Goal: Task Accomplishment & Management: Complete application form

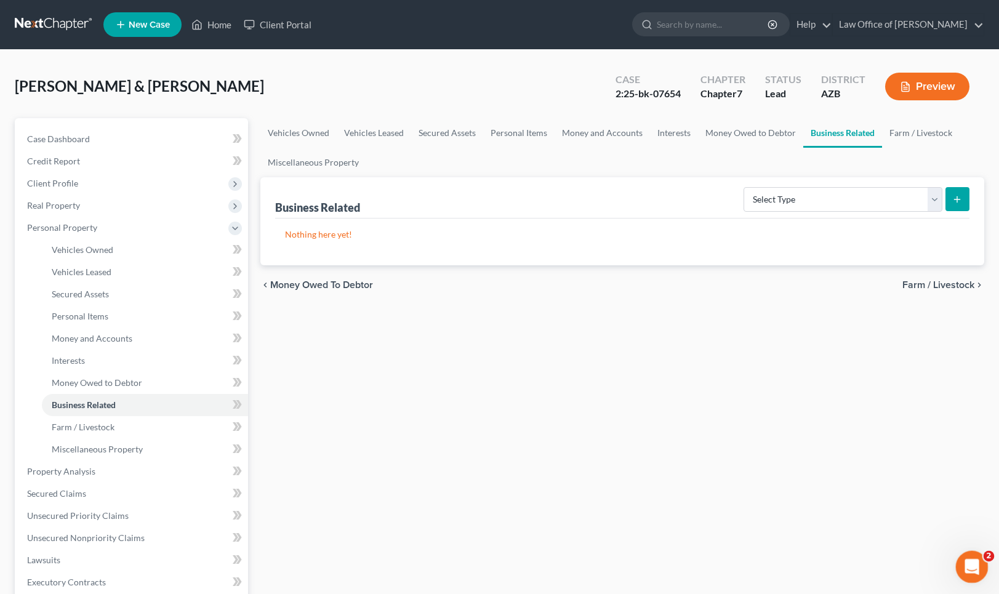
click at [974, 563] on icon "Open Intercom Messenger" at bounding box center [971, 565] width 20 height 20
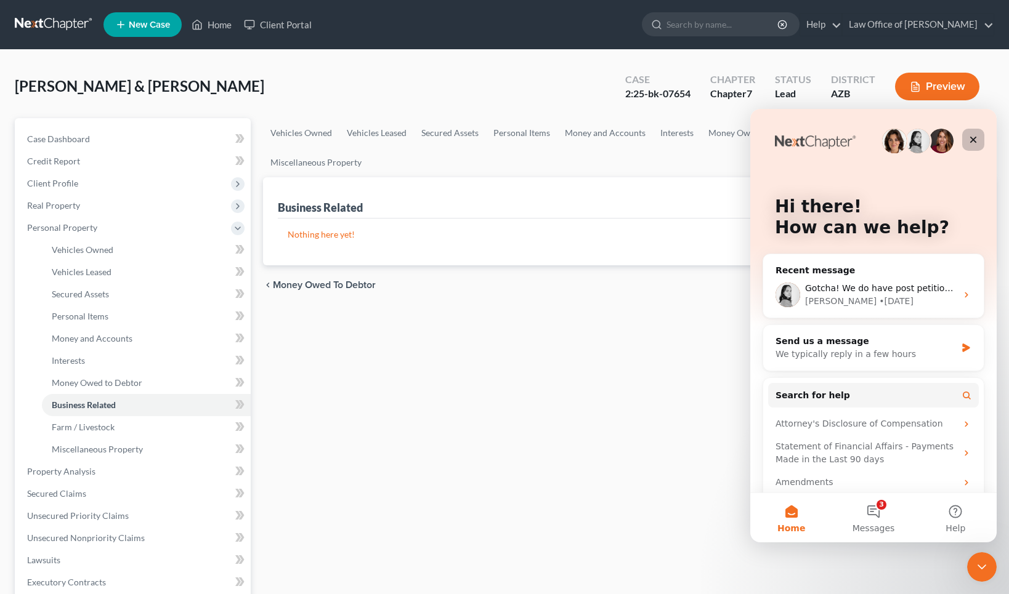
click at [972, 138] on icon "Close" at bounding box center [973, 140] width 7 height 7
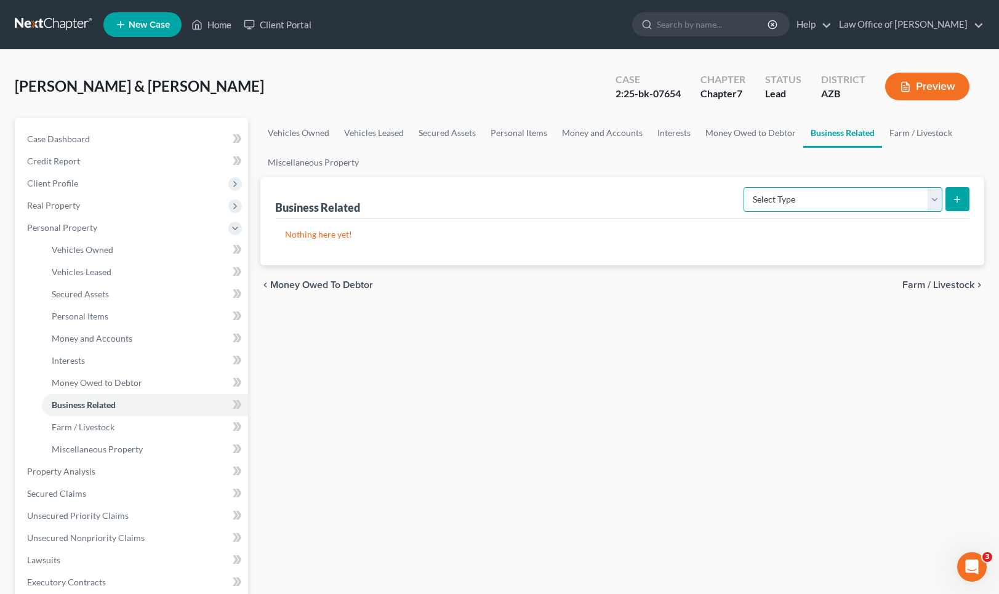
select select "other_business_related_property_not_listed"
click at [966, 199] on button "submit" at bounding box center [958, 199] width 24 height 24
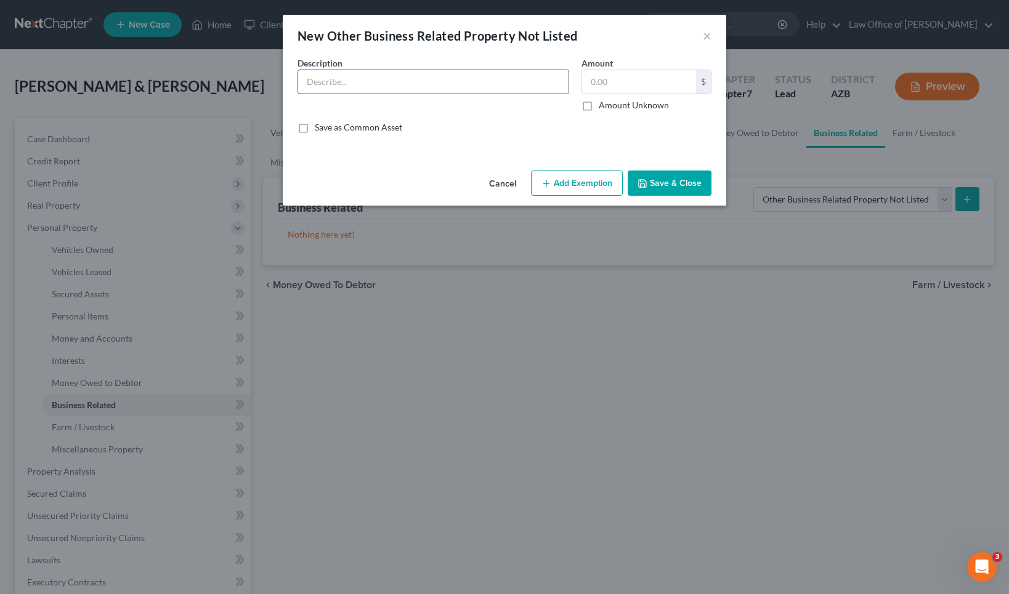
click at [400, 79] on input "text" at bounding box center [433, 81] width 270 height 23
type input "O"
type input "Power tools, saws, drills"
drag, startPoint x: 634, startPoint y: 83, endPoint x: 576, endPoint y: 80, distance: 58.6
click at [576, 80] on div "Amount 5,000.00 $ Amount Unknown Balance Undetermined 5,000.00 $ Amount Unknown" at bounding box center [646, 84] width 142 height 55
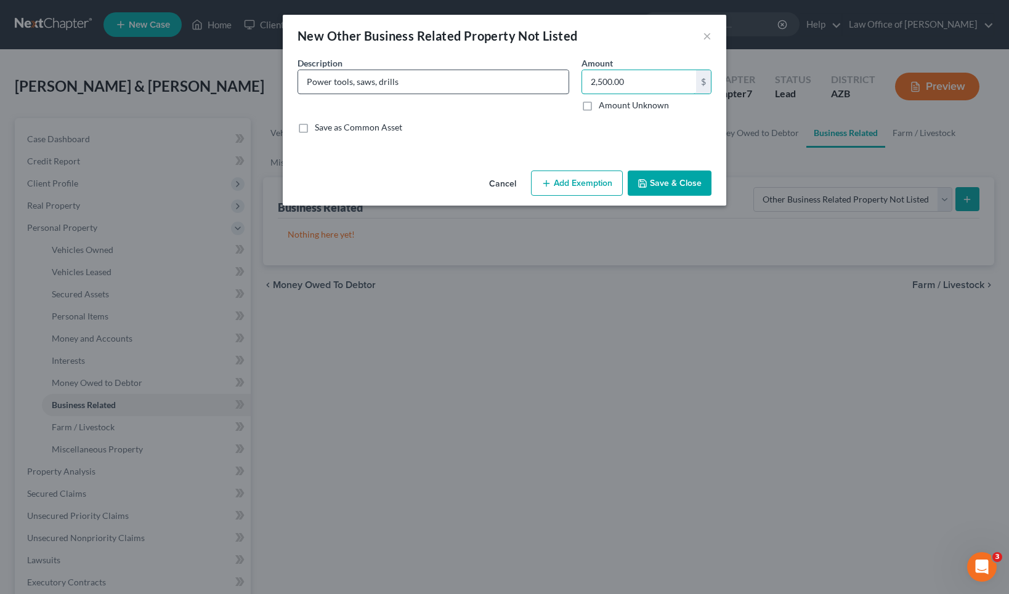
type input "2,500.00"
drag, startPoint x: 403, startPoint y: 83, endPoint x: 413, endPoint y: 87, distance: 10.8
click at [403, 84] on input "Power tools, saws, drills" at bounding box center [433, 81] width 270 height 23
click at [667, 180] on button "Save & Close" at bounding box center [670, 184] width 84 height 26
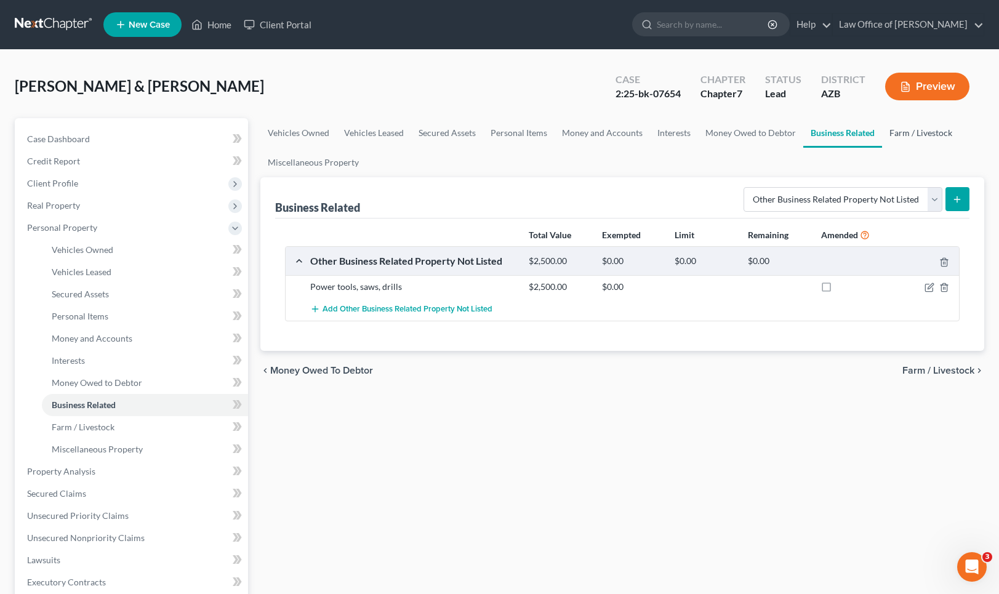
click at [914, 135] on link "Farm / Livestock" at bounding box center [921, 133] width 78 height 30
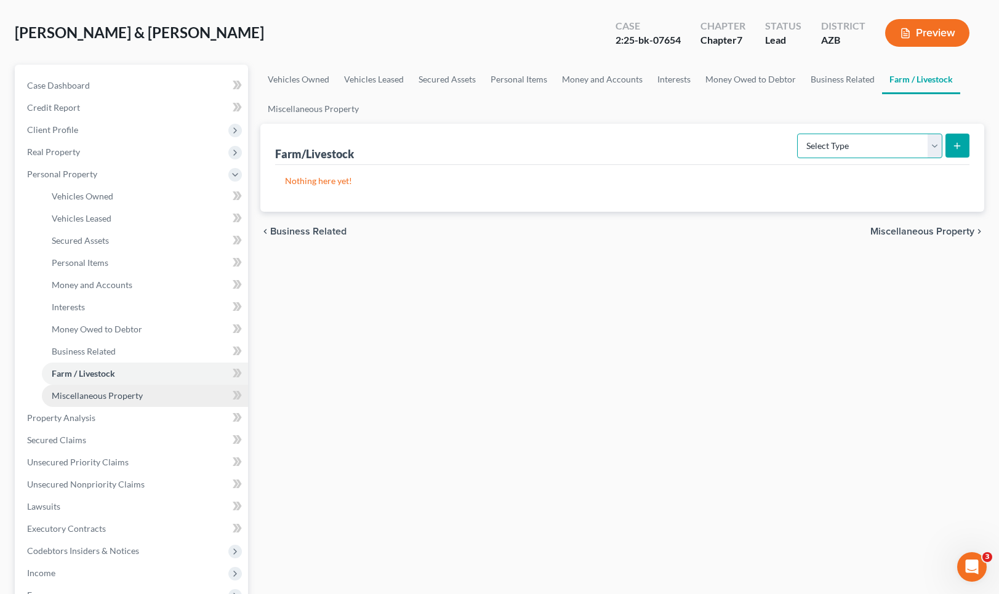
scroll to position [54, 0]
drag, startPoint x: 108, startPoint y: 394, endPoint x: 196, endPoint y: 408, distance: 89.9
click at [108, 394] on span "Miscellaneous Property" at bounding box center [97, 395] width 91 height 10
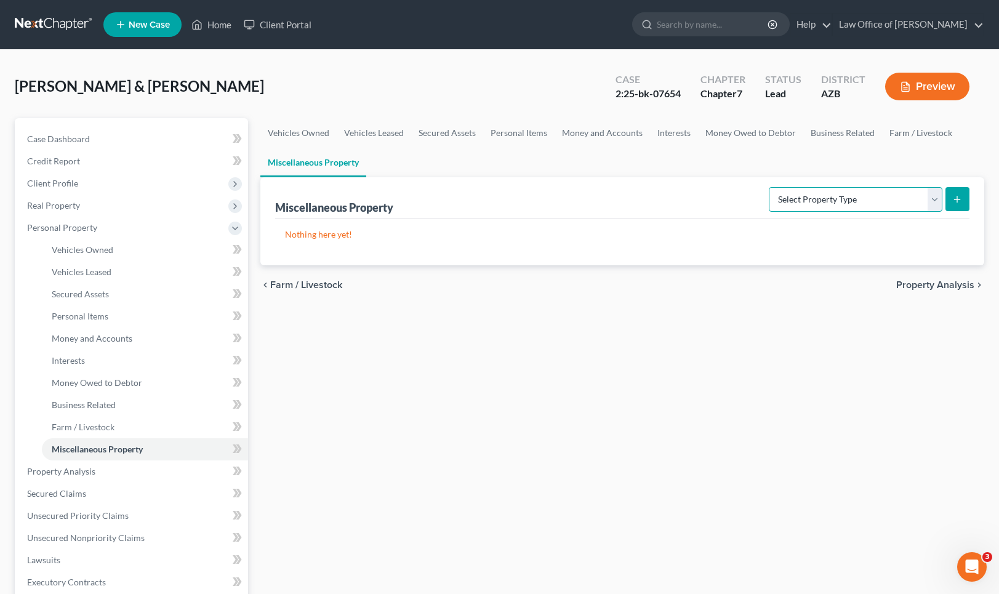
scroll to position [-1, 0]
click at [926, 285] on span "Property Analysis" at bounding box center [936, 285] width 78 height 10
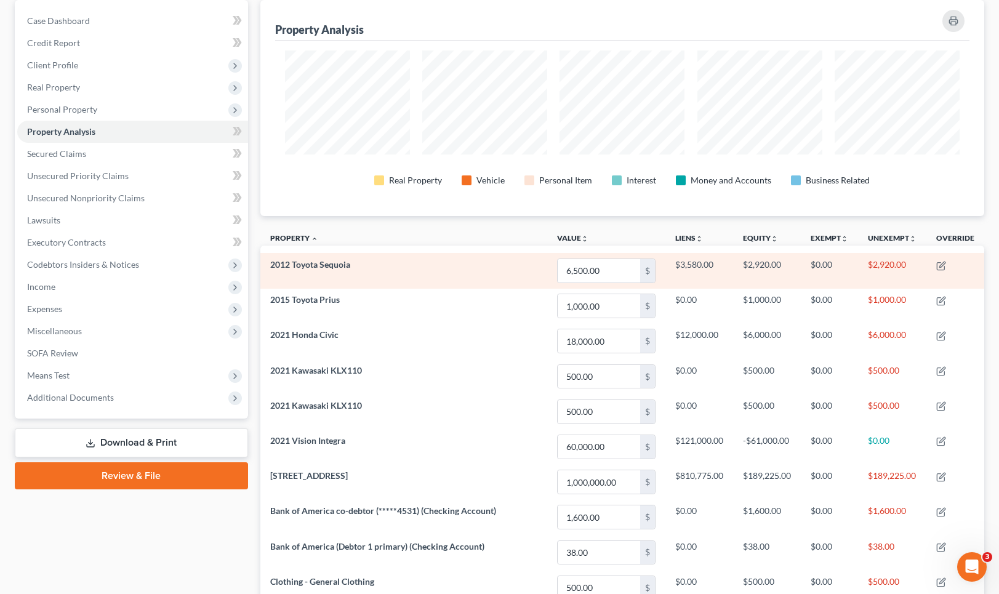
scroll to position [119, 0]
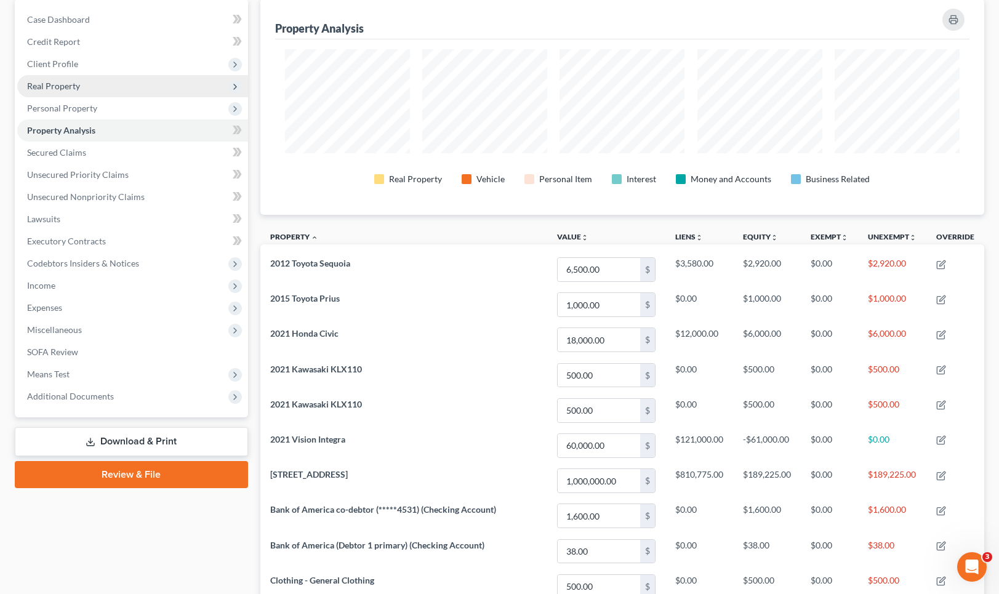
click at [54, 149] on span "Secured Claims" at bounding box center [56, 152] width 59 height 10
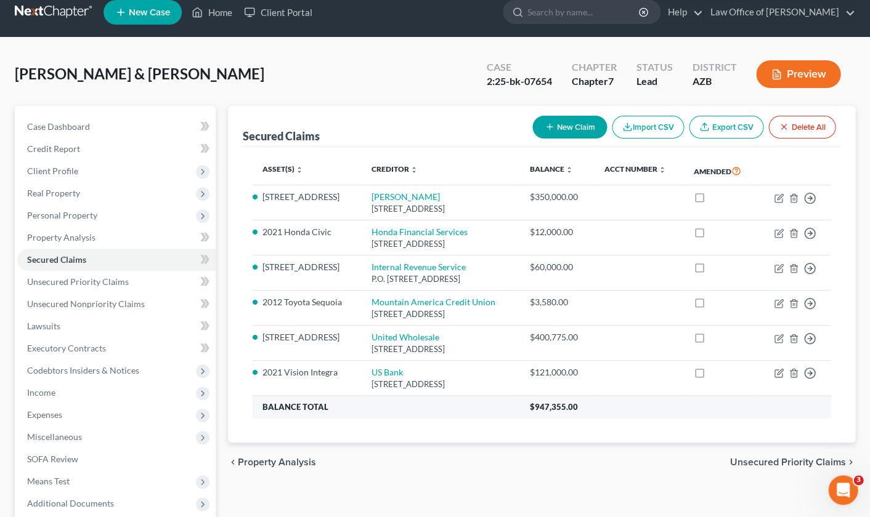
scroll to position [21, 0]
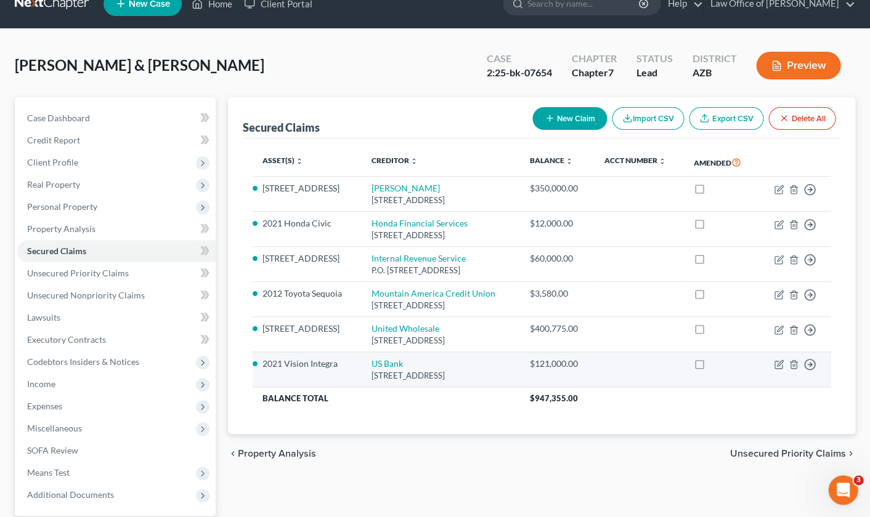
click at [304, 362] on li "2021 Vision Integra" at bounding box center [306, 364] width 89 height 12
click at [327, 359] on li "2021 Vision Integra" at bounding box center [306, 364] width 89 height 12
click at [778, 361] on icon "button" at bounding box center [780, 364] width 6 height 6
select select "36"
select select "0"
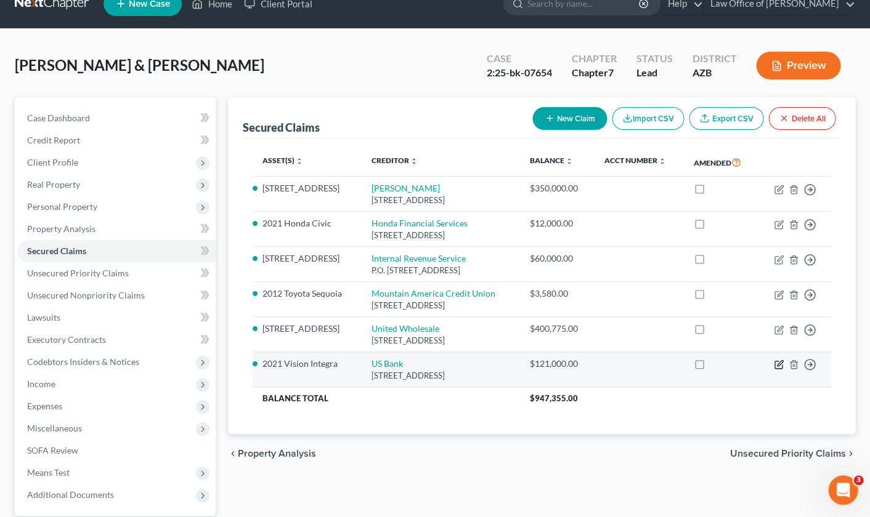
select select "4"
select select "0"
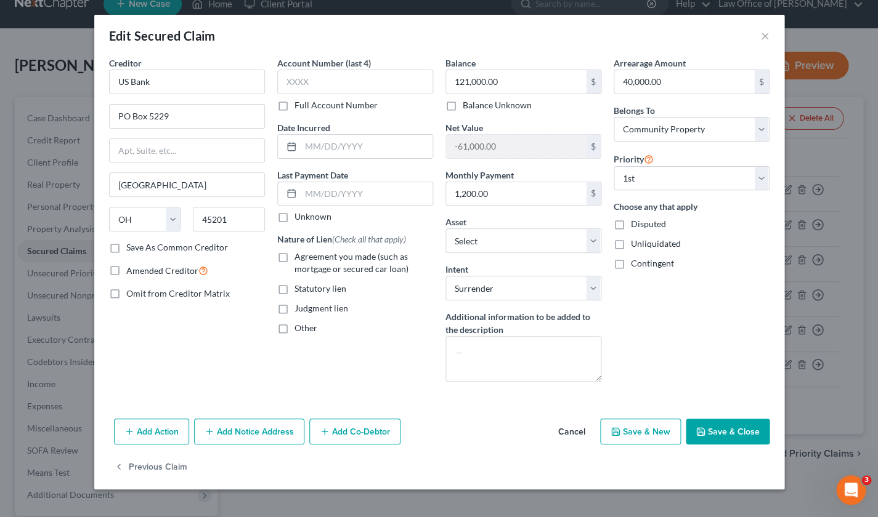
click at [714, 435] on button "Save & Close" at bounding box center [727, 432] width 84 height 26
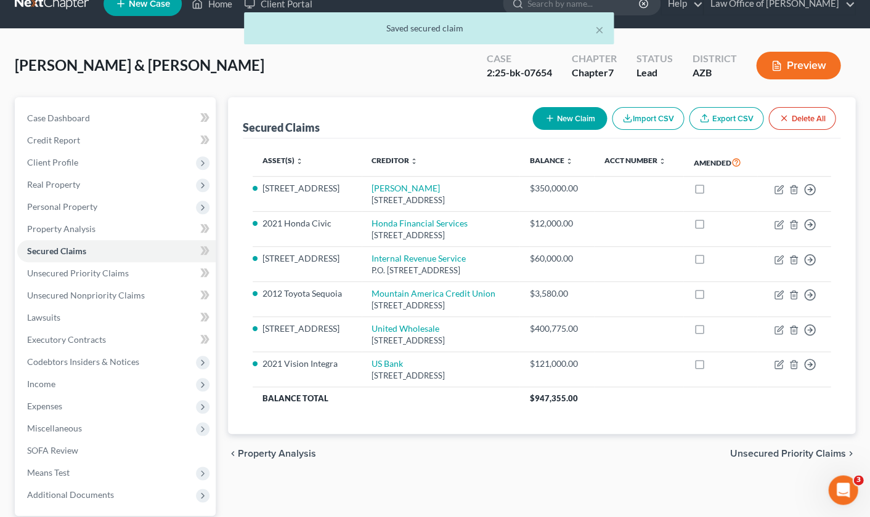
click at [767, 449] on span "Unsecured Priority Claims" at bounding box center [787, 454] width 116 height 10
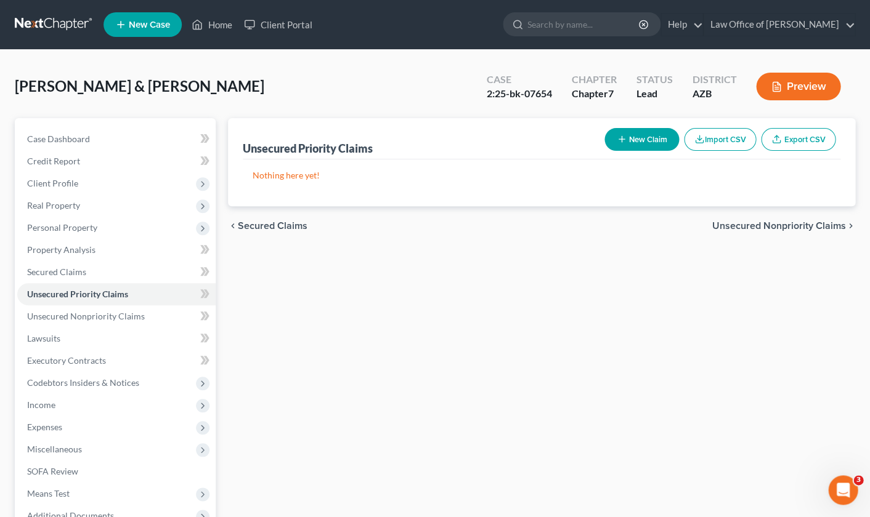
click at [645, 137] on button "New Claim" at bounding box center [641, 139] width 75 height 23
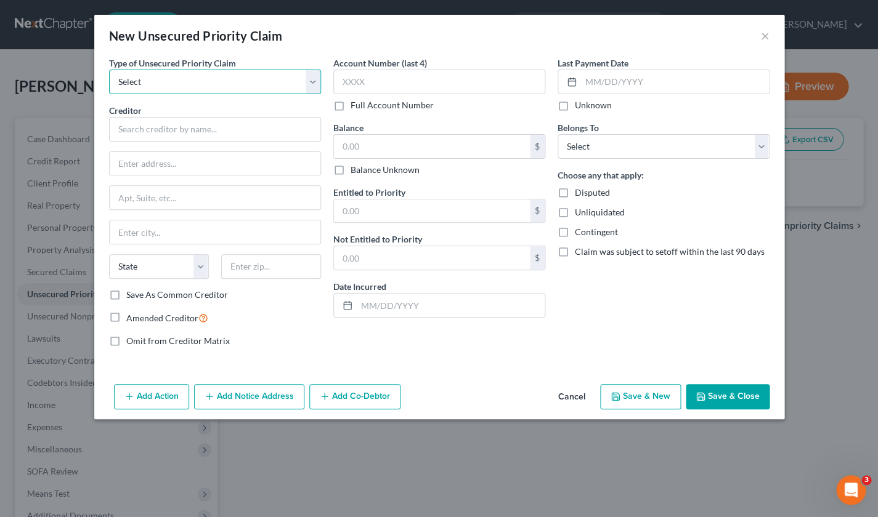
select select "0"
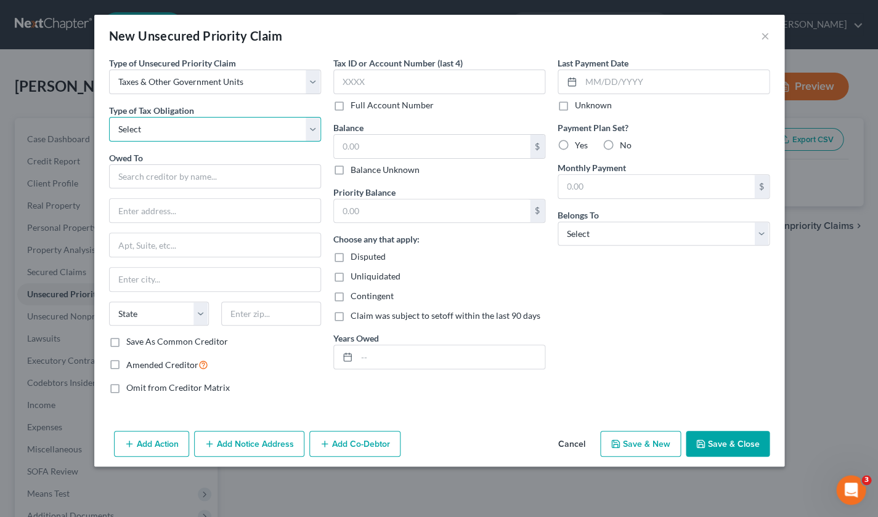
select select "0"
click at [147, 172] on input "text" at bounding box center [215, 176] width 212 height 25
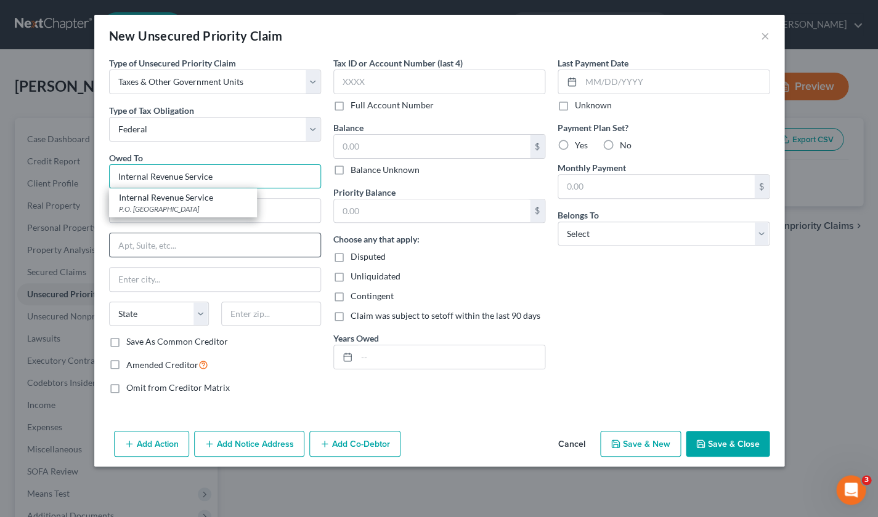
type input "Internal Revenue Service"
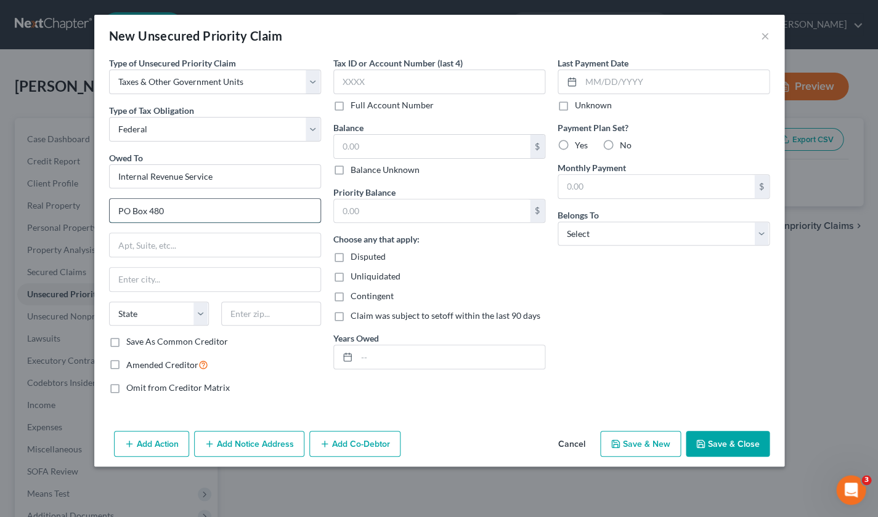
type input "PO Box 480"
type input "11742"
click at [265, 387] on div "Omit from Creditor Matrix" at bounding box center [215, 388] width 212 height 12
type input "[GEOGRAPHIC_DATA]"
select select "35"
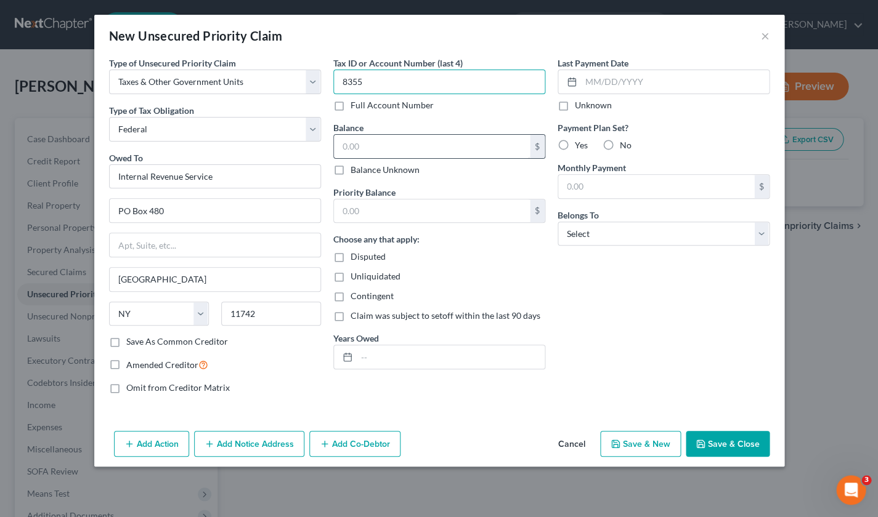
type input "8355"
click at [368, 143] on input "text" at bounding box center [432, 146] width 196 height 23
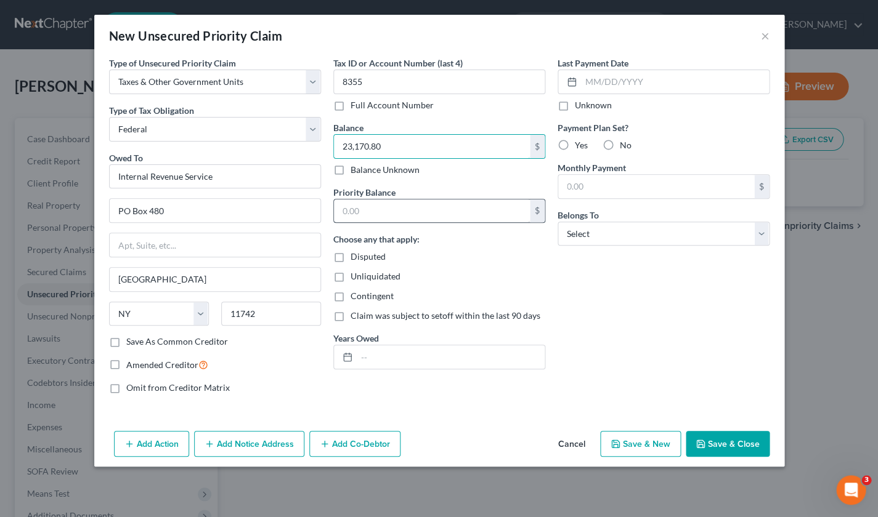
type input "23,170.80"
click at [359, 211] on input "text" at bounding box center [432, 211] width 196 height 23
type input "23,170.80"
click at [368, 353] on input "text" at bounding box center [451, 356] width 188 height 23
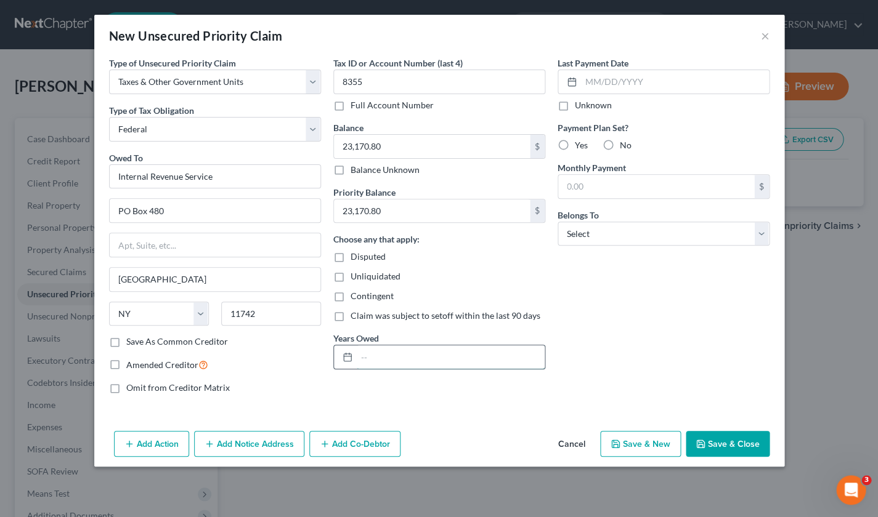
click at [357, 357] on input "text" at bounding box center [451, 356] width 188 height 23
type input "2015"
drag, startPoint x: 582, startPoint y: 81, endPoint x: 608, endPoint y: 88, distance: 27.3
click at [593, 83] on input "01012020" at bounding box center [675, 81] width 188 height 23
click at [605, 84] on input "01/012020" at bounding box center [675, 81] width 188 height 23
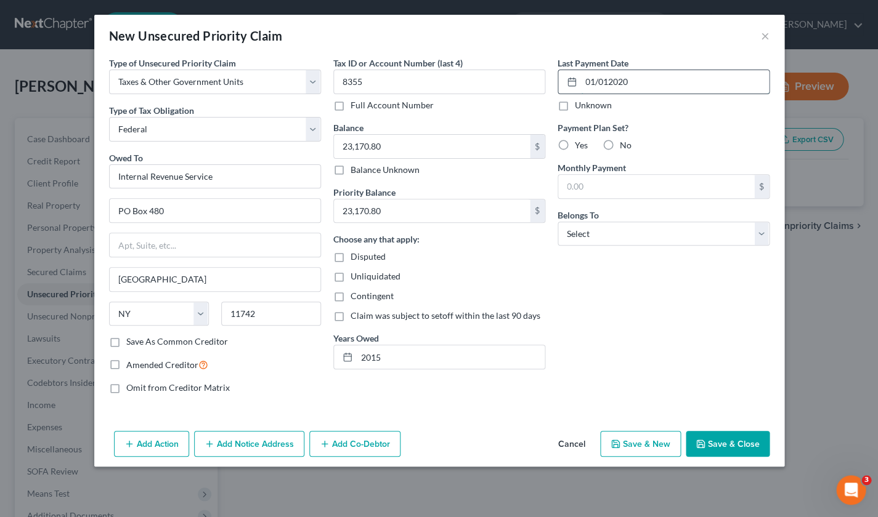
type input "[DATE]"
click at [755, 81] on input "[DATE]" at bounding box center [675, 81] width 188 height 23
drag, startPoint x: 718, startPoint y: 76, endPoint x: 699, endPoint y: 79, distance: 19.2
click at [718, 77] on input "[DATE]" at bounding box center [675, 81] width 188 height 23
drag, startPoint x: 621, startPoint y: 78, endPoint x: 536, endPoint y: 62, distance: 86.4
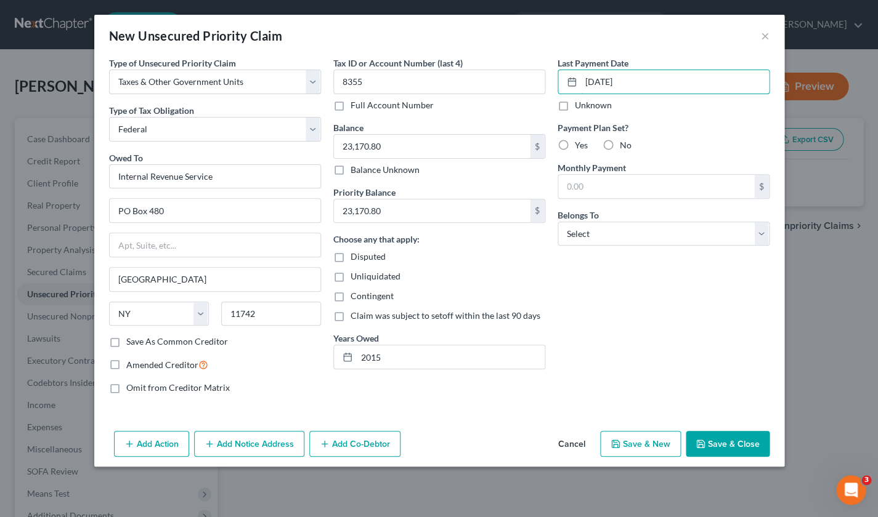
click at [536, 62] on div "Type of Unsecured Priority Claim * Select Taxes & Other Government Units Domest…" at bounding box center [439, 230] width 672 height 347
click at [575, 107] on label "Unknown" at bounding box center [593, 105] width 37 height 12
click at [579, 107] on input "Unknown" at bounding box center [583, 103] width 8 height 8
checkbox input "true"
click at [575, 144] on label "Yes" at bounding box center [581, 145] width 13 height 12
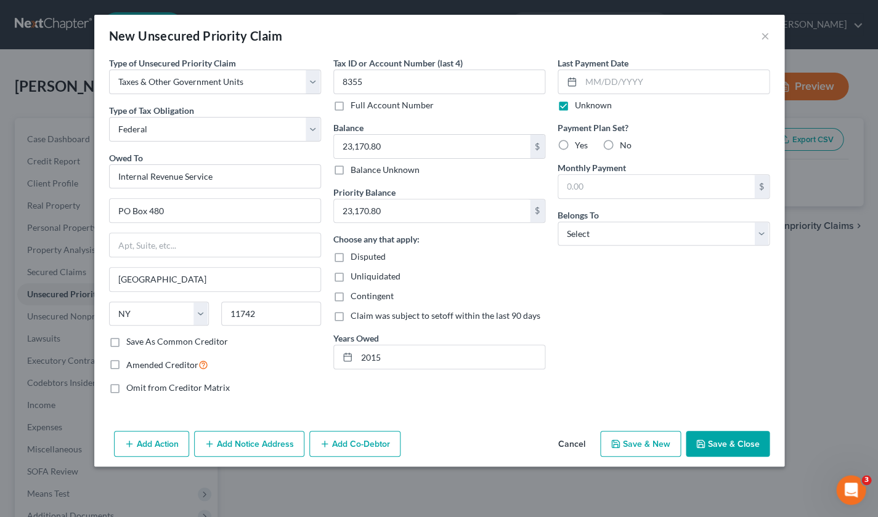
click at [579, 144] on input "Yes" at bounding box center [583, 143] width 8 height 8
radio input "true"
click at [604, 180] on input "text" at bounding box center [656, 186] width 196 height 23
click at [620, 143] on label "No" at bounding box center [626, 145] width 12 height 12
click at [624, 143] on input "No" at bounding box center [628, 143] width 8 height 8
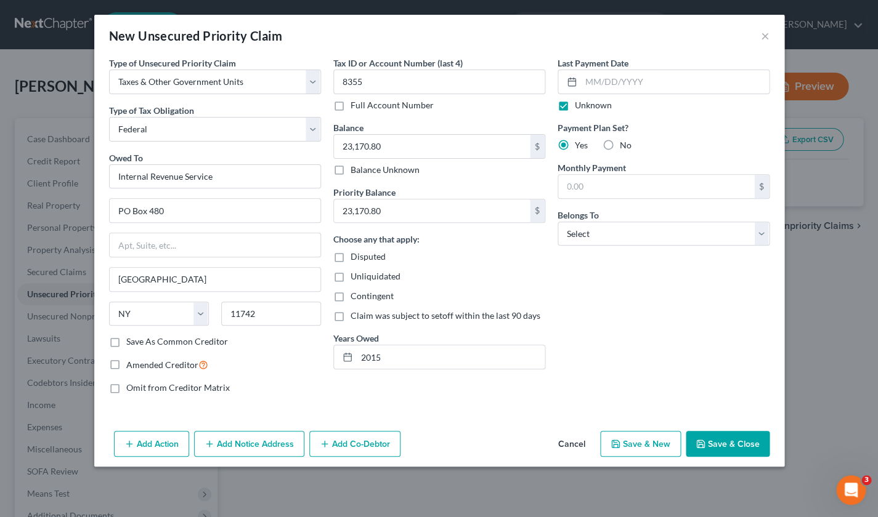
radio input "true"
drag, startPoint x: 562, startPoint y: 145, endPoint x: 568, endPoint y: 162, distance: 17.7
click at [575, 145] on label "Yes" at bounding box center [581, 145] width 13 height 12
click at [579, 145] on input "Yes" at bounding box center [583, 143] width 8 height 8
radio input "true"
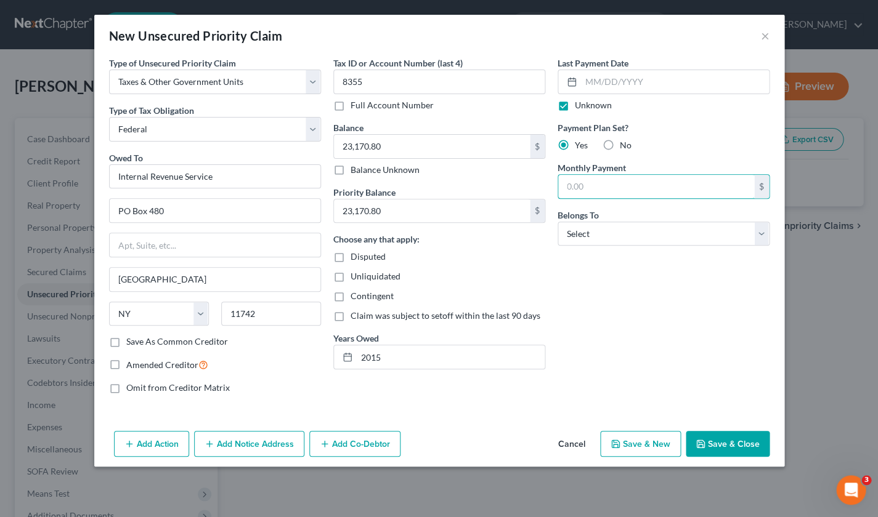
drag, startPoint x: 594, startPoint y: 187, endPoint x: 542, endPoint y: 176, distance: 52.9
click at [542, 176] on div "Type of Unsecured Priority Claim * Select Taxes & Other Government Units Domest…" at bounding box center [439, 230] width 672 height 347
drag, startPoint x: 607, startPoint y: 144, endPoint x: 614, endPoint y: 153, distance: 11.4
click at [620, 144] on label "No" at bounding box center [626, 145] width 12 height 12
click at [624, 144] on input "No" at bounding box center [628, 143] width 8 height 8
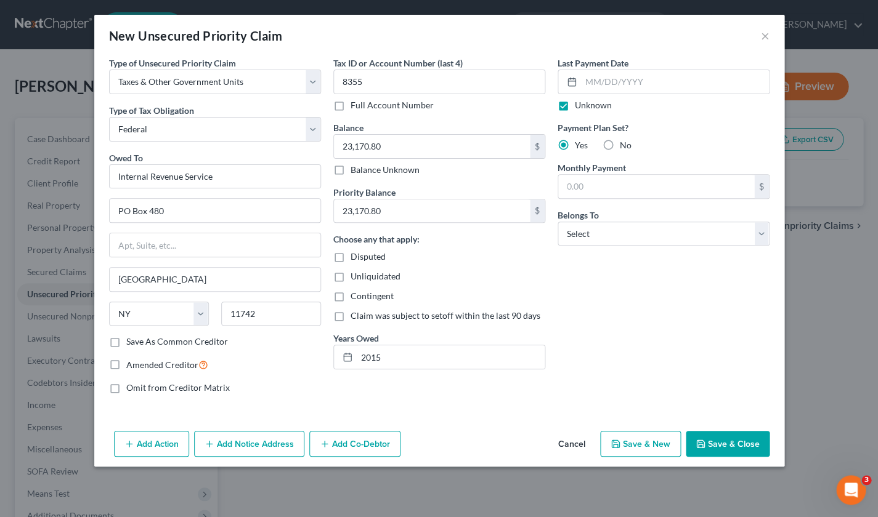
radio input "true"
select select "4"
click at [244, 446] on button "Add Notice Address" at bounding box center [249, 444] width 110 height 26
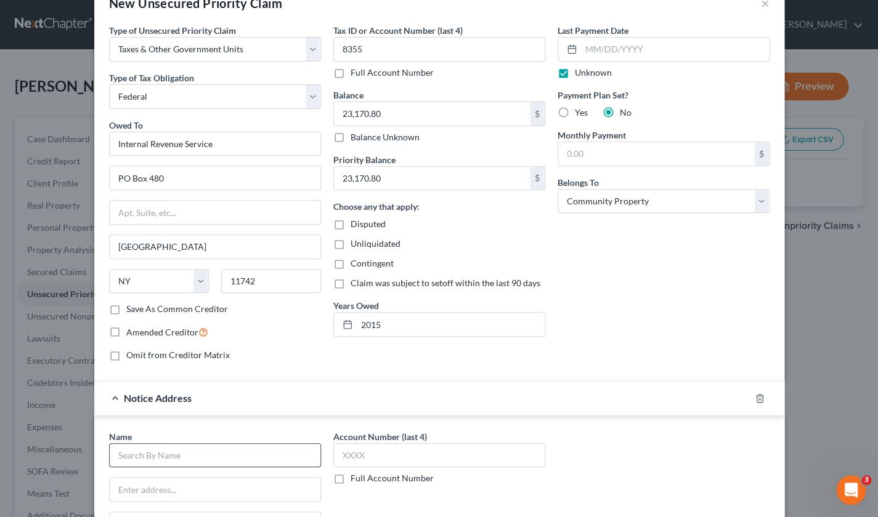
scroll to position [47, 0]
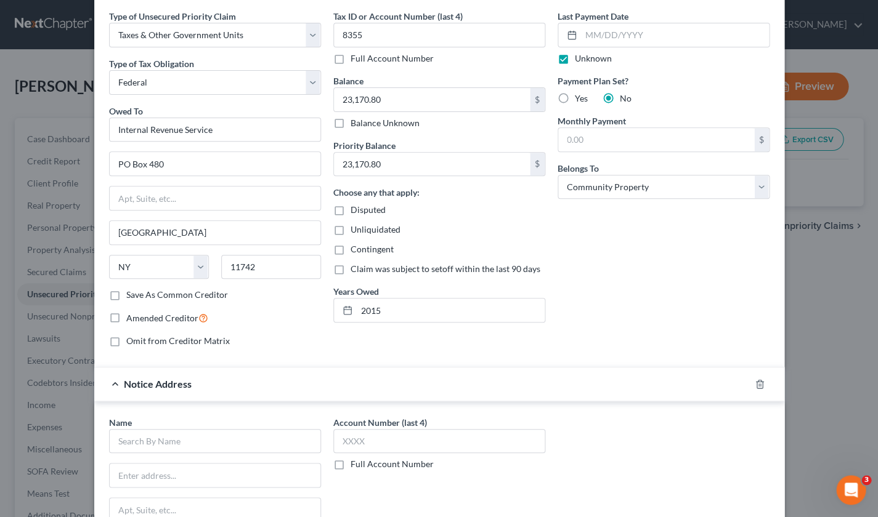
click at [156, 384] on span "Notice Address" at bounding box center [158, 384] width 68 height 12
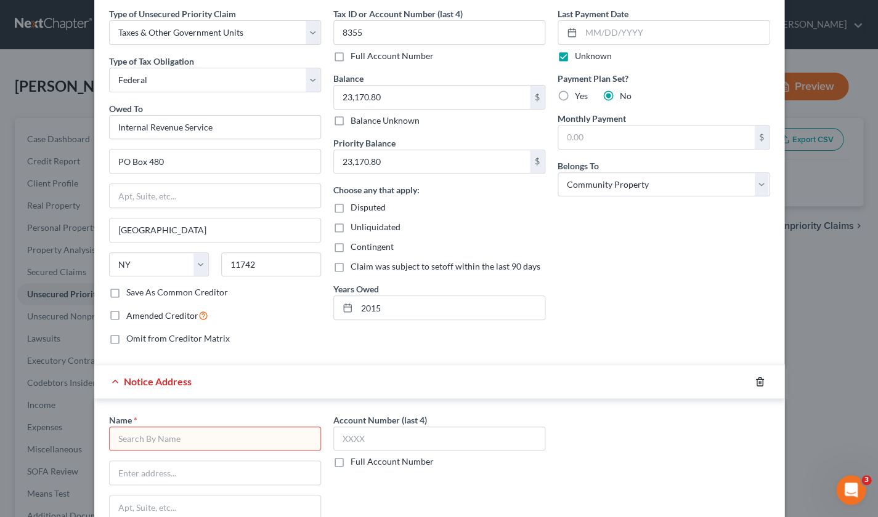
click at [755, 380] on icon "button" at bounding box center [759, 382] width 10 height 10
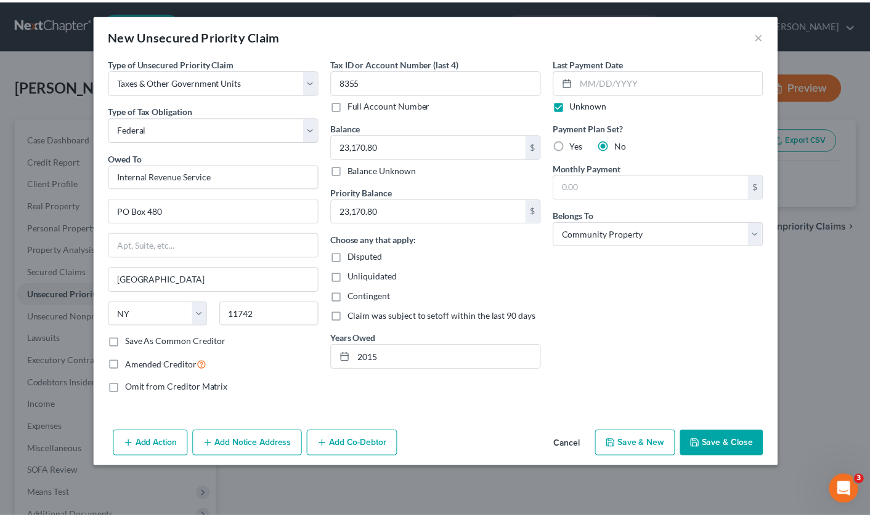
scroll to position [0, 0]
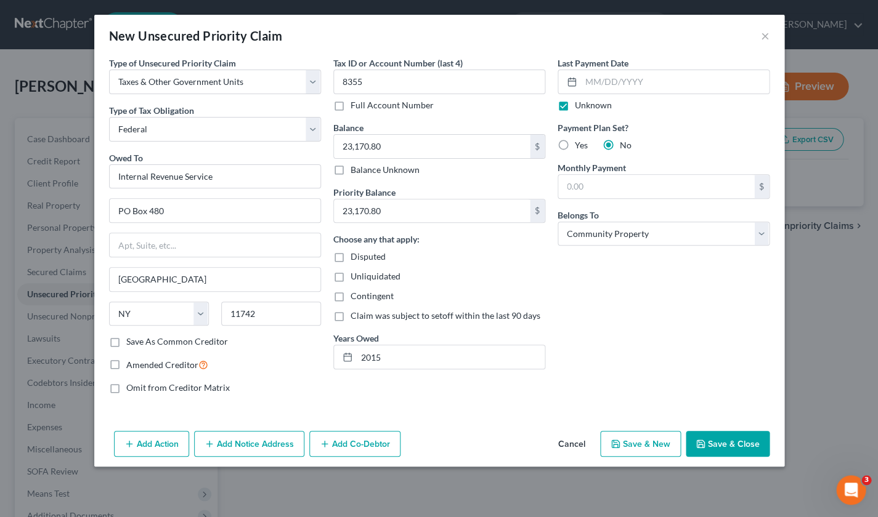
click at [751, 443] on button "Save & Close" at bounding box center [727, 444] width 84 height 26
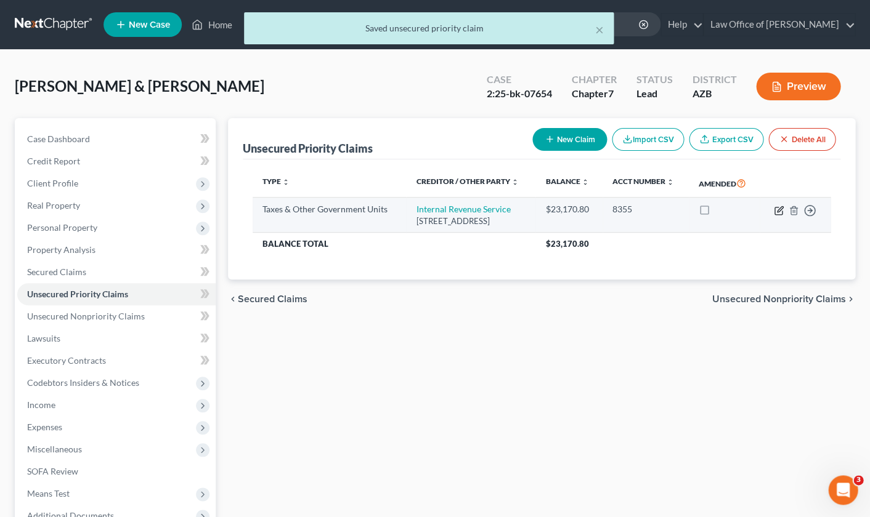
click at [776, 209] on icon "button" at bounding box center [778, 211] width 10 height 10
select select "0"
select select "35"
select select "4"
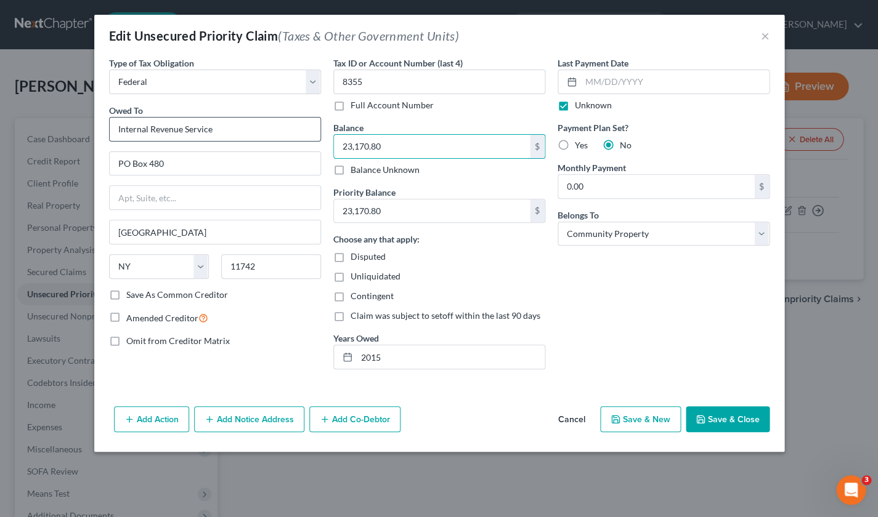
drag, startPoint x: 389, startPoint y: 143, endPoint x: 289, endPoint y: 132, distance: 99.8
click at [289, 132] on div "Type of Tax Obligation * Select Federal City State Franchise Tax Board Other Ow…" at bounding box center [439, 218] width 672 height 323
drag, startPoint x: 387, startPoint y: 143, endPoint x: 304, endPoint y: 143, distance: 83.1
click at [304, 143] on div "Type of Tax Obligation * Select Federal City State Franchise Tax Board Other Ow…" at bounding box center [439, 218] width 672 height 323
type input "24,030.59"
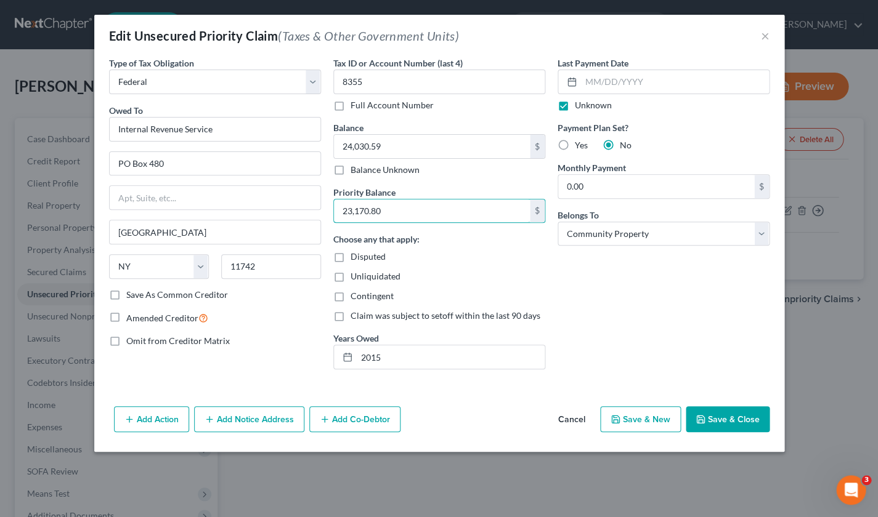
drag, startPoint x: 394, startPoint y: 206, endPoint x: 326, endPoint y: 204, distance: 68.4
click at [327, 204] on div "Tax ID or Account Number (last 4) 8355 Full Account Number Balance 24,030.59 $ …" at bounding box center [439, 218] width 224 height 323
paste input "4,030.59"
type input "24,030.59"
click at [732, 421] on button "Save & Close" at bounding box center [727, 419] width 84 height 26
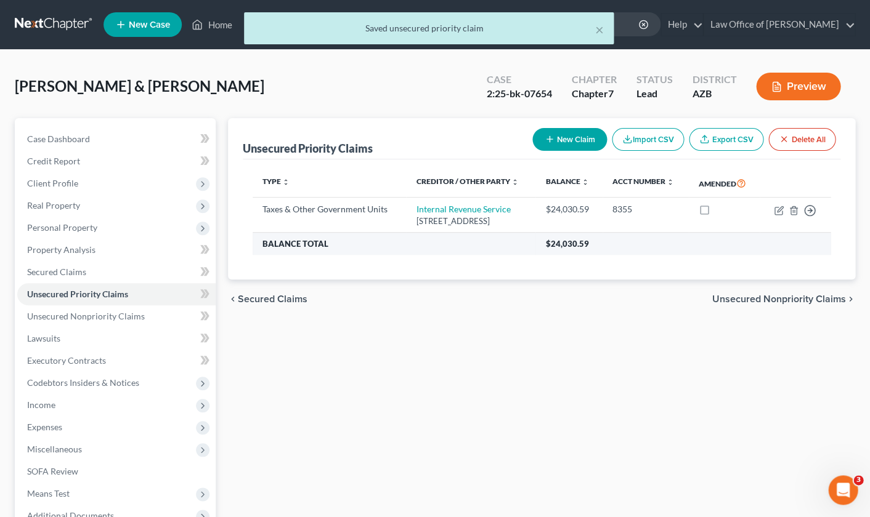
scroll to position [2, 0]
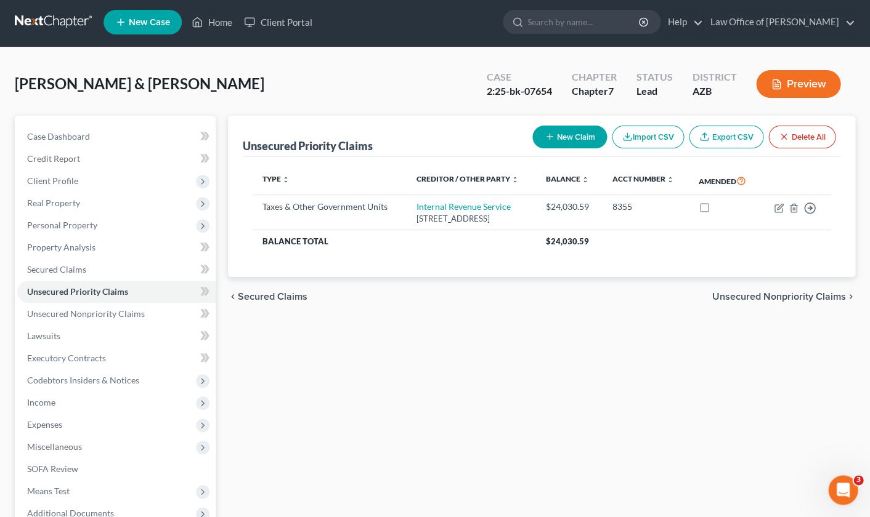
click at [574, 137] on button "New Claim" at bounding box center [569, 137] width 75 height 23
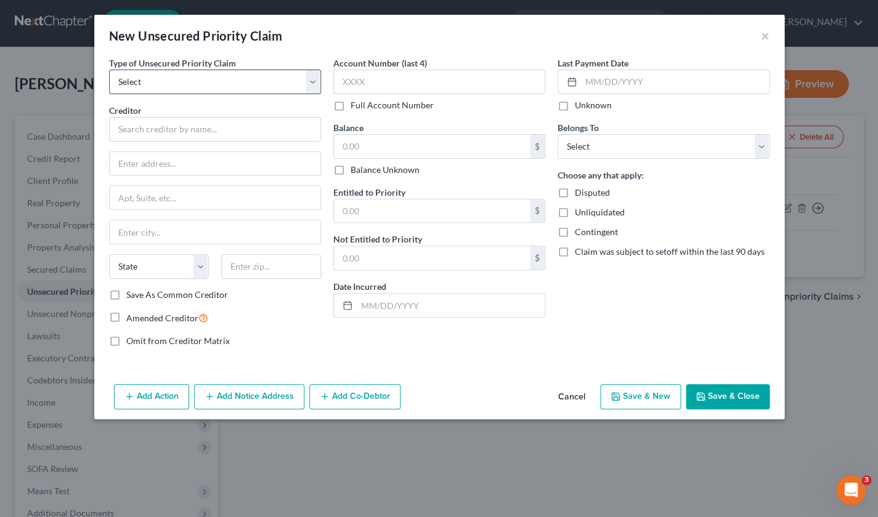
click at [155, 70] on div "Type of Unsecured Priority Claim * Select Taxes & Other Government Units Domest…" at bounding box center [215, 76] width 212 height 38
select select "0"
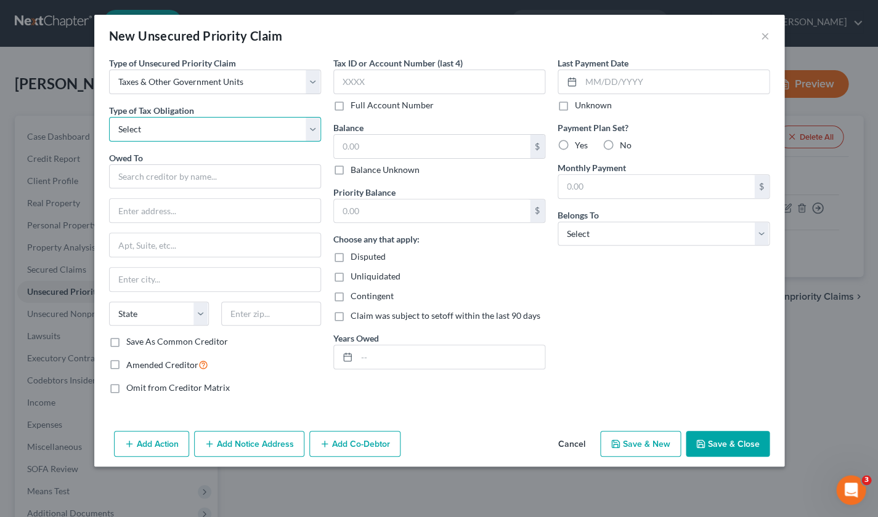
select select "0"
click at [151, 176] on input "text" at bounding box center [215, 176] width 212 height 25
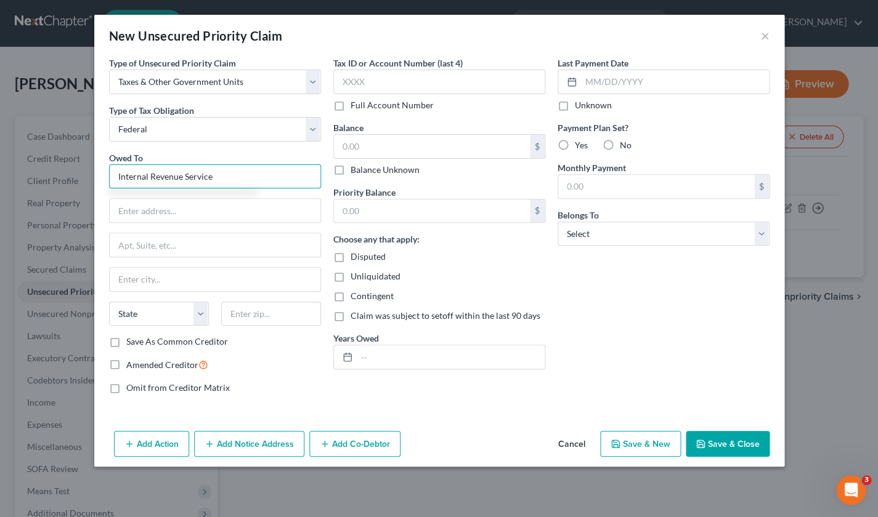
type input "Internal Revenue Service"
click at [132, 205] on input "text" at bounding box center [215, 210] width 211 height 23
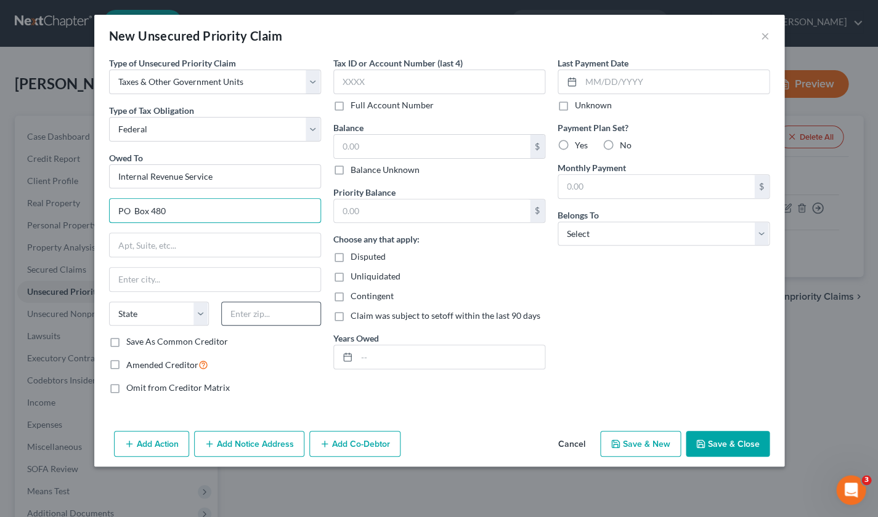
type input "PO Box 480"
type input "11742"
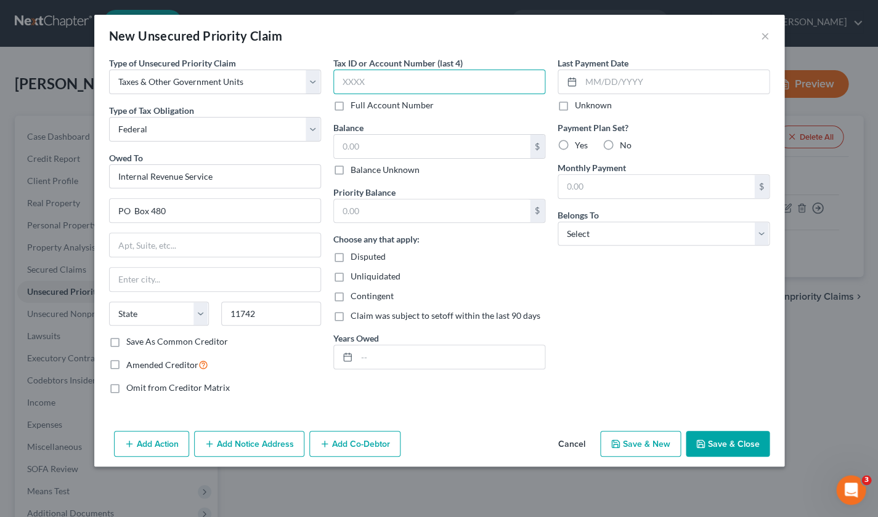
type input "[GEOGRAPHIC_DATA]"
select select "35"
click at [126, 341] on label "Save As Common Creditor" at bounding box center [177, 342] width 102 height 12
click at [131, 341] on input "Save As Common Creditor" at bounding box center [135, 340] width 8 height 8
checkbox input "true"
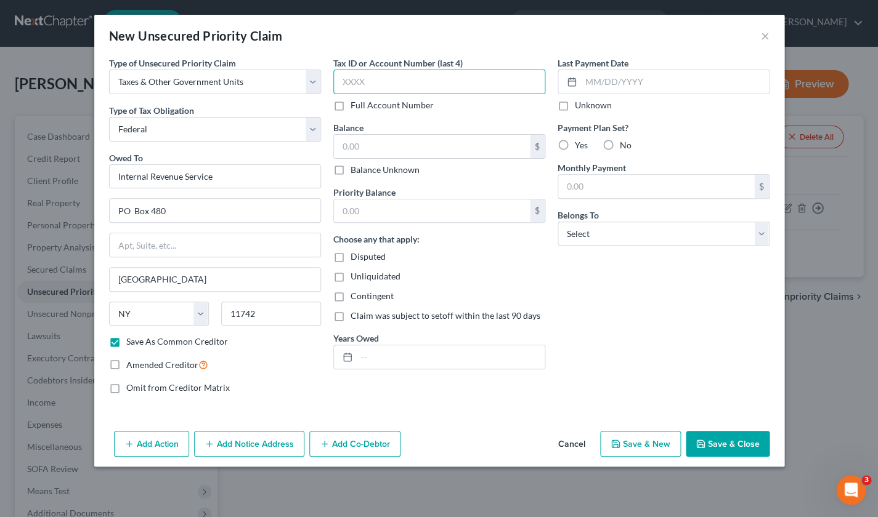
click at [379, 79] on input "text" at bounding box center [439, 82] width 212 height 25
drag, startPoint x: 373, startPoint y: 80, endPoint x: 327, endPoint y: 78, distance: 46.3
click at [327, 78] on div "Tax ID or Account Number (last 4) Full Account Number Balance $ Balance Unknown…" at bounding box center [439, 230] width 224 height 347
type input "8355"
click at [379, 151] on input "text" at bounding box center [432, 146] width 196 height 23
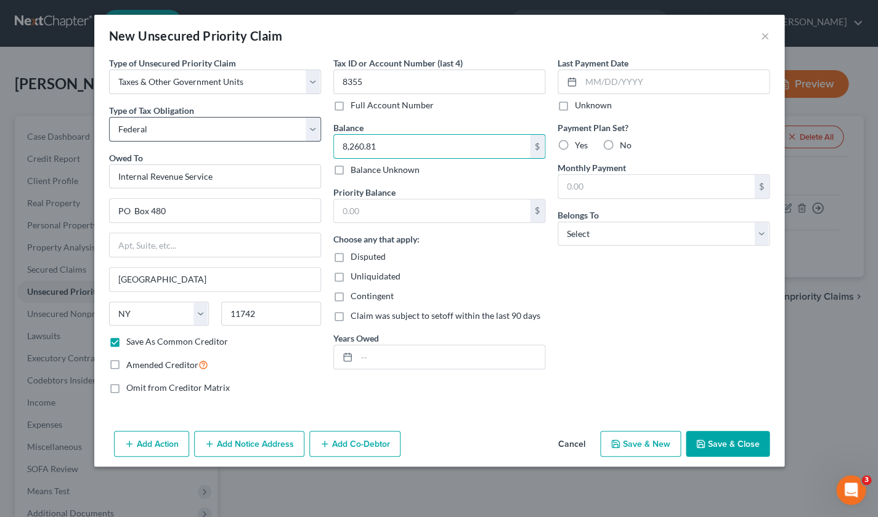
drag, startPoint x: 382, startPoint y: 148, endPoint x: 280, endPoint y: 138, distance: 103.4
click at [280, 138] on div "Type of Unsecured Priority Claim * Select Taxes & Other Government Units Domest…" at bounding box center [439, 230] width 672 height 347
type input "8,260.81"
click at [347, 208] on input "text" at bounding box center [432, 211] width 196 height 23
paste input "8,260.81"
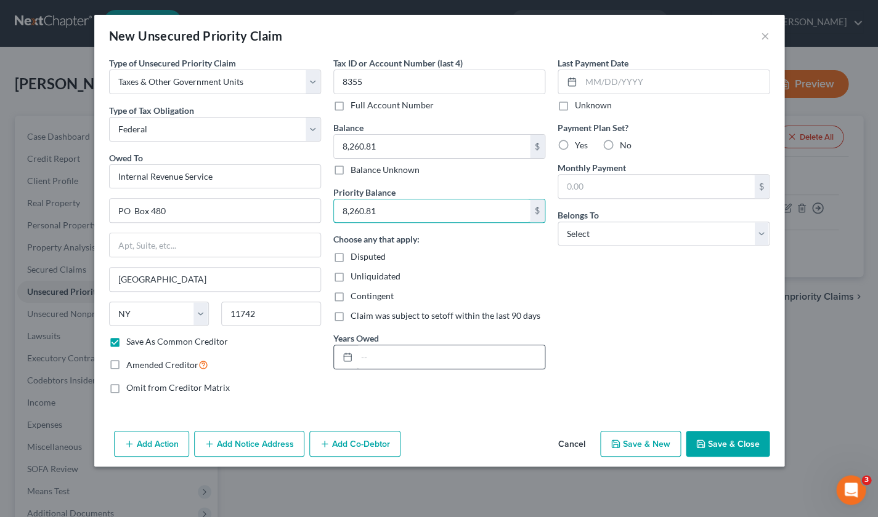
type input "8,260.81"
click at [382, 350] on input "text" at bounding box center [451, 356] width 188 height 23
type input "2017"
click at [575, 105] on label "Unknown" at bounding box center [593, 105] width 37 height 12
click at [579, 105] on input "Unknown" at bounding box center [583, 103] width 8 height 8
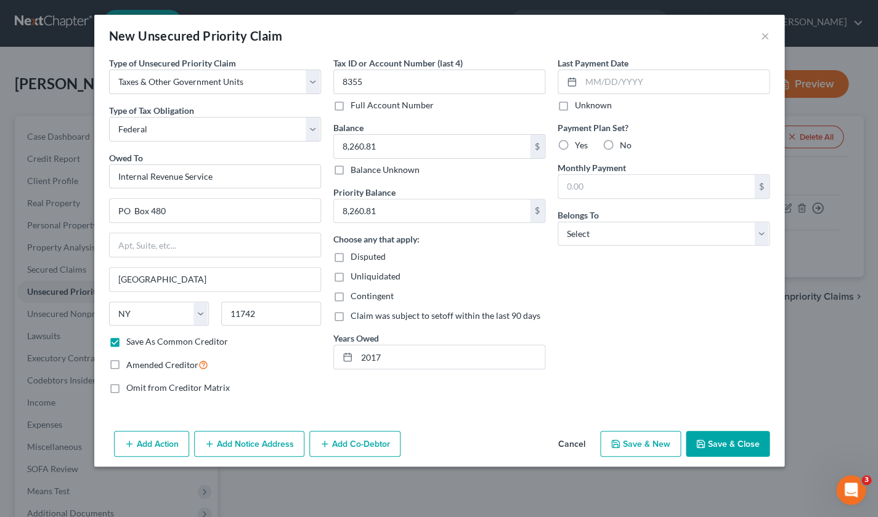
checkbox input "true"
click at [620, 144] on label "No" at bounding box center [626, 145] width 12 height 12
click at [624, 144] on input "No" at bounding box center [628, 143] width 8 height 8
radio input "true"
select select "4"
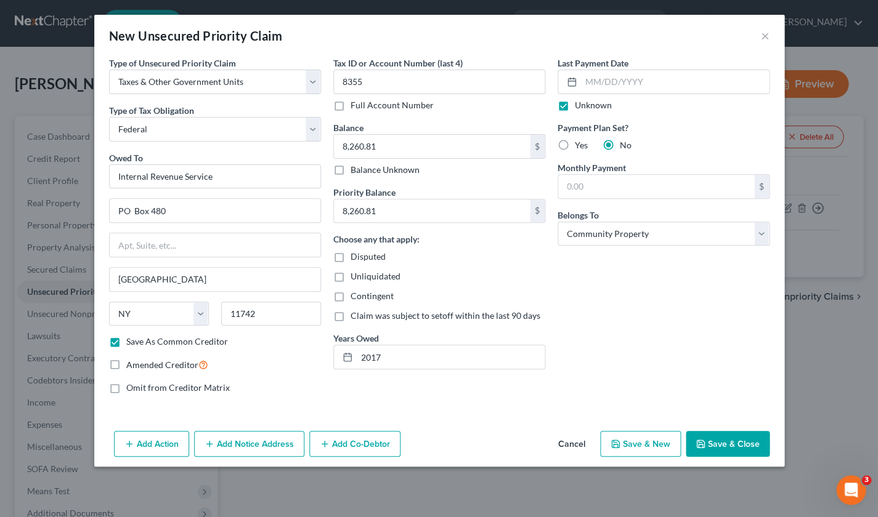
click at [730, 441] on button "Save & Close" at bounding box center [727, 444] width 84 height 26
checkbox input "false"
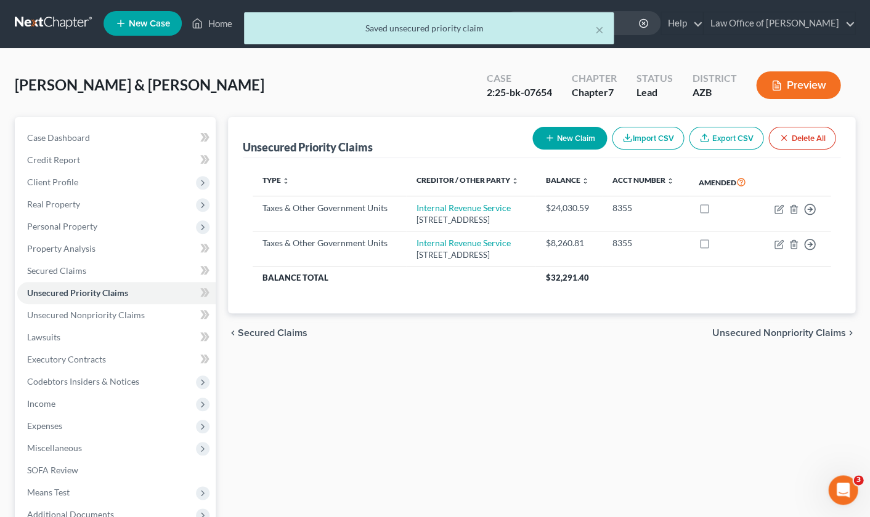
scroll to position [1, 0]
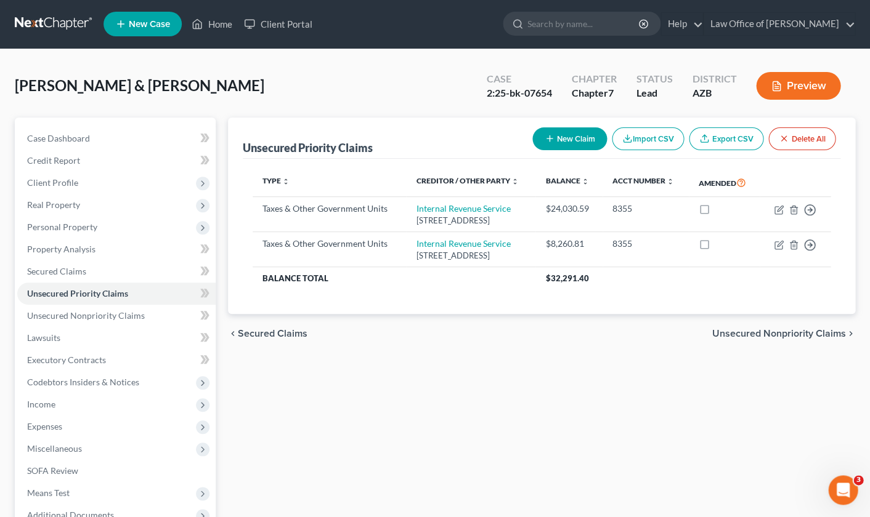
click at [571, 143] on button "New Claim" at bounding box center [569, 138] width 75 height 23
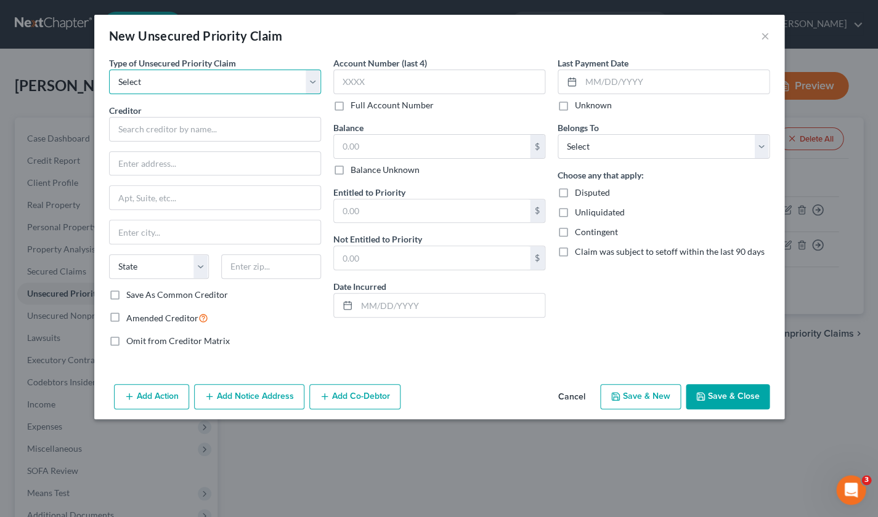
select select "0"
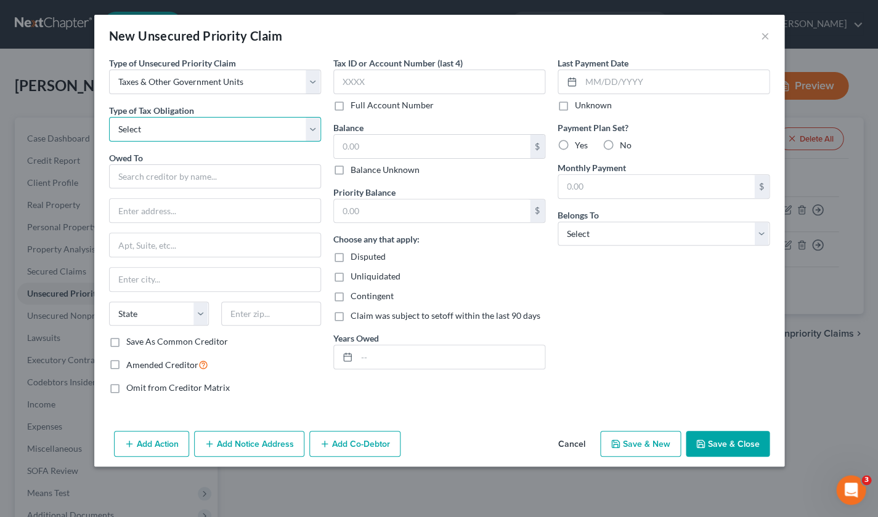
select select "0"
click at [172, 179] on input "text" at bounding box center [215, 176] width 212 height 25
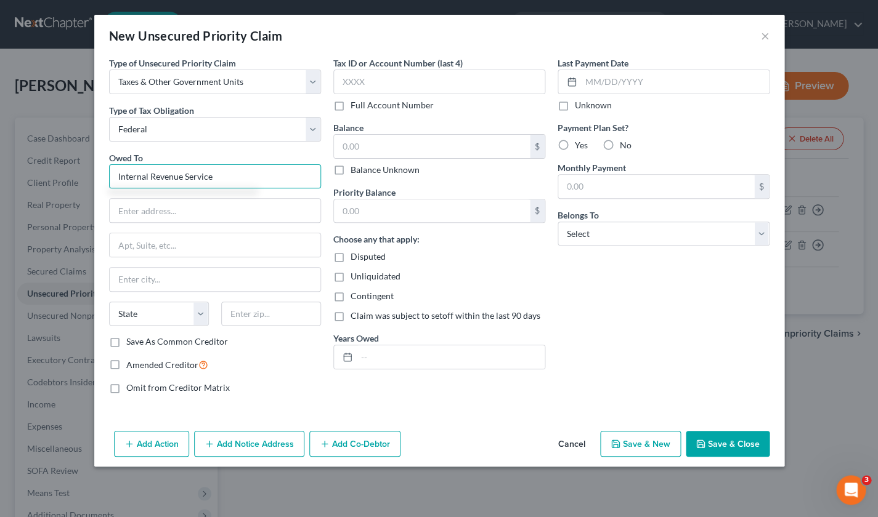
type input "Internal Revenue Service"
click at [174, 216] on input "text" at bounding box center [215, 210] width 211 height 23
click at [171, 216] on input "text" at bounding box center [215, 210] width 211 height 23
type input "PO Box 840"
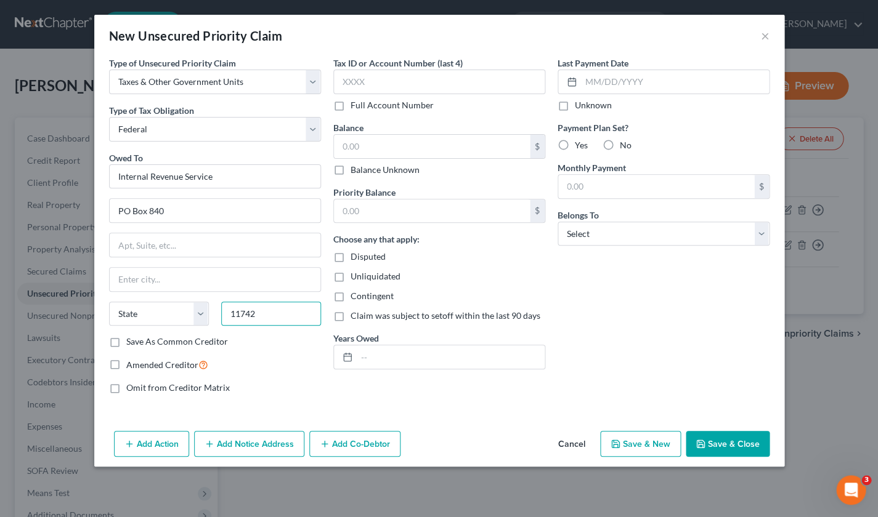
type input "11742"
type input "[GEOGRAPHIC_DATA]"
select select "35"
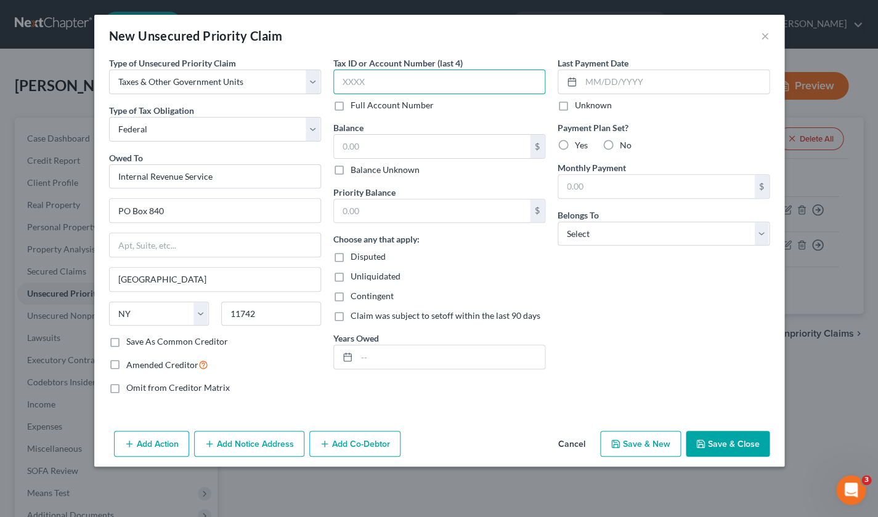
click at [353, 81] on input "text" at bounding box center [439, 82] width 212 height 25
type input "8355"
click at [353, 145] on input "text" at bounding box center [432, 146] width 196 height 23
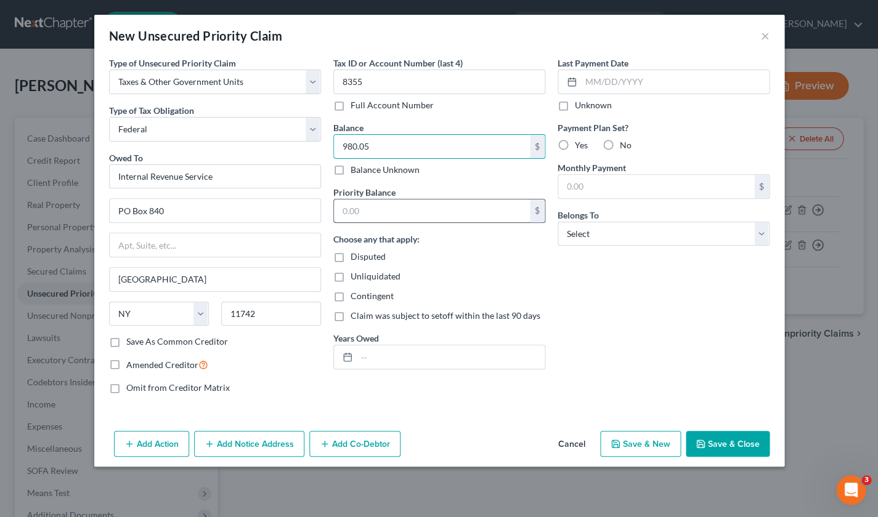
type input "980.05"
click at [365, 206] on input "text" at bounding box center [432, 211] width 196 height 23
type input "980.05"
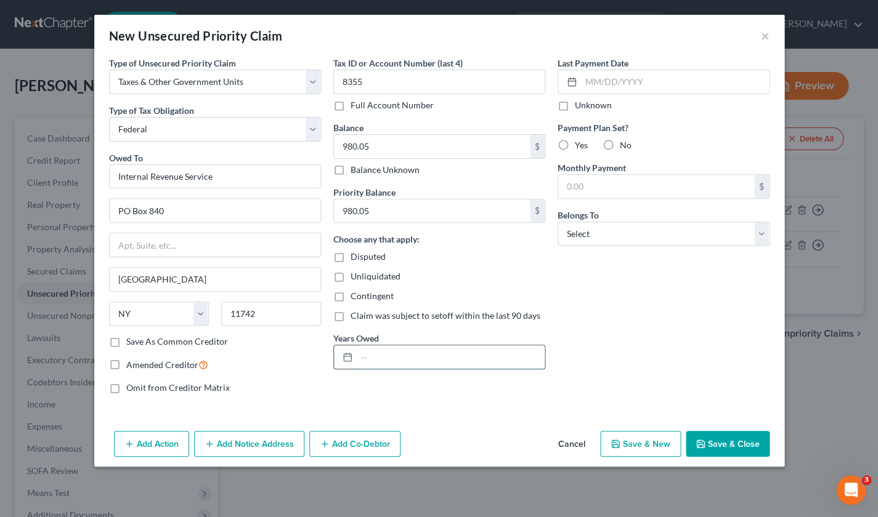
click at [361, 353] on input "text" at bounding box center [451, 356] width 188 height 23
type input "2018"
drag, startPoint x: 561, startPoint y: 105, endPoint x: 567, endPoint y: 111, distance: 8.8
click at [575, 105] on label "Unknown" at bounding box center [593, 105] width 37 height 12
click at [579, 105] on input "Unknown" at bounding box center [583, 103] width 8 height 8
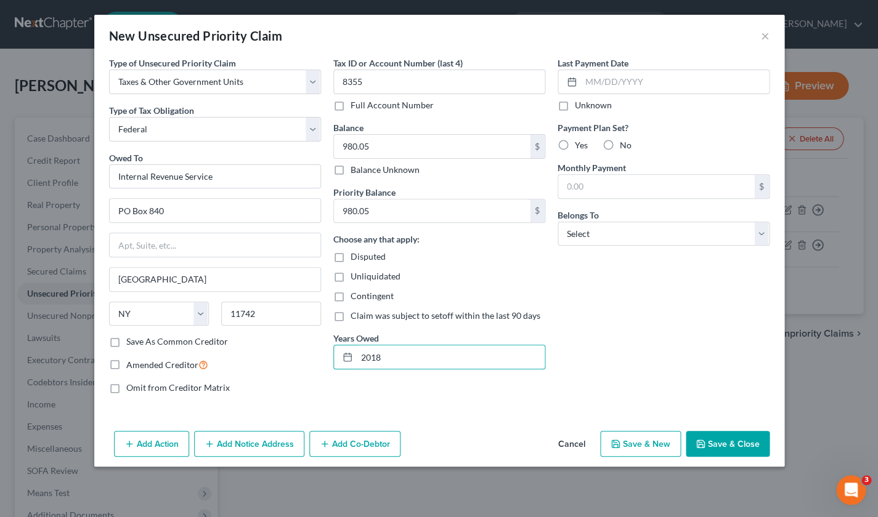
checkbox input "true"
click at [620, 143] on label "No" at bounding box center [626, 145] width 12 height 12
click at [624, 143] on input "No" at bounding box center [628, 143] width 8 height 8
radio input "true"
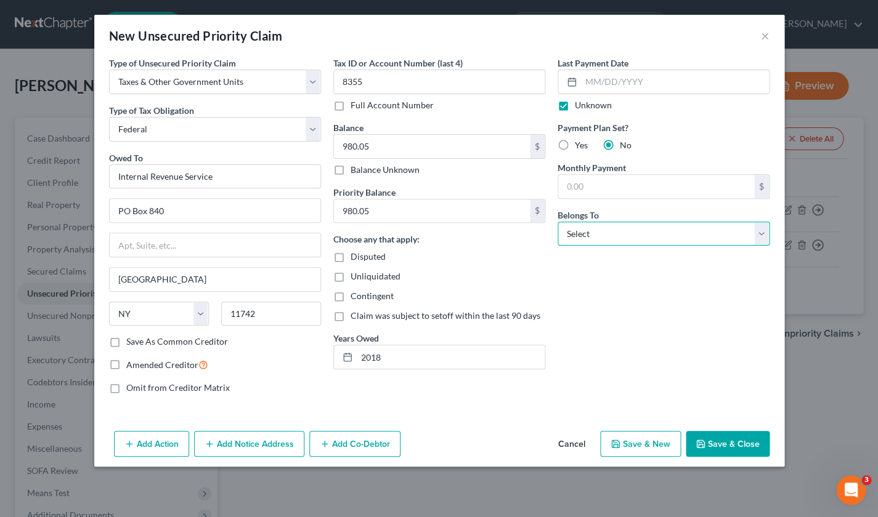
select select "4"
click at [727, 439] on button "Save & Close" at bounding box center [727, 444] width 84 height 26
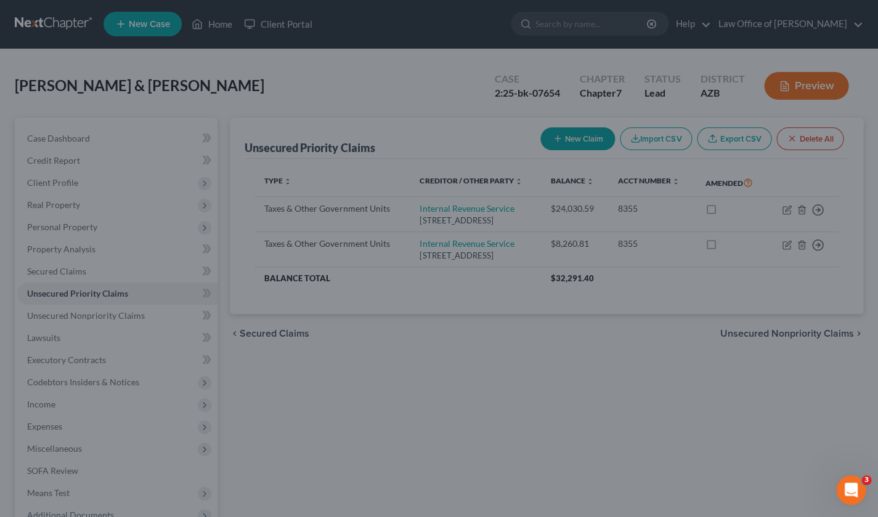
type input "0.00"
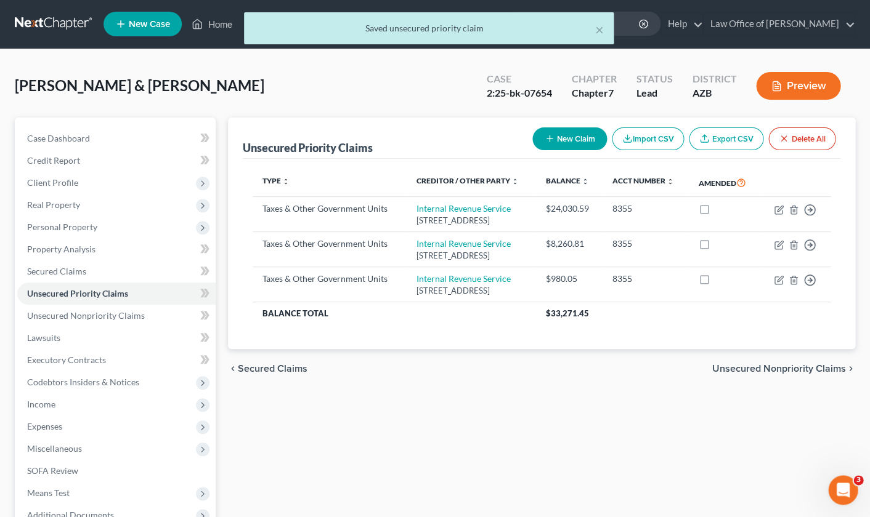
scroll to position [0, 0]
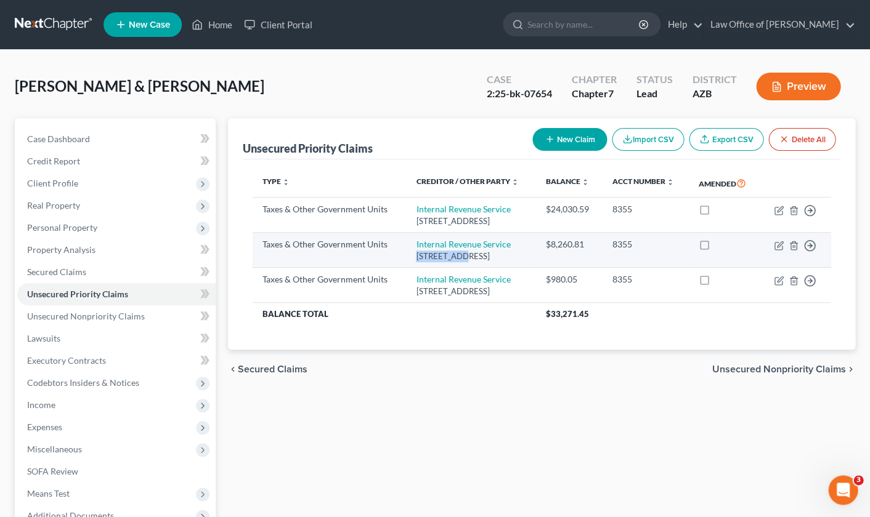
drag, startPoint x: 413, startPoint y: 253, endPoint x: 451, endPoint y: 253, distance: 38.8
click at [451, 253] on div "[STREET_ADDRESS]" at bounding box center [471, 257] width 110 height 12
copy div "PO Box 480"
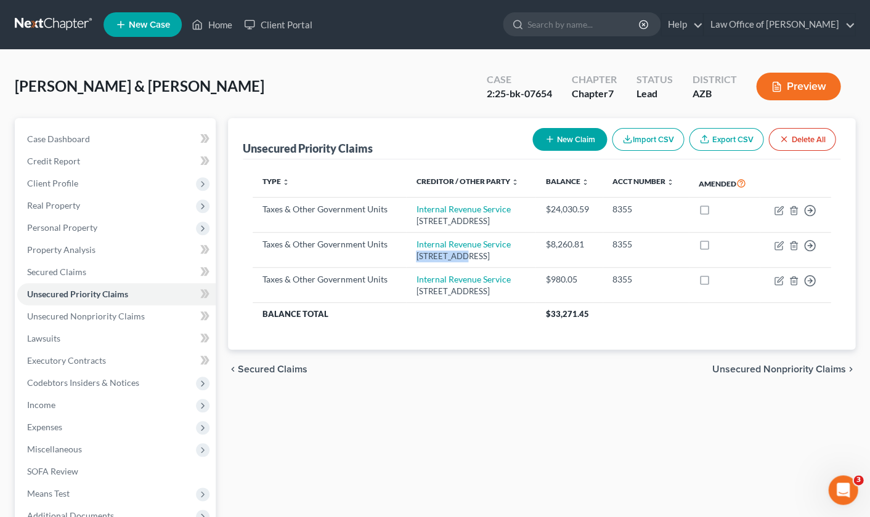
click at [571, 143] on button "New Claim" at bounding box center [569, 139] width 75 height 23
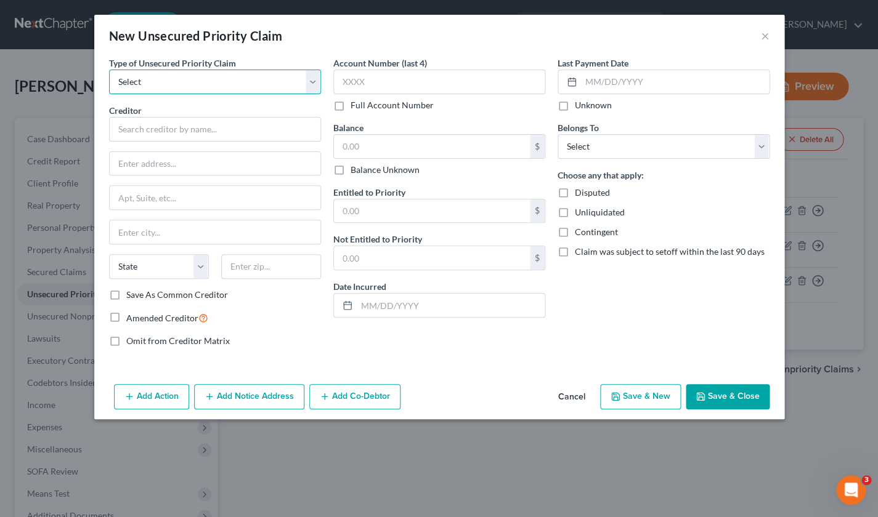
select select "0"
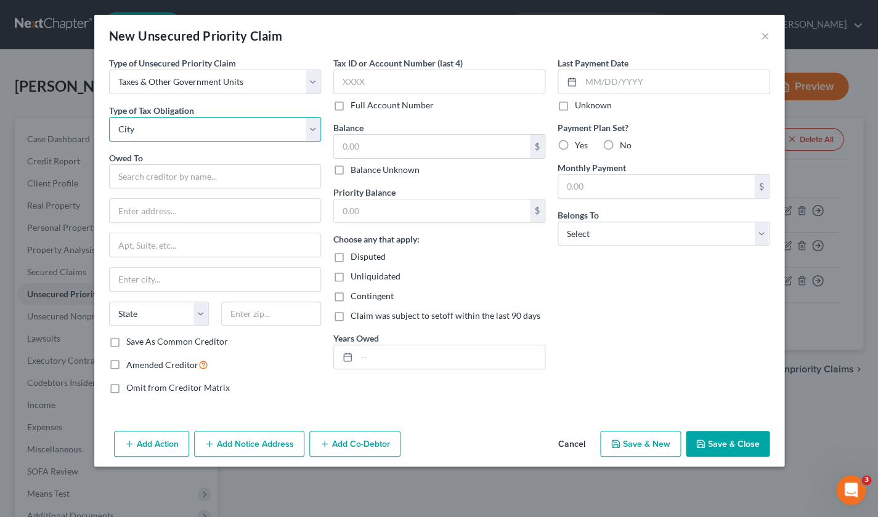
select select "0"
click at [142, 174] on input "text" at bounding box center [215, 176] width 212 height 25
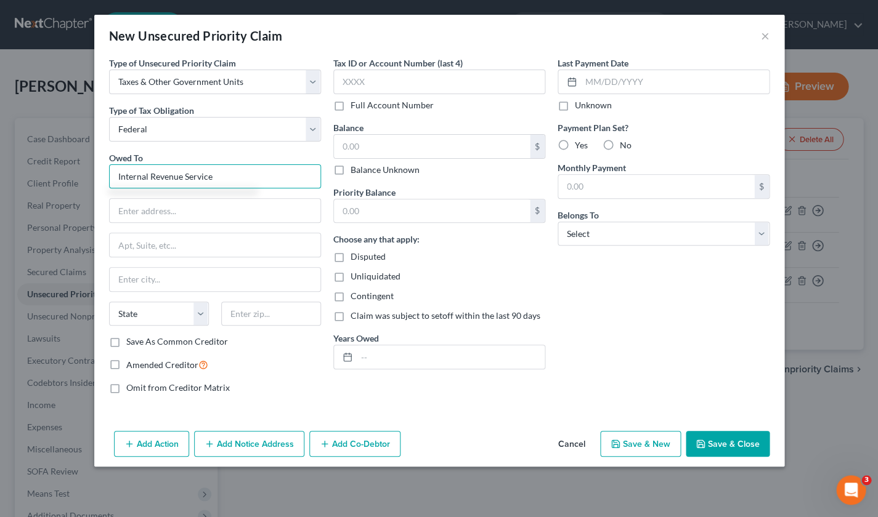
type input "Internal Revenue Service"
paste input "PO Box 480"
type input "PO Box 480"
type input "11742"
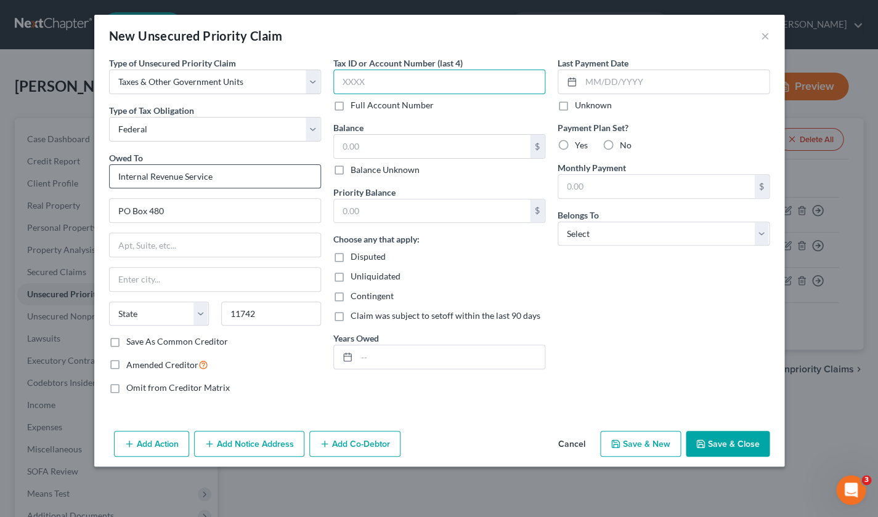
type input "[GEOGRAPHIC_DATA]"
select select "35"
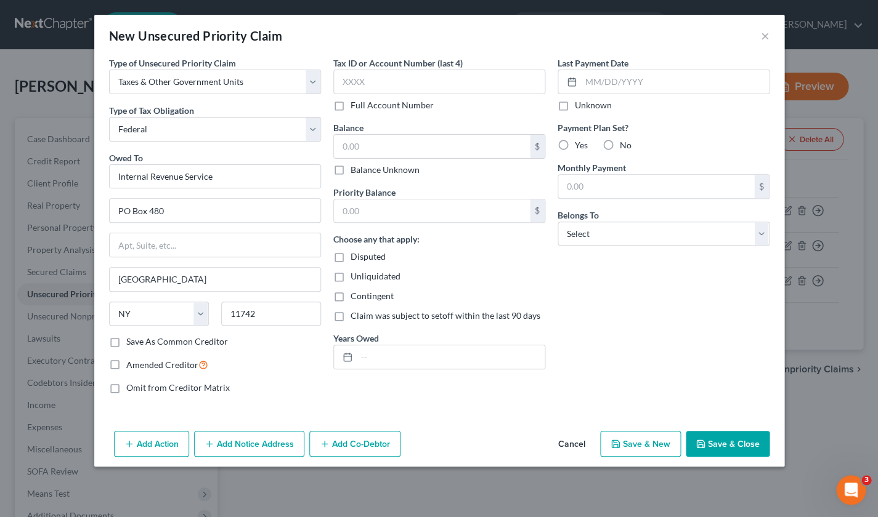
click at [126, 341] on label "Save As Common Creditor" at bounding box center [177, 342] width 102 height 12
click at [131, 341] on input "Save As Common Creditor" at bounding box center [135, 340] width 8 height 8
checkbox input "true"
click at [398, 86] on input "text" at bounding box center [439, 82] width 212 height 25
type input "8355"
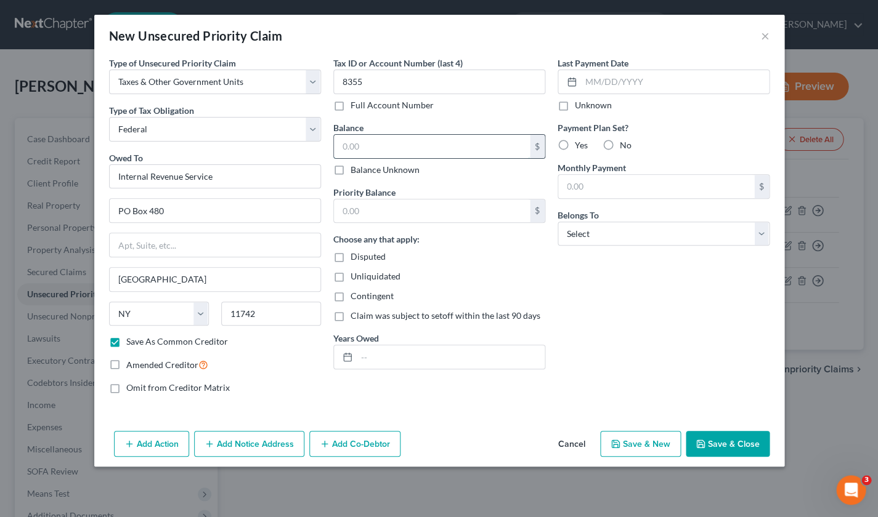
click at [363, 138] on input "text" at bounding box center [432, 146] width 196 height 23
drag, startPoint x: 391, startPoint y: 151, endPoint x: 316, endPoint y: 135, distance: 76.7
click at [316, 135] on div "Type of Unsecured Priority Claim * Select Taxes & Other Government Units Domest…" at bounding box center [439, 230] width 672 height 347
type input "26,338.71"
drag, startPoint x: 350, startPoint y: 201, endPoint x: 271, endPoint y: 193, distance: 79.3
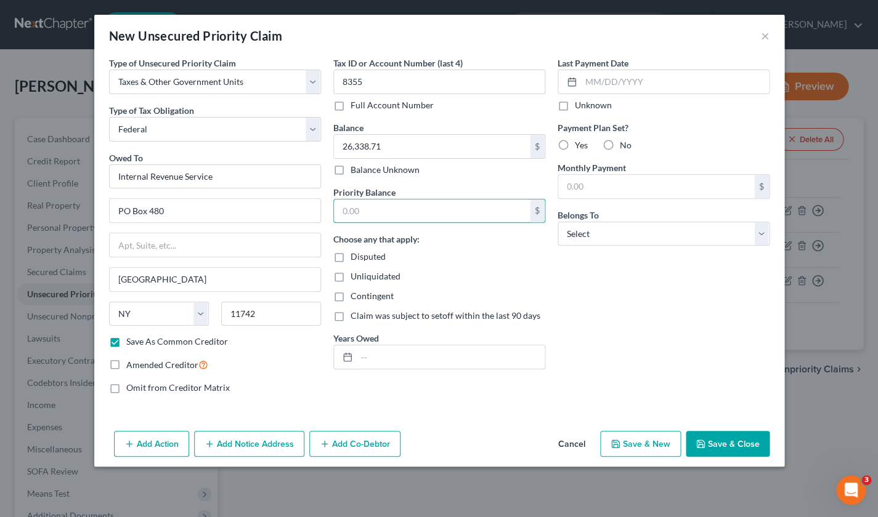
click at [271, 193] on div "Type of Unsecured Priority Claim * Select Taxes & Other Government Units Domest…" at bounding box center [439, 230] width 672 height 347
drag, startPoint x: 363, startPoint y: 206, endPoint x: 329, endPoint y: 206, distance: 34.5
click at [329, 206] on div "Tax ID or Account Number (last 4) 8355 Full Account Number Balance 26,338.71 $ …" at bounding box center [439, 230] width 224 height 347
drag, startPoint x: 368, startPoint y: 210, endPoint x: 323, endPoint y: 207, distance: 44.4
click at [323, 207] on div "Type of Unsecured Priority Claim * Select Taxes & Other Government Units Domest…" at bounding box center [439, 230] width 672 height 347
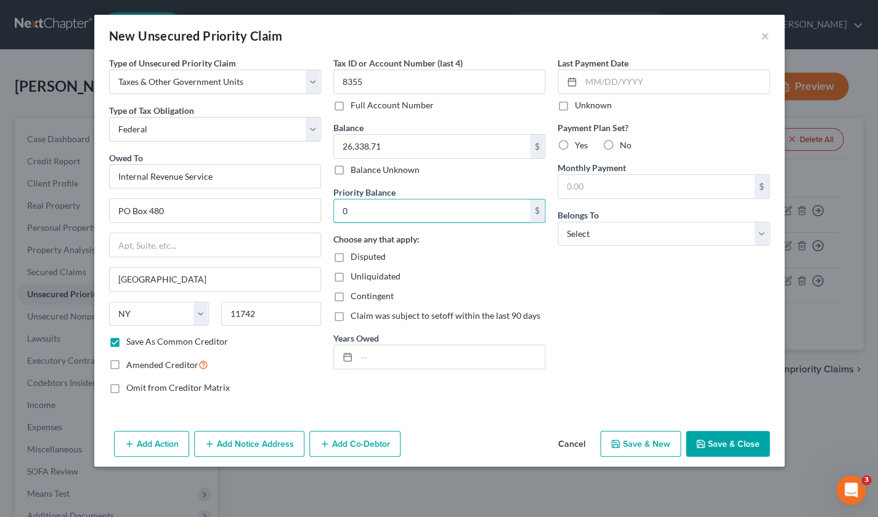
paste input "26,338.71"
type input "26,338.71"
click at [355, 356] on div at bounding box center [345, 356] width 23 height 23
click at [372, 357] on input "text" at bounding box center [451, 356] width 188 height 23
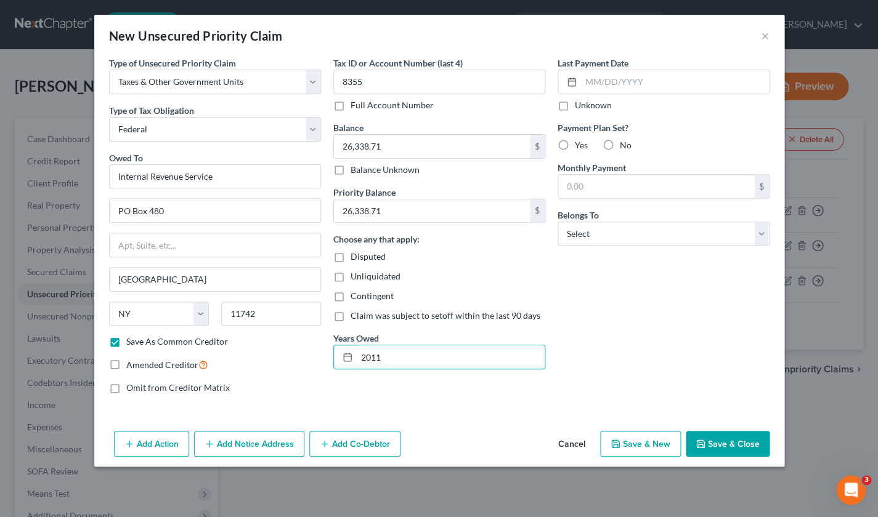
type input "2011"
click at [575, 107] on label "Unknown" at bounding box center [593, 105] width 37 height 12
click at [579, 107] on input "Unknown" at bounding box center [583, 103] width 8 height 8
checkbox input "true"
drag, startPoint x: 607, startPoint y: 145, endPoint x: 609, endPoint y: 158, distance: 13.1
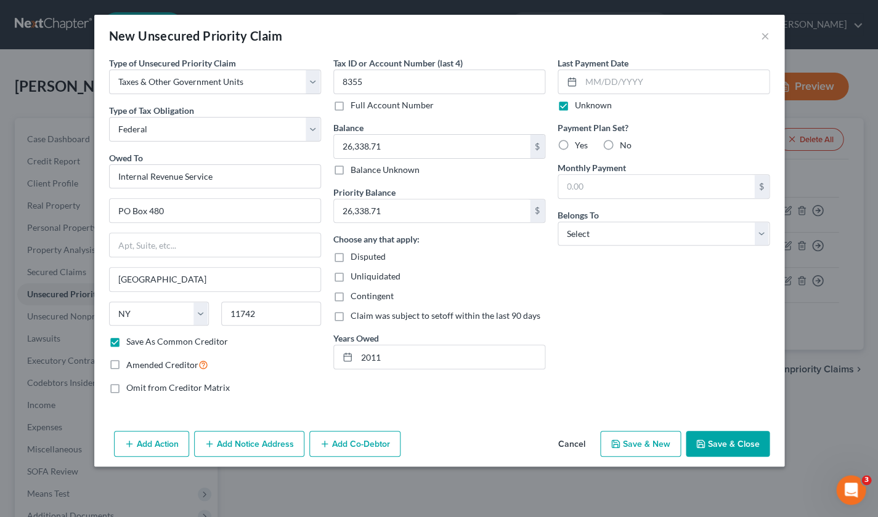
click at [620, 145] on label "No" at bounding box center [626, 145] width 12 height 12
click at [624, 145] on input "No" at bounding box center [628, 143] width 8 height 8
radio input "true"
select select "4"
click at [719, 442] on button "Save & Close" at bounding box center [727, 444] width 84 height 26
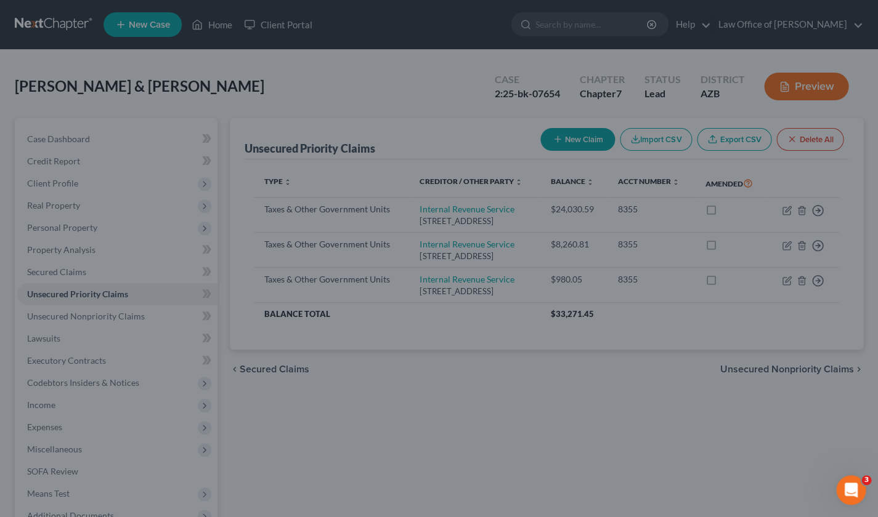
checkbox input "false"
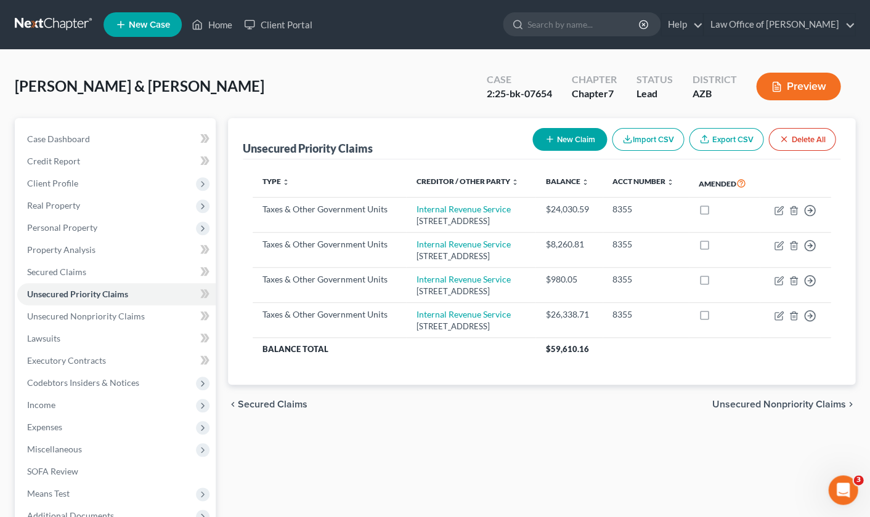
click at [573, 140] on button "New Claim" at bounding box center [569, 139] width 75 height 23
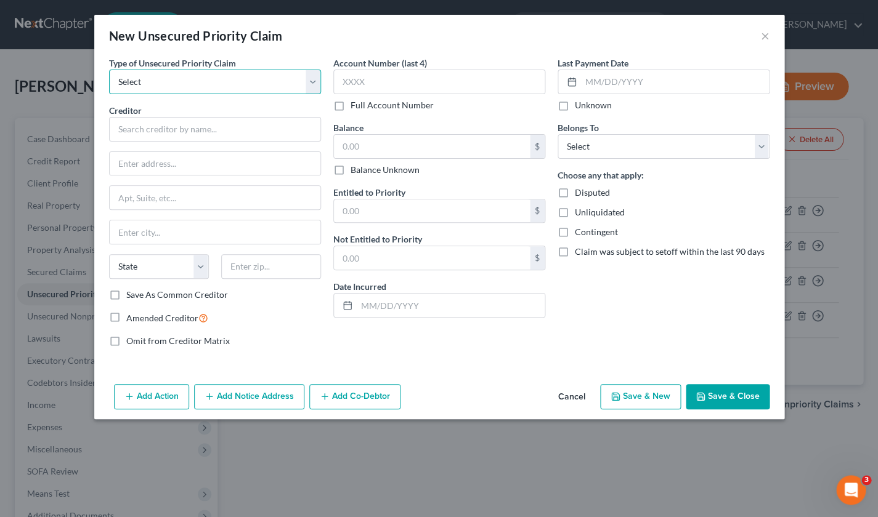
select select "0"
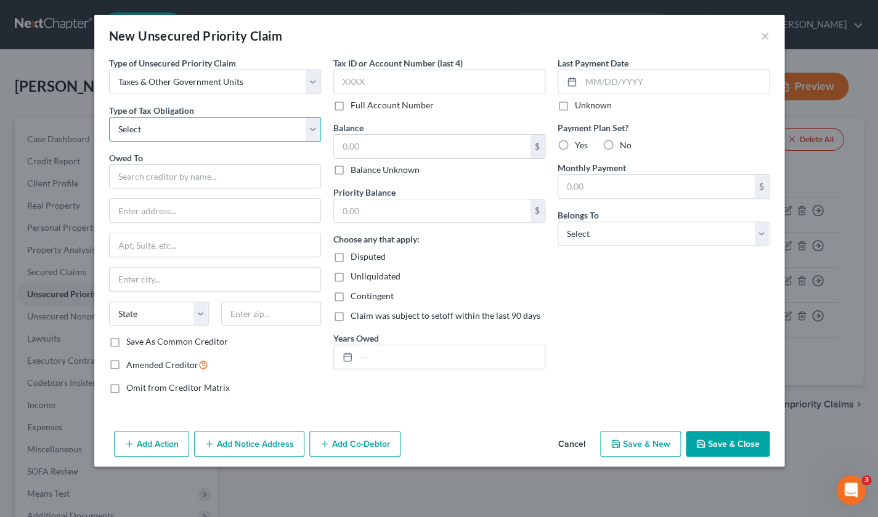
select select "0"
click at [147, 174] on input "text" at bounding box center [215, 176] width 212 height 25
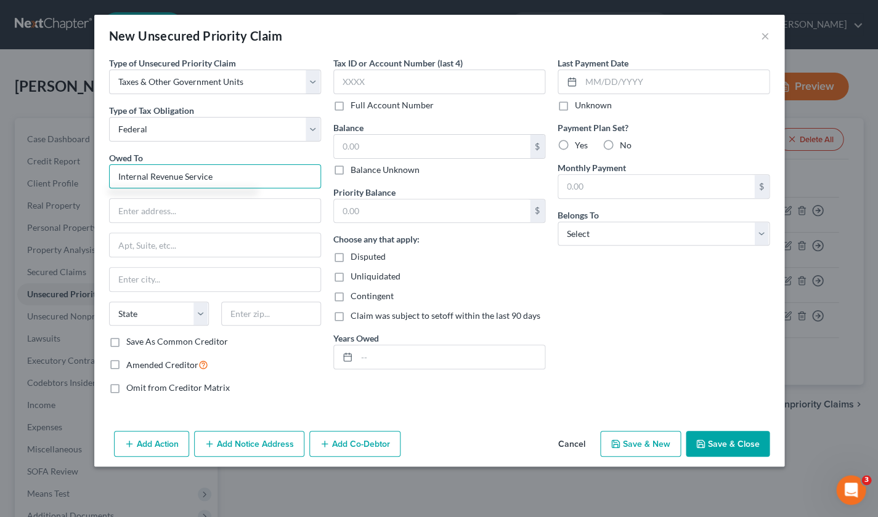
type input "Internal Revenue Service"
type input "P.O. Box 480"
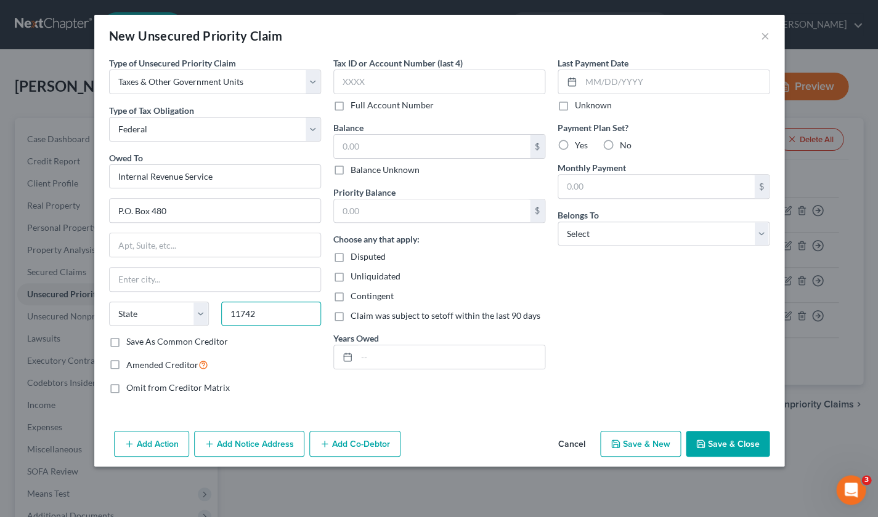
type input "11742"
click at [296, 384] on div "Omit from Creditor Matrix" at bounding box center [215, 388] width 212 height 12
type input "[GEOGRAPHIC_DATA]"
select select "35"
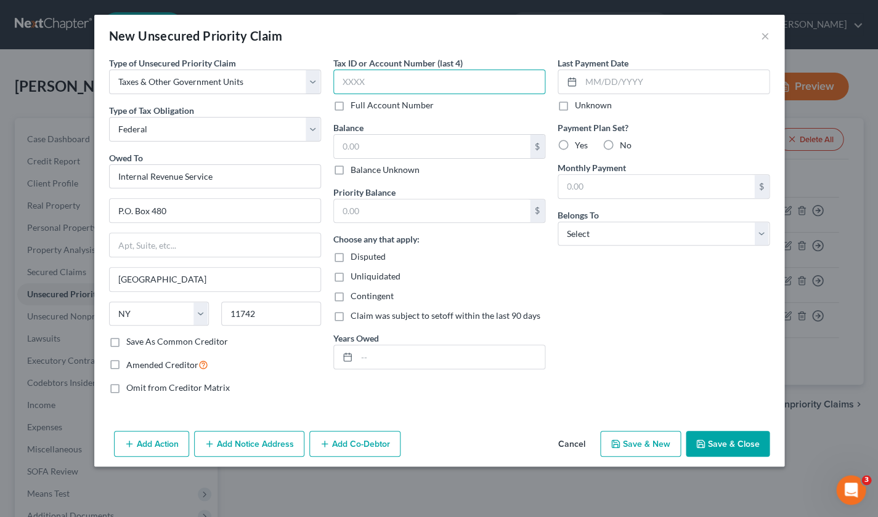
drag, startPoint x: 373, startPoint y: 81, endPoint x: 323, endPoint y: 78, distance: 49.4
click at [323, 78] on div "Type of Unsecured Priority Claim * Select Taxes & Other Government Units Domest…" at bounding box center [439, 230] width 672 height 347
type input "2200"
click at [374, 154] on input "text" at bounding box center [432, 146] width 196 height 23
drag, startPoint x: 373, startPoint y: 146, endPoint x: 280, endPoint y: 143, distance: 93.0
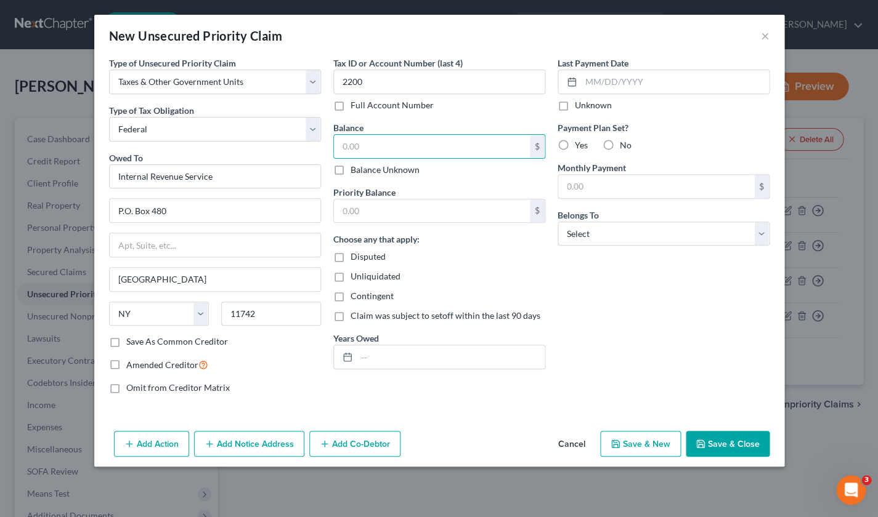
click at [280, 143] on div "Type of Unsecured Priority Claim * Select Taxes & Other Government Units Domest…" at bounding box center [439, 230] width 672 height 347
drag, startPoint x: 331, startPoint y: 143, endPoint x: 302, endPoint y: 143, distance: 28.9
click at [304, 143] on div "Type of Unsecured Priority Claim * Select Taxes & Other Government Units Domest…" at bounding box center [439, 230] width 672 height 347
type input "83,693.39"
drag, startPoint x: 380, startPoint y: 192, endPoint x: 379, endPoint y: 208, distance: 15.4
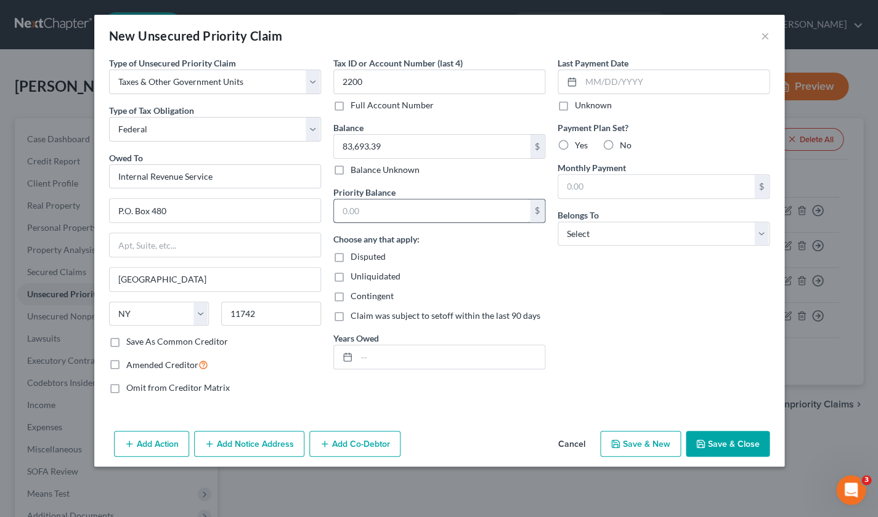
click at [379, 193] on label "Priority Balance" at bounding box center [364, 192] width 62 height 13
drag, startPoint x: 327, startPoint y: 211, endPoint x: 316, endPoint y: 209, distance: 11.2
click at [315, 210] on div "Type of Unsecured Priority Claim * Select Taxes & Other Government Units Domest…" at bounding box center [439, 230] width 672 height 347
paste input "83,693.39"
type input "83,693.39"
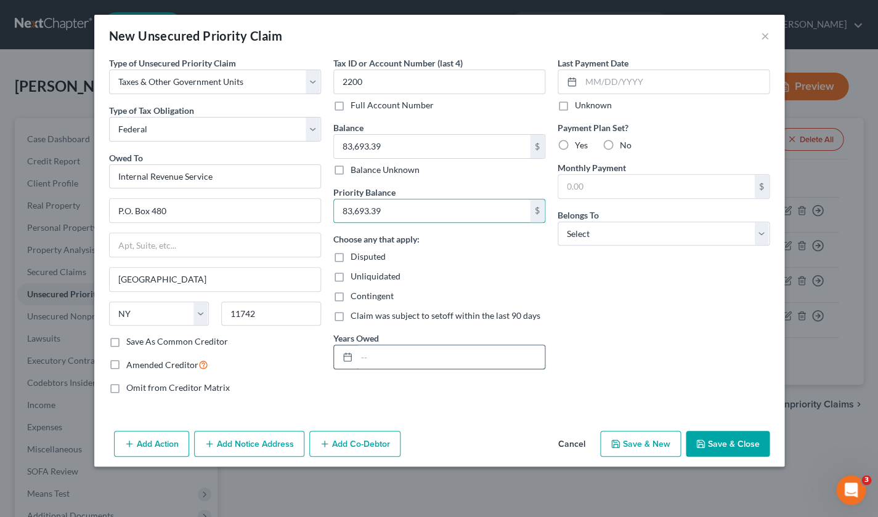
click at [384, 356] on input "text" at bounding box center [451, 356] width 188 height 23
type input "2017"
click at [575, 105] on label "Unknown" at bounding box center [593, 105] width 37 height 12
click at [579, 105] on input "Unknown" at bounding box center [583, 103] width 8 height 8
checkbox input "true"
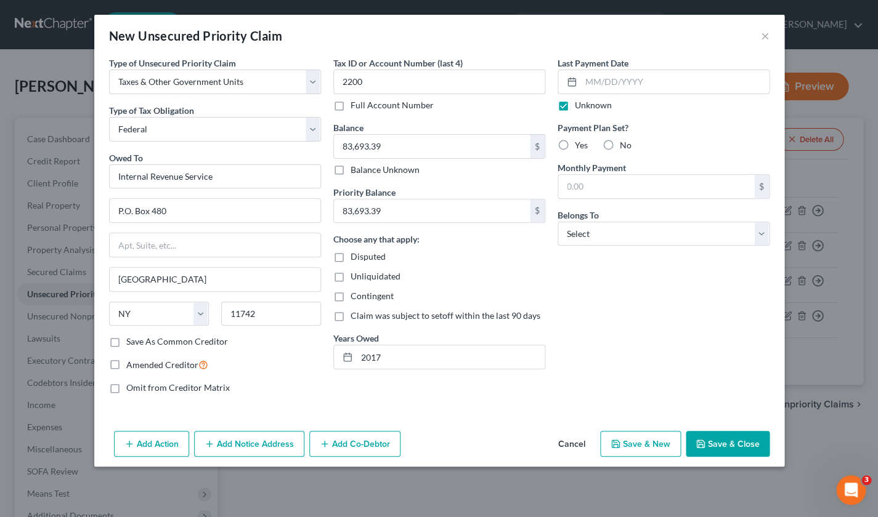
drag, startPoint x: 607, startPoint y: 143, endPoint x: 609, endPoint y: 152, distance: 9.0
click at [620, 143] on label "No" at bounding box center [626, 145] width 12 height 12
click at [624, 143] on input "No" at bounding box center [628, 143] width 8 height 8
radio input "true"
select select "4"
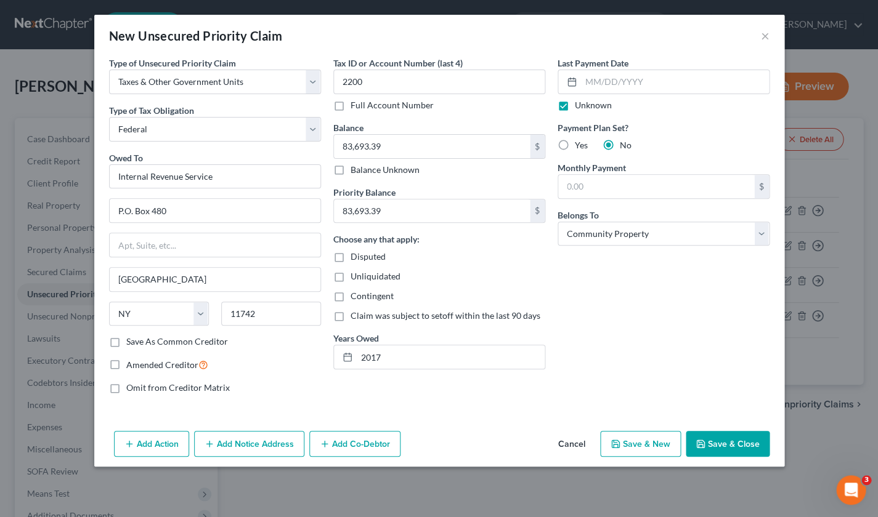
click at [738, 445] on button "Save & Close" at bounding box center [727, 444] width 84 height 26
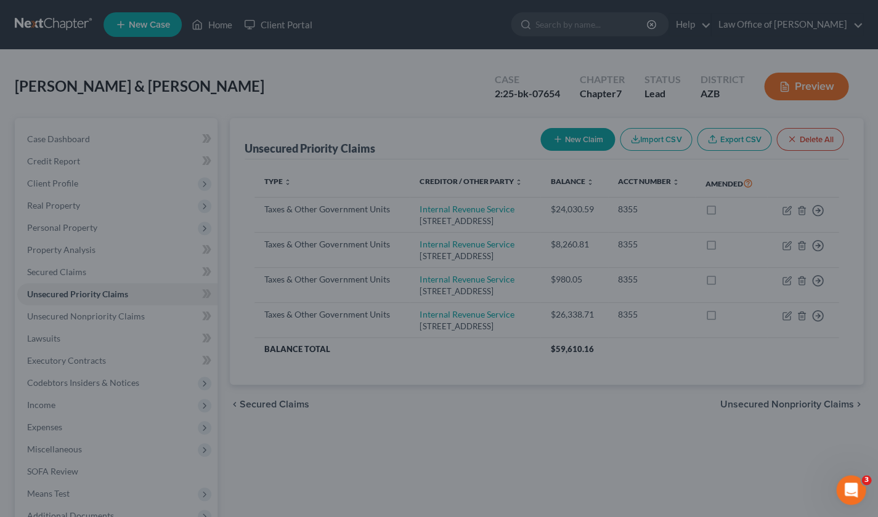
type input "0.00"
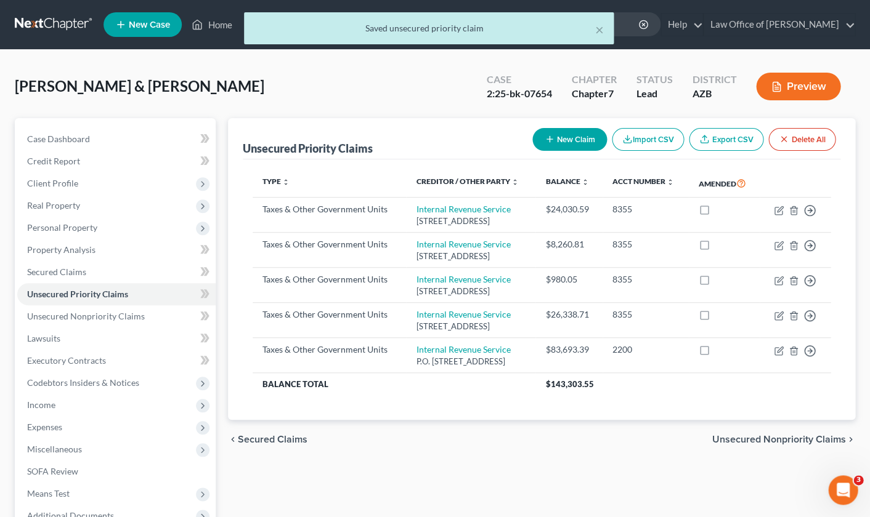
click at [567, 134] on button "New Claim" at bounding box center [569, 139] width 75 height 23
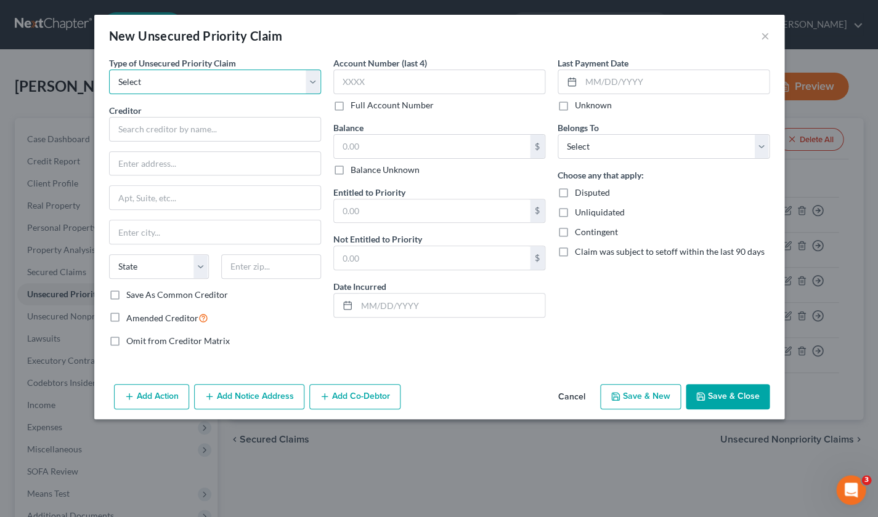
select select "0"
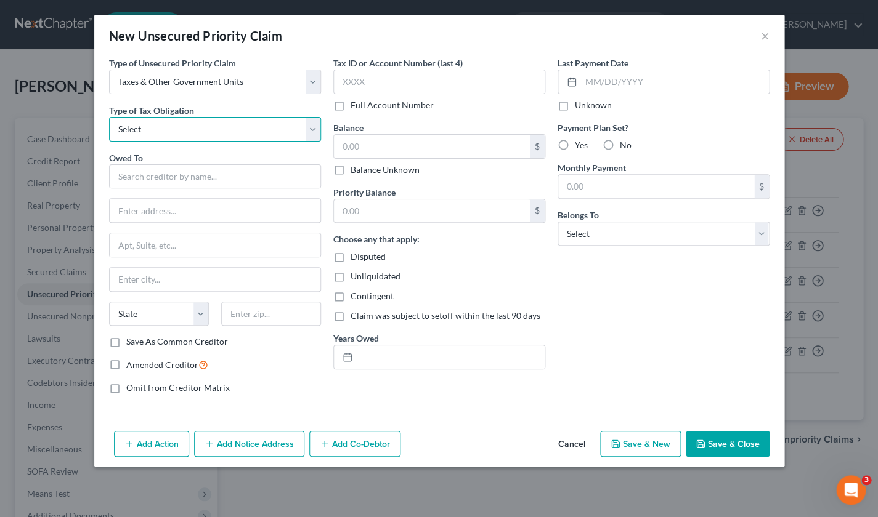
select select "0"
click at [409, 357] on input "text" at bounding box center [451, 356] width 188 height 23
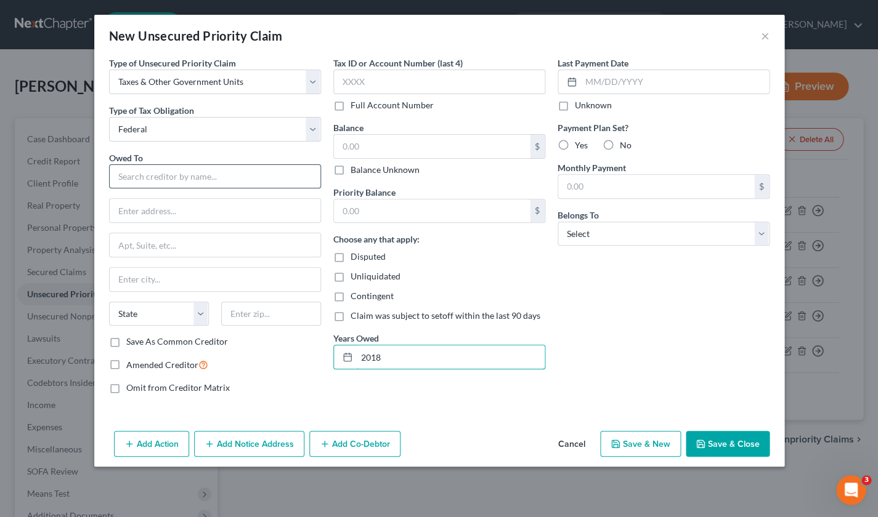
type input "2018"
click at [142, 179] on input "text" at bounding box center [215, 176] width 212 height 25
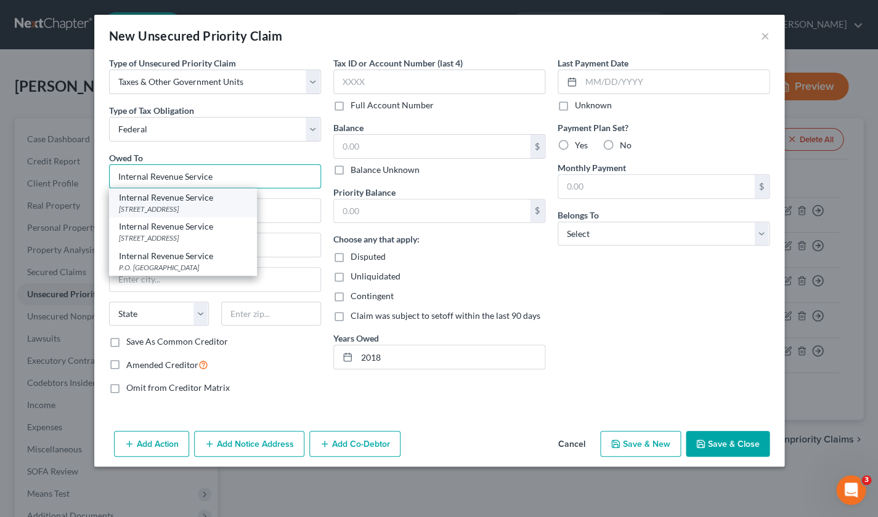
type input "Internal Revenue Service"
click at [208, 211] on div "[STREET_ADDRESS]" at bounding box center [183, 209] width 128 height 10
type input "PO Box 480"
type input "[GEOGRAPHIC_DATA]"
select select "35"
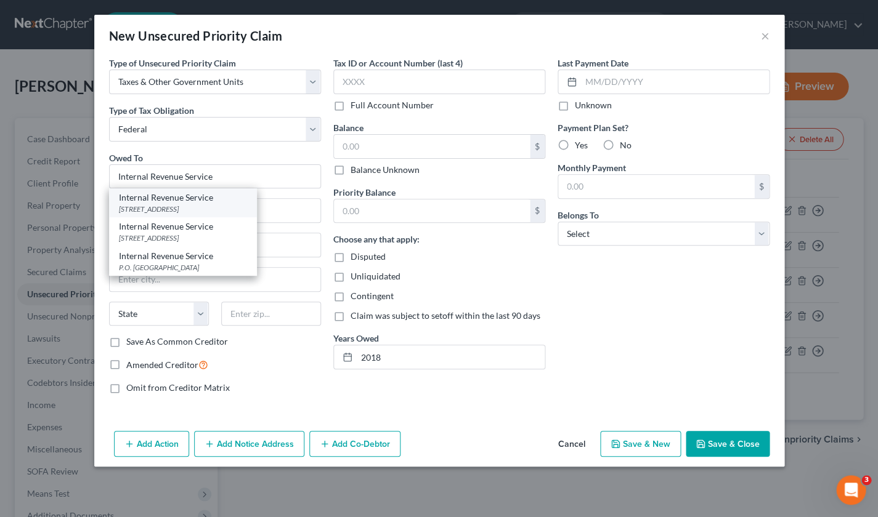
type input "11742"
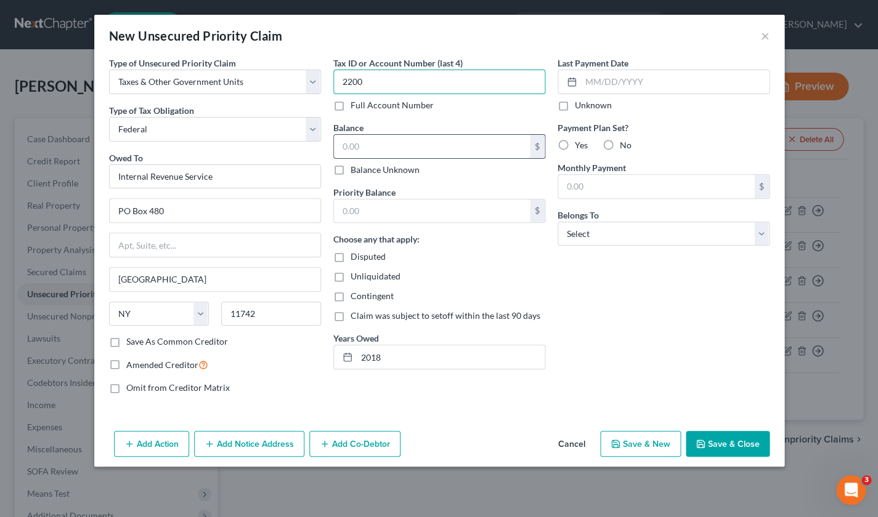
type input "2200"
drag, startPoint x: 372, startPoint y: 145, endPoint x: 384, endPoint y: 144, distance: 11.8
click at [373, 145] on input "text" at bounding box center [432, 146] width 196 height 23
drag, startPoint x: 379, startPoint y: 143, endPoint x: 319, endPoint y: 142, distance: 59.8
click at [319, 142] on div "Type of Unsecured Priority Claim * Select Taxes & Other Government Units Domest…" at bounding box center [439, 230] width 672 height 347
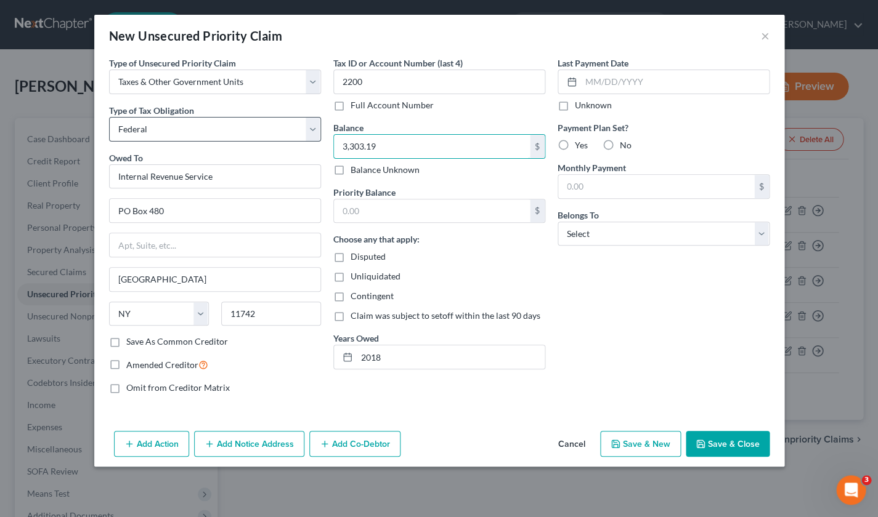
drag, startPoint x: 382, startPoint y: 143, endPoint x: 266, endPoint y: 131, distance: 117.1
click at [266, 131] on div "Type of Unsecured Priority Claim * Select Taxes & Other Government Units Domest…" at bounding box center [439, 230] width 672 height 347
type input "3,303.19"
click at [369, 212] on input "text" at bounding box center [432, 211] width 196 height 23
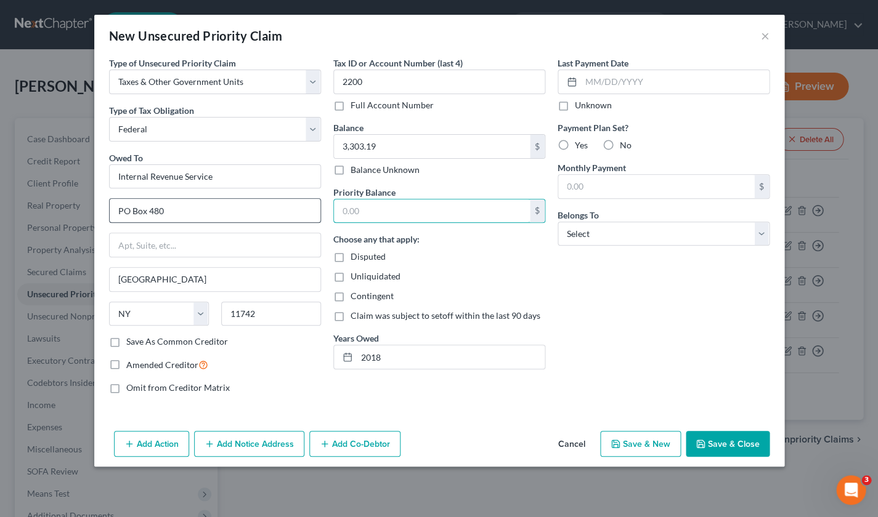
drag, startPoint x: 368, startPoint y: 211, endPoint x: 318, endPoint y: 206, distance: 50.2
click at [319, 206] on div "Type of Unsecured Priority Claim * Select Taxes & Other Government Units Domest…" at bounding box center [439, 230] width 672 height 347
paste input "3,303.19"
type input "3,303.19"
drag, startPoint x: 559, startPoint y: 104, endPoint x: 570, endPoint y: 115, distance: 15.2
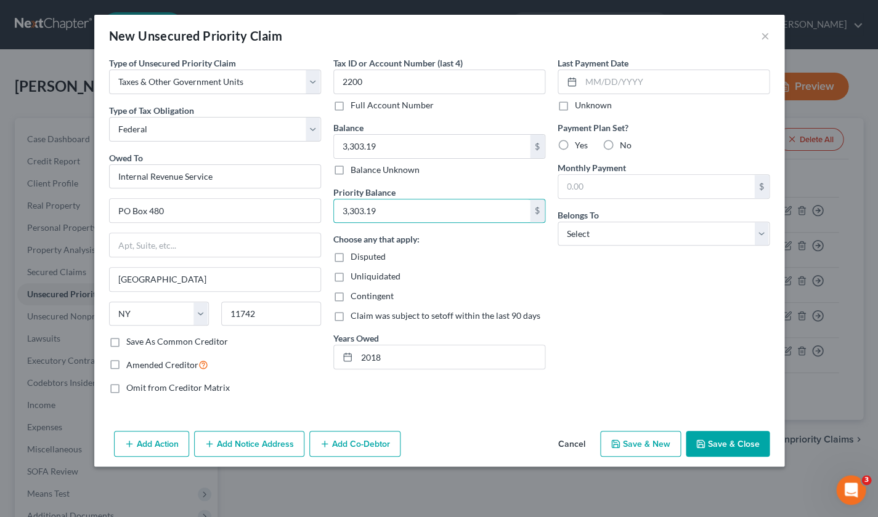
click at [575, 107] on label "Unknown" at bounding box center [593, 105] width 37 height 12
click at [579, 107] on input "Unknown" at bounding box center [583, 103] width 8 height 8
checkbox input "true"
drag, startPoint x: 608, startPoint y: 143, endPoint x: 614, endPoint y: 171, distance: 28.3
click at [620, 143] on label "No" at bounding box center [626, 145] width 12 height 12
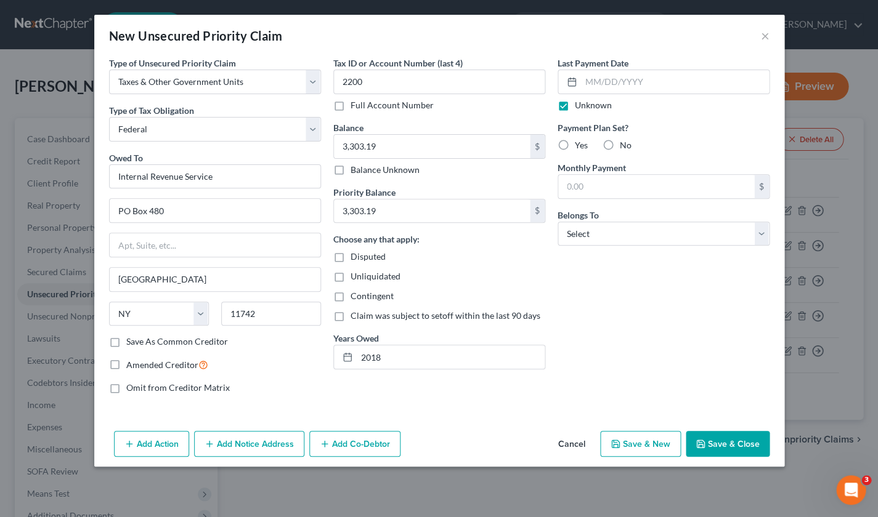
click at [624, 143] on input "No" at bounding box center [628, 143] width 8 height 8
radio input "true"
select select "4"
click at [740, 439] on button "Save & Close" at bounding box center [727, 444] width 84 height 26
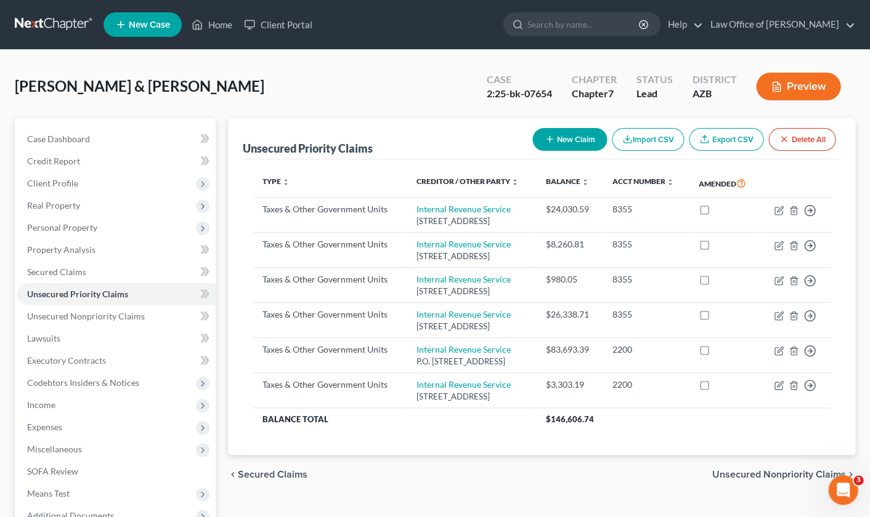
click at [562, 143] on button "New Claim" at bounding box center [569, 139] width 75 height 23
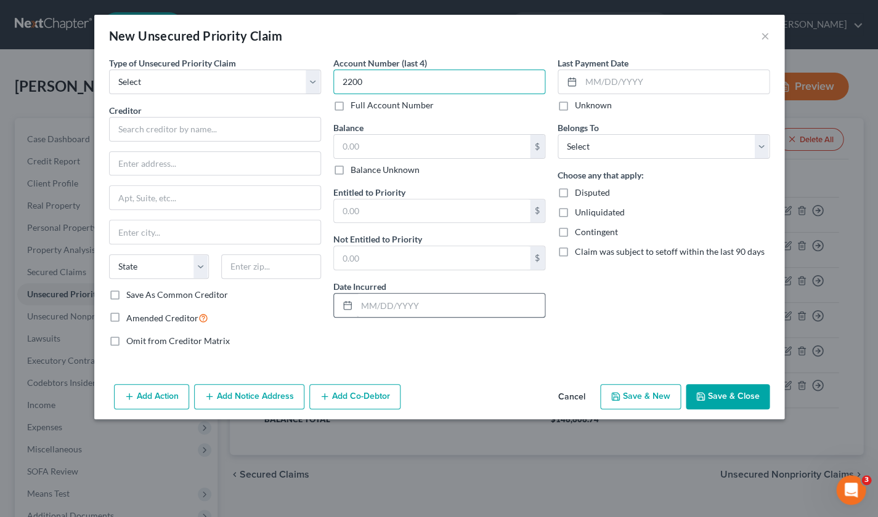
type input "2200"
click at [396, 305] on input "text" at bounding box center [451, 305] width 188 height 23
type input "2016"
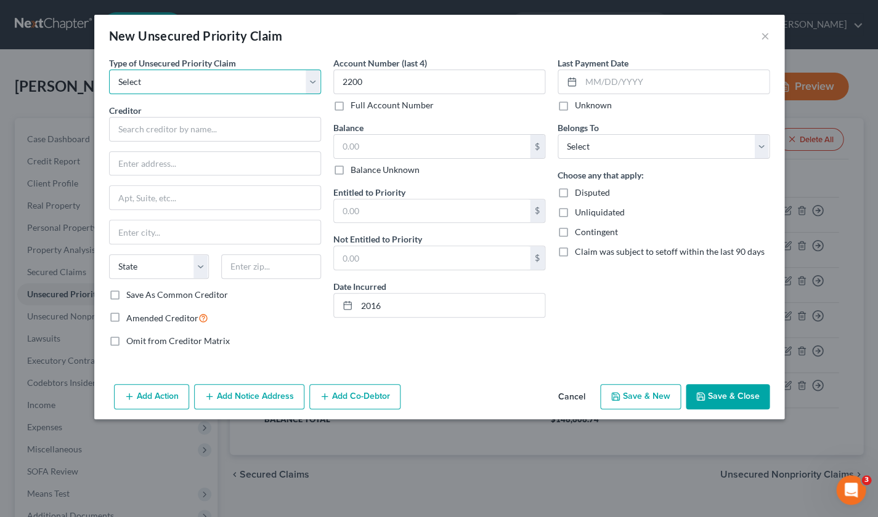
select select "0"
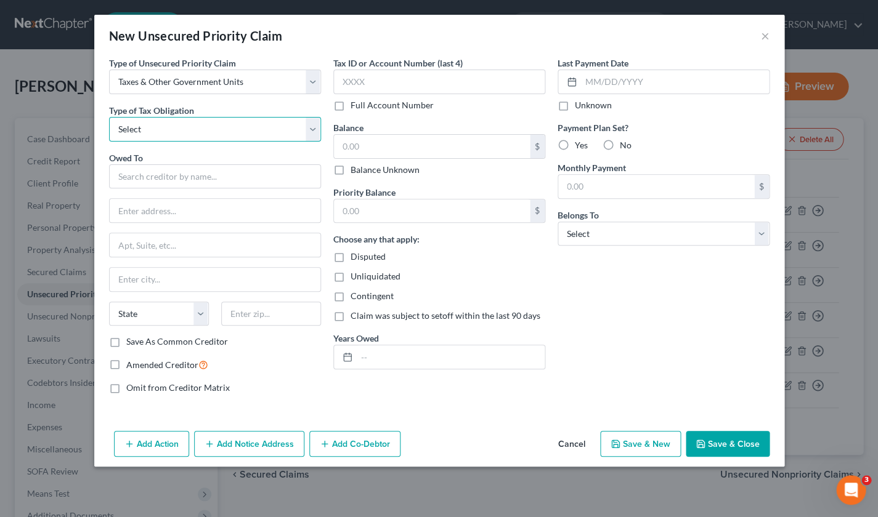
select select "0"
click at [139, 180] on input "text" at bounding box center [215, 176] width 212 height 25
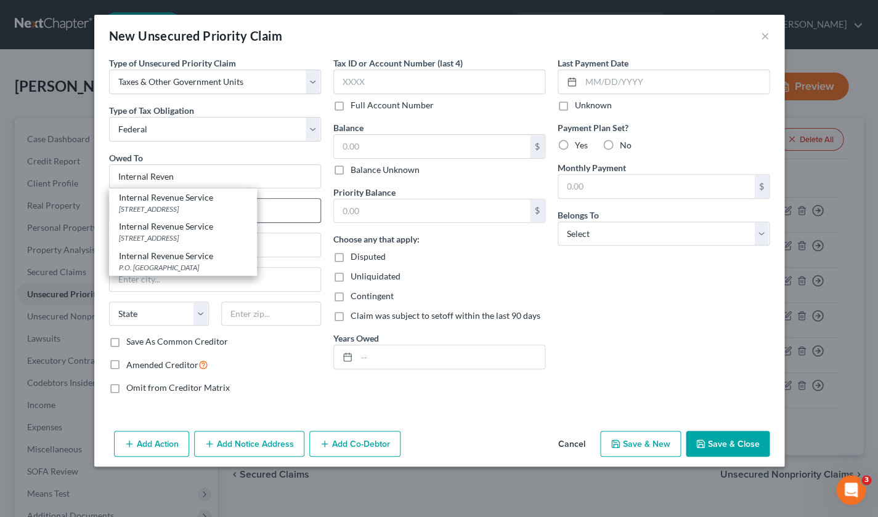
click at [139, 204] on div "[STREET_ADDRESS]" at bounding box center [183, 209] width 128 height 10
type input "Internal Revenue Service"
type input "PO Box 480"
type input "[GEOGRAPHIC_DATA]"
select select "35"
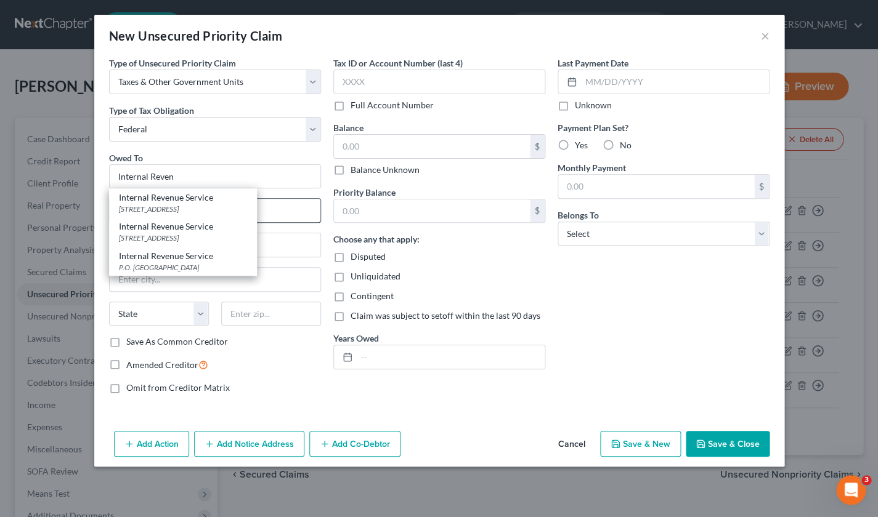
type input "11742"
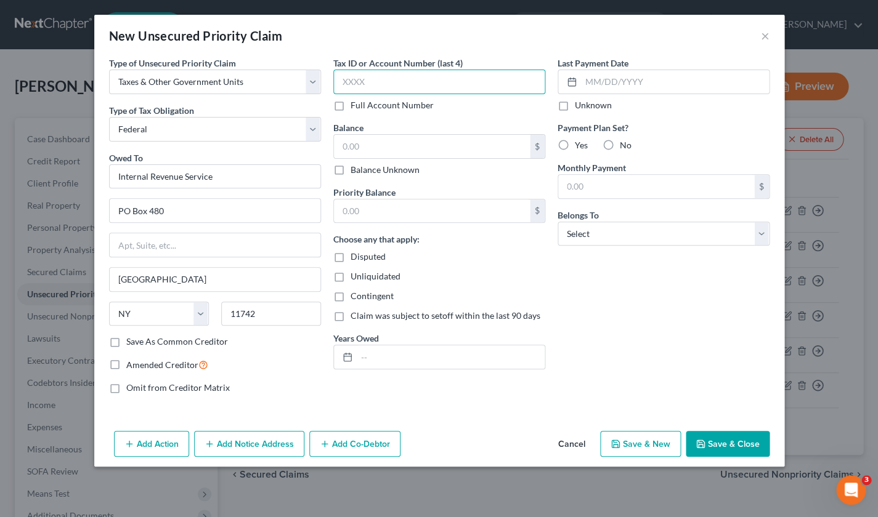
drag, startPoint x: 377, startPoint y: 79, endPoint x: 337, endPoint y: 76, distance: 40.2
click at [337, 76] on input "text" at bounding box center [439, 82] width 212 height 25
type input "2200"
click at [394, 355] on input "text" at bounding box center [451, 356] width 188 height 23
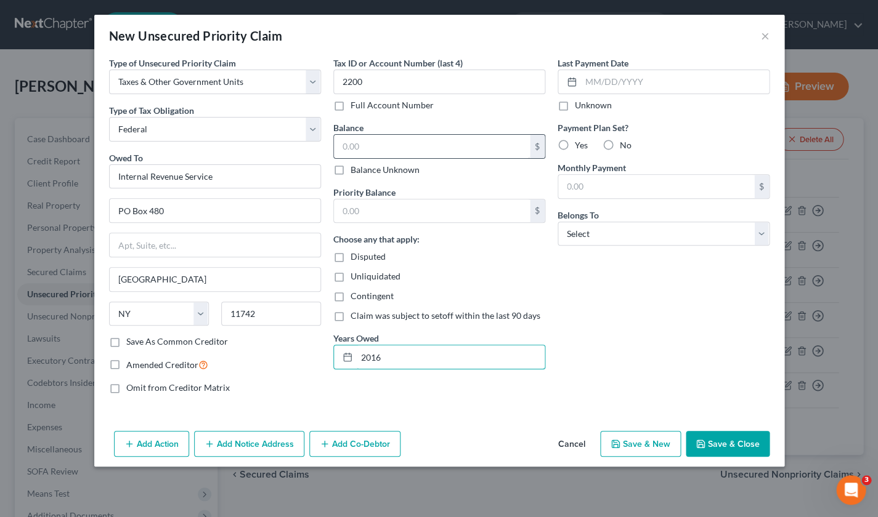
type input "2016"
click at [354, 143] on input "text" at bounding box center [432, 146] width 196 height 23
drag, startPoint x: 366, startPoint y: 144, endPoint x: 318, endPoint y: 139, distance: 49.0
click at [318, 139] on div "Type of Unsecured Priority Claim * Select Taxes & Other Government Units Domest…" at bounding box center [439, 230] width 672 height 347
type input "11,191.20"
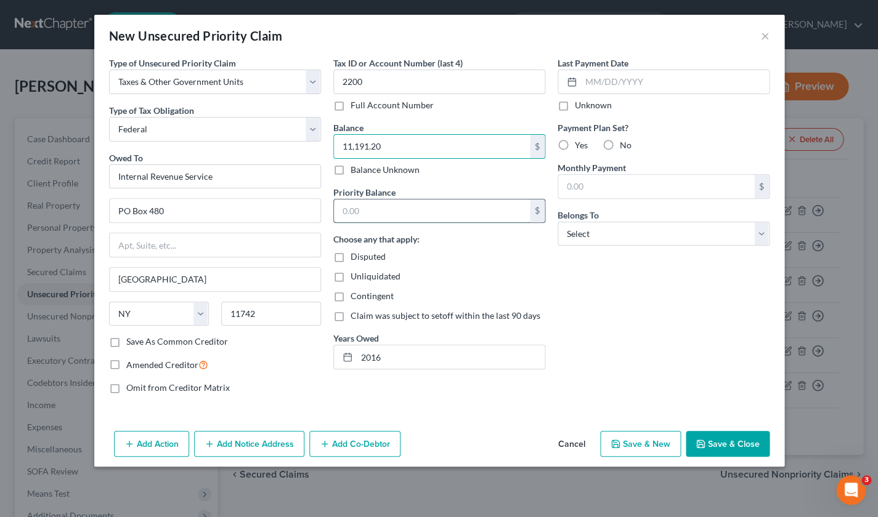
click at [386, 210] on input "text" at bounding box center [432, 211] width 196 height 23
drag, startPoint x: 373, startPoint y: 213, endPoint x: 313, endPoint y: 203, distance: 60.5
click at [313, 203] on div "Type of Unsecured Priority Claim * Select Taxes & Other Government Units Domest…" at bounding box center [439, 230] width 672 height 347
paste input "11,191.20"
type input "11,191.20"
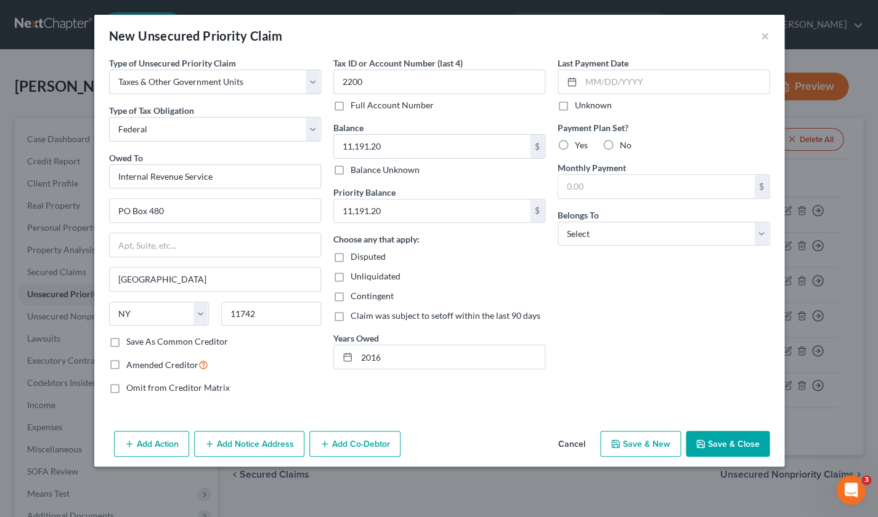
drag, startPoint x: 562, startPoint y: 104, endPoint x: 574, endPoint y: 121, distance: 20.8
click at [575, 105] on label "Unknown" at bounding box center [593, 105] width 37 height 12
click at [579, 105] on input "Unknown" at bounding box center [583, 103] width 8 height 8
checkbox input "true"
drag, startPoint x: 605, startPoint y: 145, endPoint x: 607, endPoint y: 156, distance: 11.2
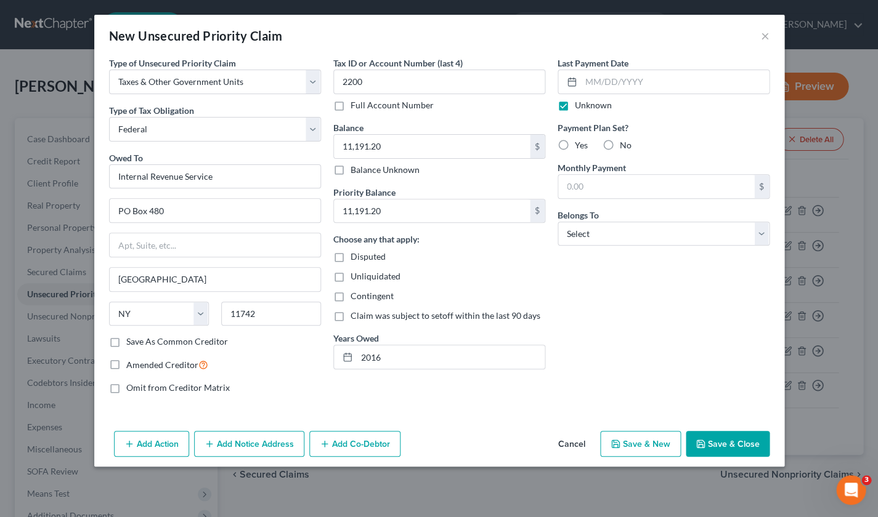
click at [620, 146] on label "No" at bounding box center [626, 145] width 12 height 12
click at [624, 146] on input "No" at bounding box center [628, 143] width 8 height 8
radio input "true"
select select "4"
click at [718, 443] on button "Save & Close" at bounding box center [727, 444] width 84 height 26
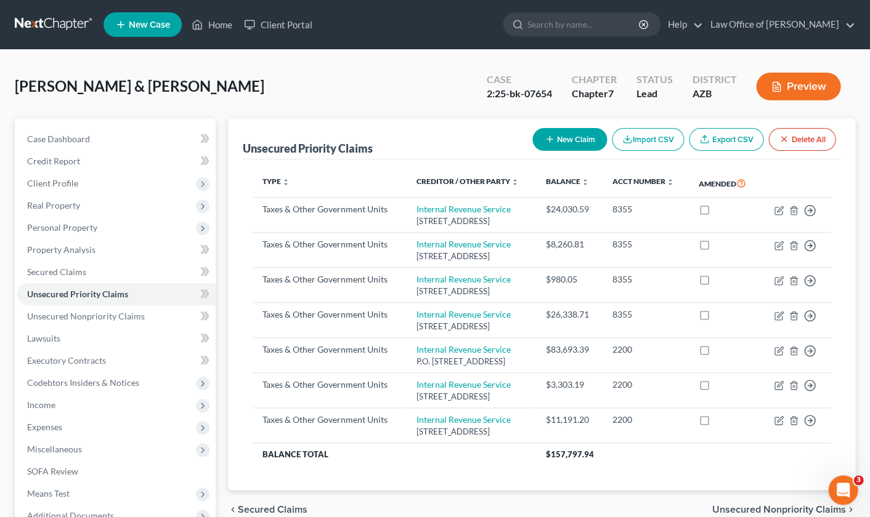
click at [571, 140] on button "New Claim" at bounding box center [569, 139] width 75 height 23
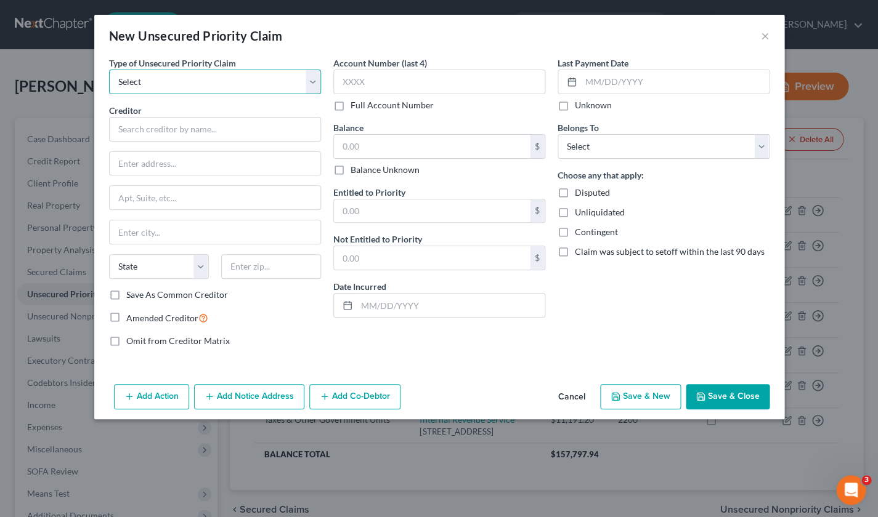
select select "0"
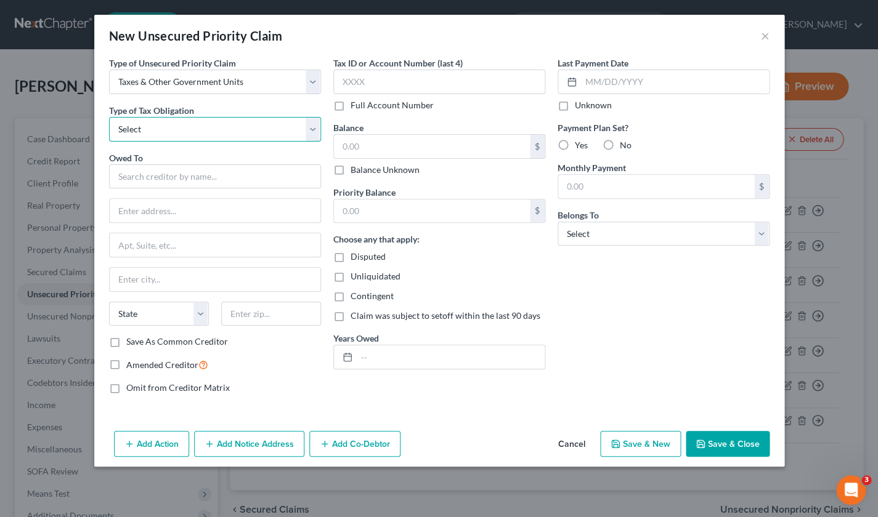
select select "0"
click at [135, 174] on input "text" at bounding box center [215, 176] width 212 height 25
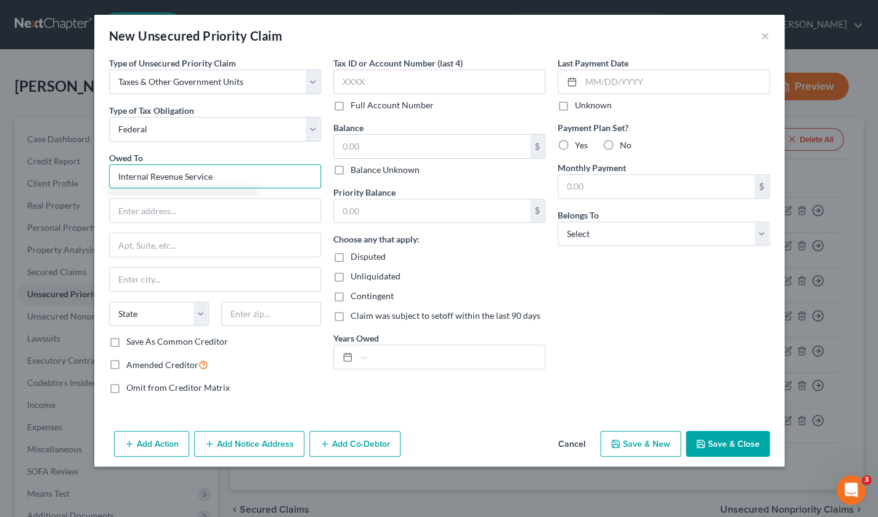
type input "Internal Revenue Service"
click at [217, 172] on input "Internal Revenue Service" at bounding box center [215, 176] width 212 height 25
click at [214, 180] on input "Internal Revenue Service" at bounding box center [215, 176] width 212 height 25
click at [209, 176] on input "Internal Revenue Service" at bounding box center [215, 176] width 212 height 25
click at [211, 177] on input "Internal Revenue Service" at bounding box center [215, 176] width 212 height 25
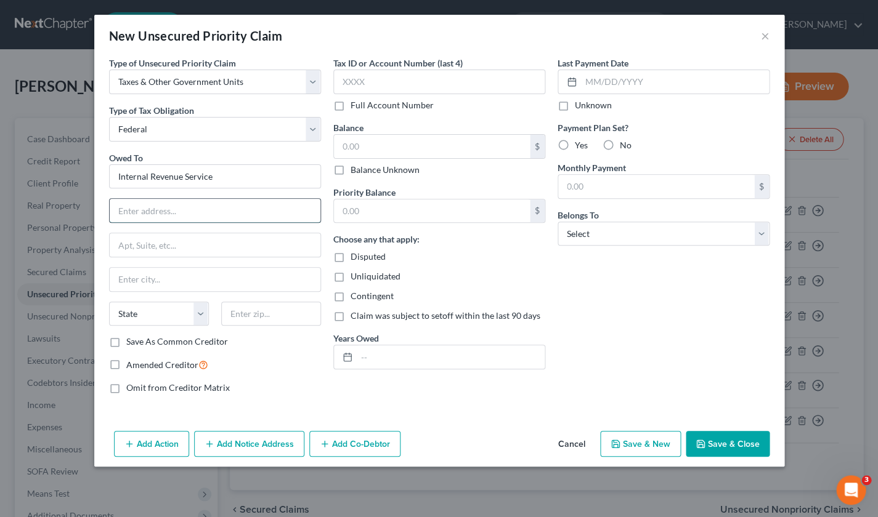
click at [172, 215] on input "text" at bounding box center [215, 210] width 211 height 23
type input "PO Box 480"
type input "11742"
drag, startPoint x: 127, startPoint y: 275, endPoint x: 103, endPoint y: 272, distance: 24.8
click at [103, 272] on div "Type of Unsecured Priority Claim * Select Taxes & Other Government Units Domest…" at bounding box center [215, 230] width 224 height 347
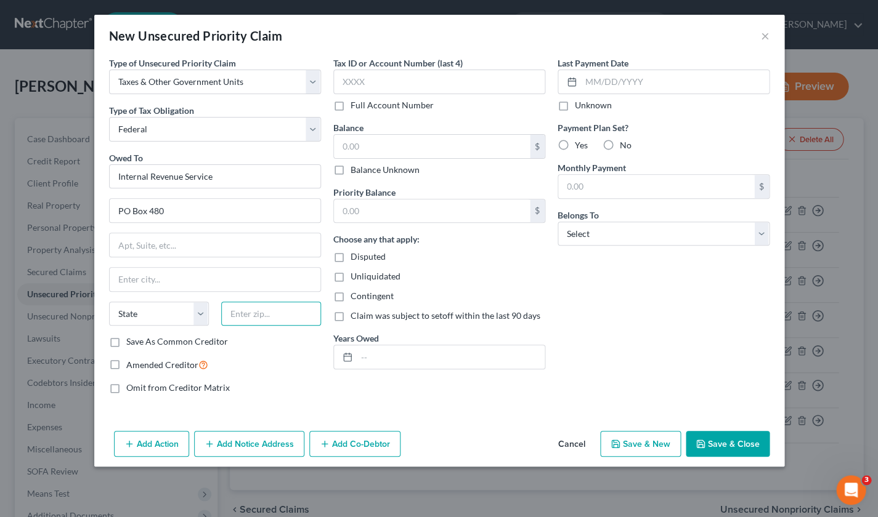
paste input "11742"
type input "11742"
type input "[GEOGRAPHIC_DATA]"
select select "35"
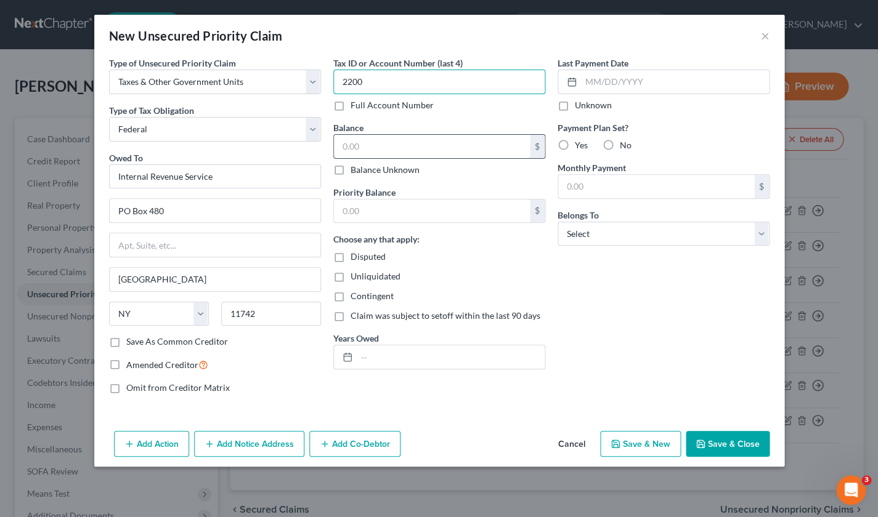
type input "2200"
click at [363, 143] on input "text" at bounding box center [432, 146] width 196 height 23
click at [408, 362] on input "text" at bounding box center [451, 356] width 188 height 23
click at [631, 183] on input "text" at bounding box center [656, 186] width 196 height 23
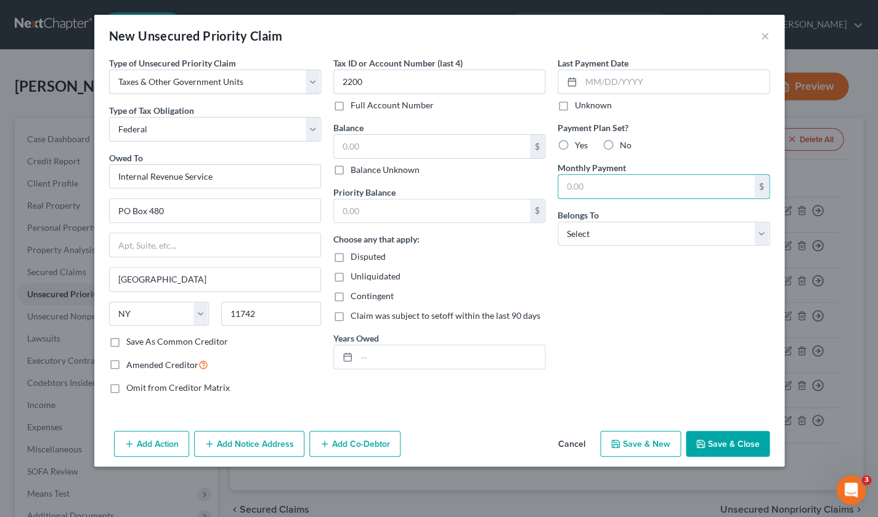
click at [620, 142] on label "No" at bounding box center [626, 145] width 12 height 12
click at [624, 142] on input "No" at bounding box center [628, 143] width 8 height 8
radio input "true"
drag, startPoint x: 564, startPoint y: 105, endPoint x: 579, endPoint y: 193, distance: 89.9
click at [575, 105] on label "Unknown" at bounding box center [593, 105] width 37 height 12
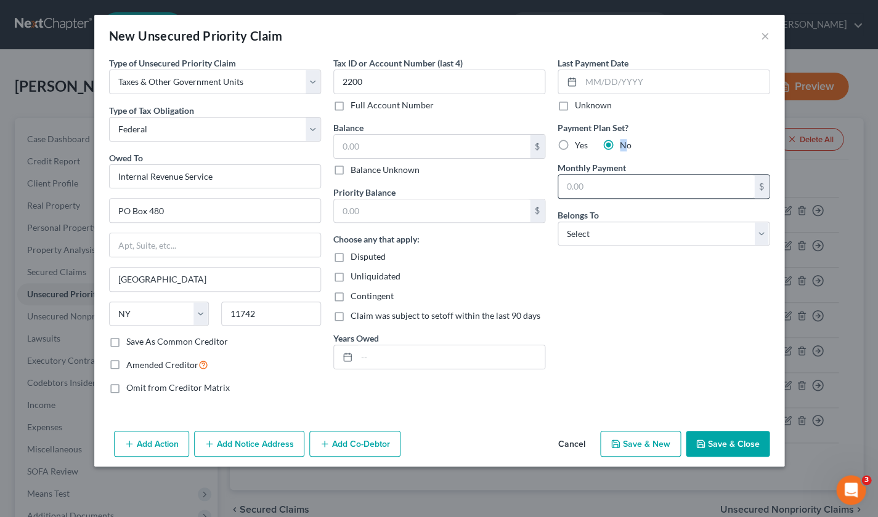
click at [579, 105] on input "Unknown" at bounding box center [583, 103] width 8 height 8
checkbox input "true"
select select "4"
click at [395, 355] on input "text" at bounding box center [451, 356] width 188 height 23
click at [722, 448] on button "Save & Close" at bounding box center [727, 444] width 84 height 26
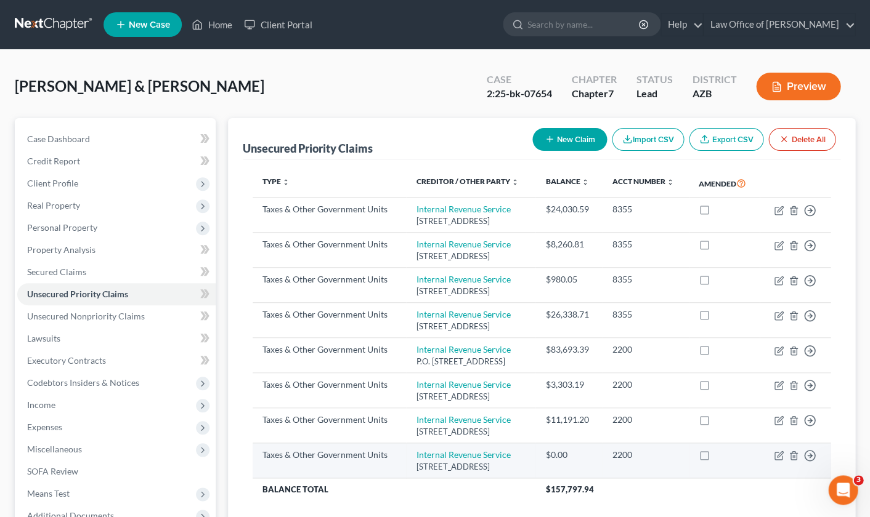
scroll to position [2, 0]
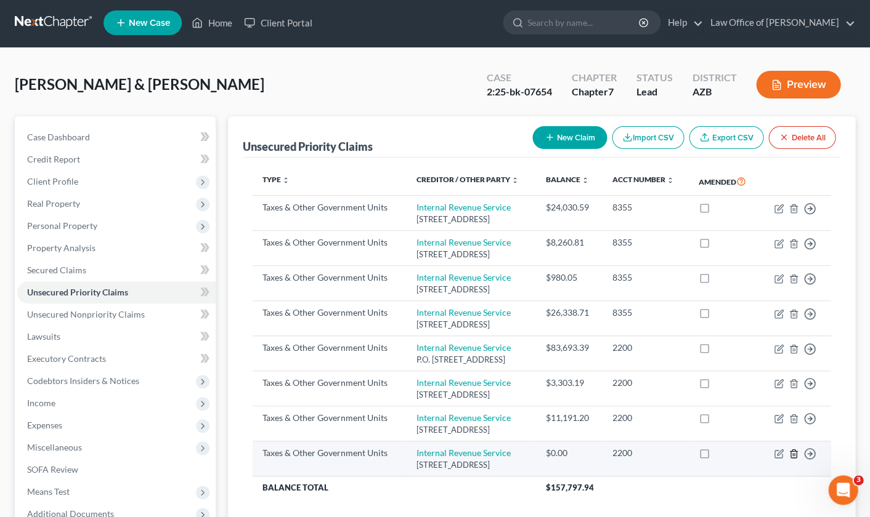
click at [791, 449] on icon "button" at bounding box center [793, 454] width 10 height 10
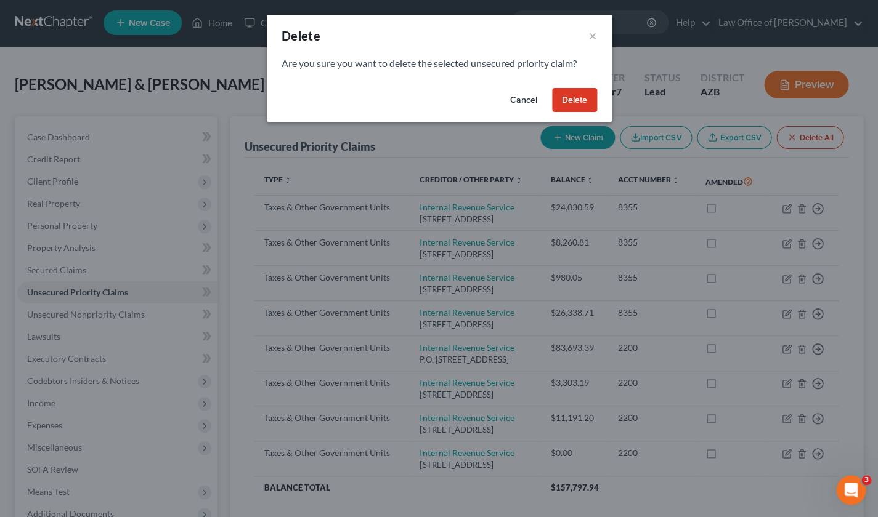
click at [579, 108] on button "Delete" at bounding box center [574, 100] width 45 height 25
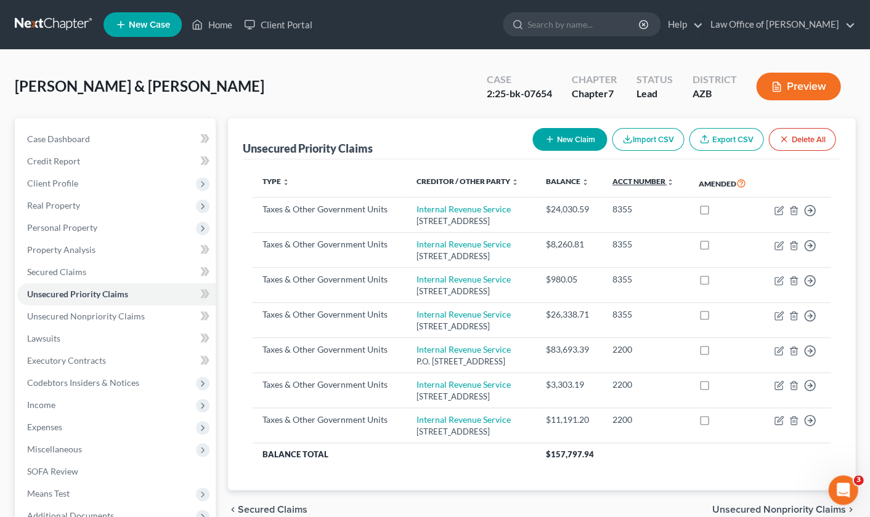
scroll to position [0, 0]
click at [561, 138] on button "New Claim" at bounding box center [569, 139] width 75 height 23
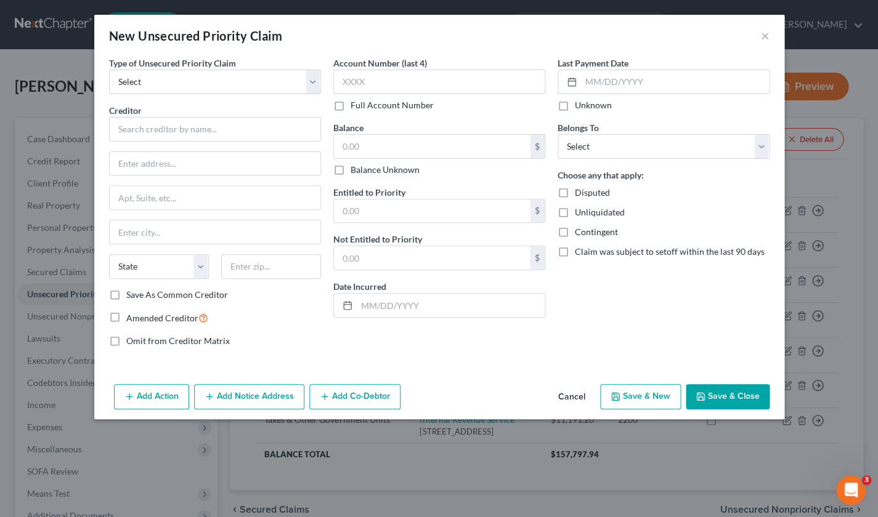
click at [359, 41] on div "New Unsecured Priority Claim ×" at bounding box center [439, 36] width 690 height 42
click at [761, 35] on button "×" at bounding box center [765, 35] width 9 height 15
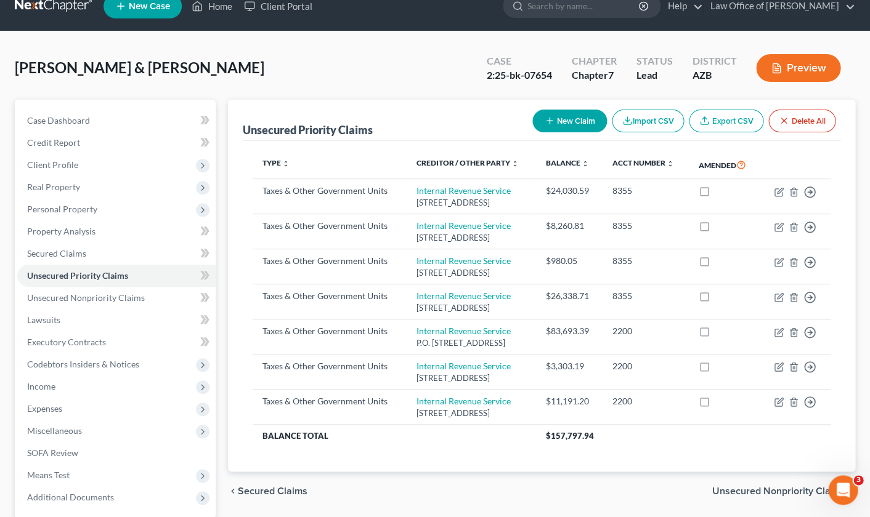
scroll to position [18, 0]
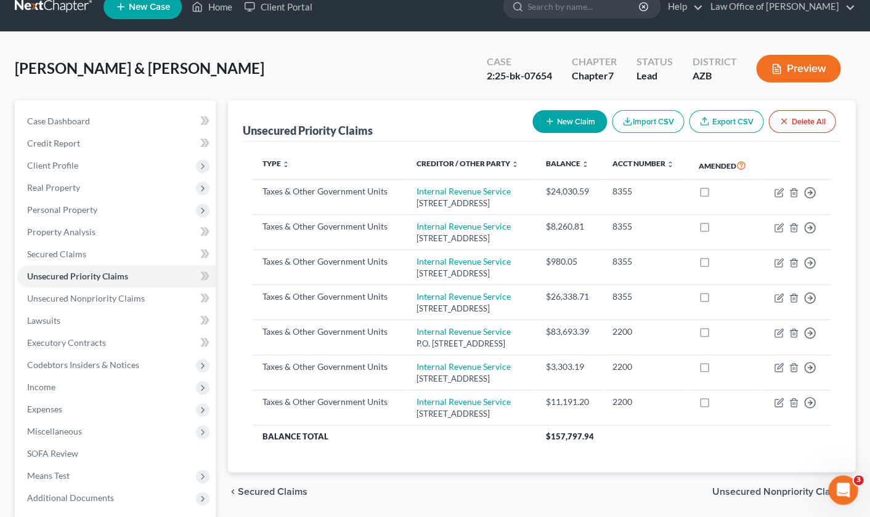
click at [564, 118] on button "New Claim" at bounding box center [569, 121] width 75 height 23
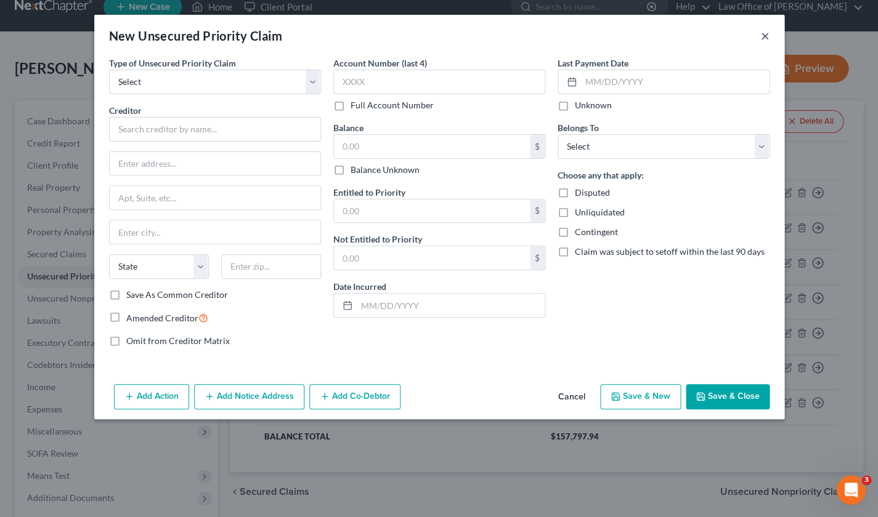
click at [762, 36] on button "×" at bounding box center [765, 35] width 9 height 15
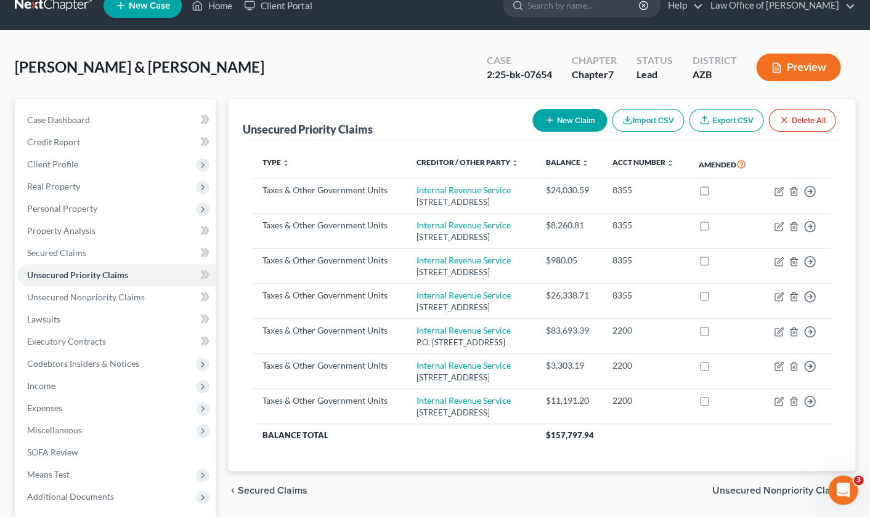
scroll to position [21, 0]
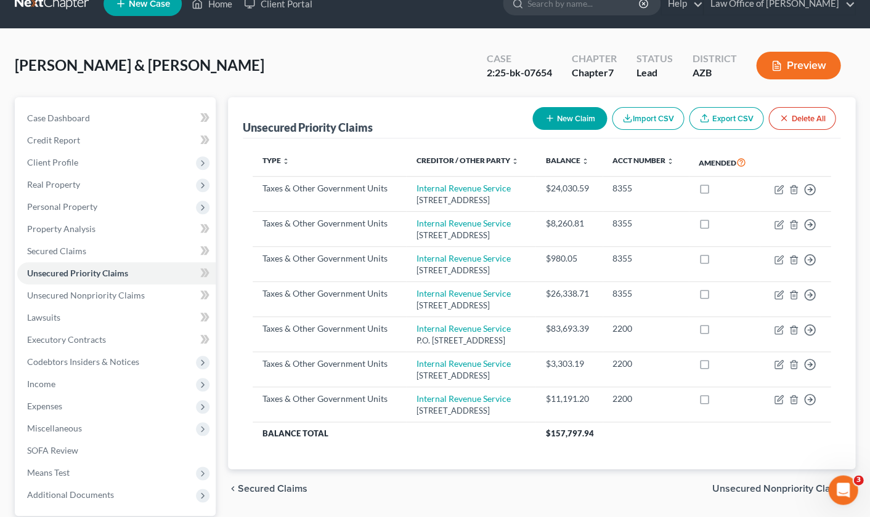
click at [561, 119] on button "New Claim" at bounding box center [569, 118] width 75 height 23
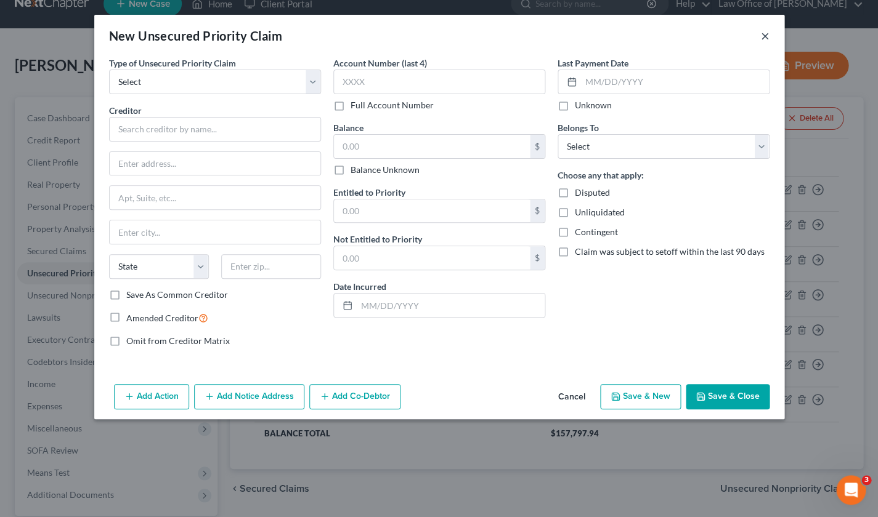
click at [761, 34] on button "×" at bounding box center [765, 35] width 9 height 15
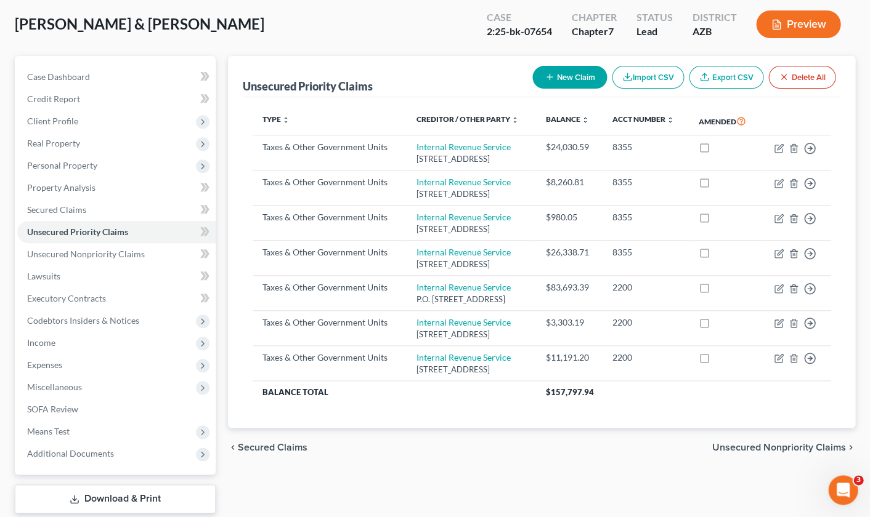
click at [751, 443] on span "Unsecured Nonpriority Claims" at bounding box center [778, 448] width 134 height 10
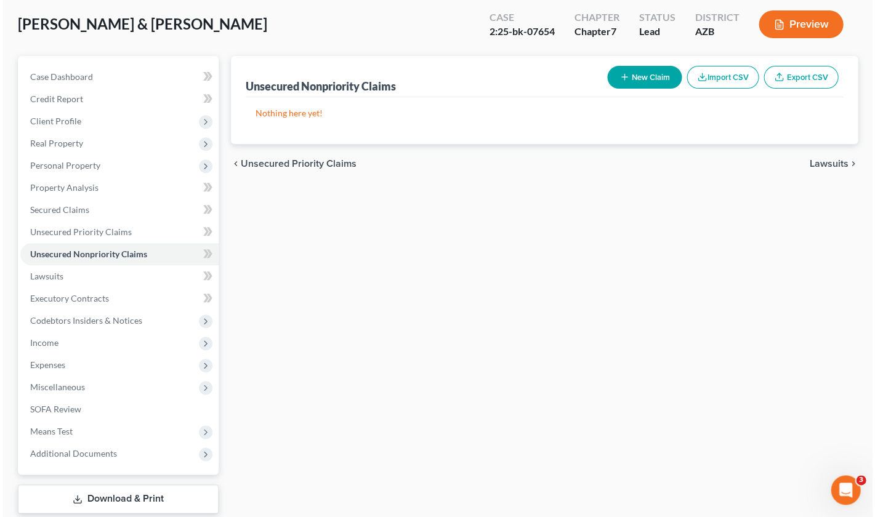
scroll to position [62, 0]
click at [632, 72] on button "New Claim" at bounding box center [641, 77] width 75 height 23
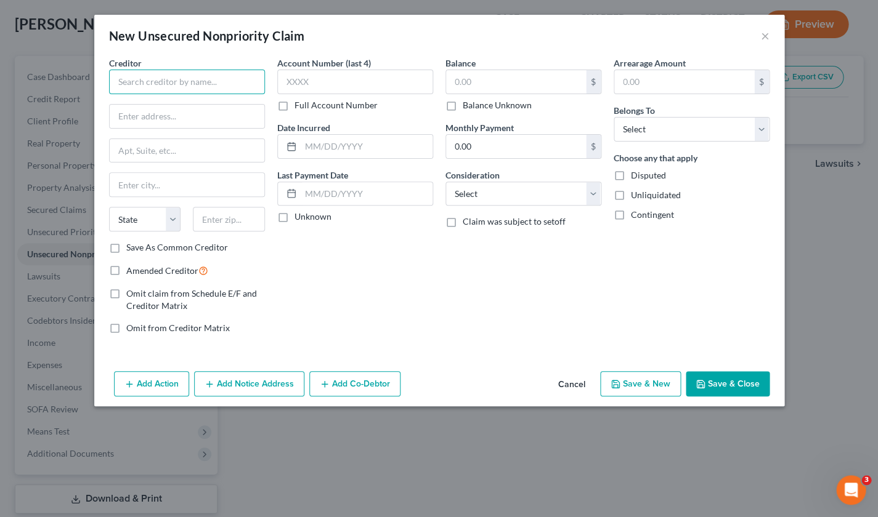
click at [177, 84] on input "text" at bounding box center [187, 82] width 156 height 25
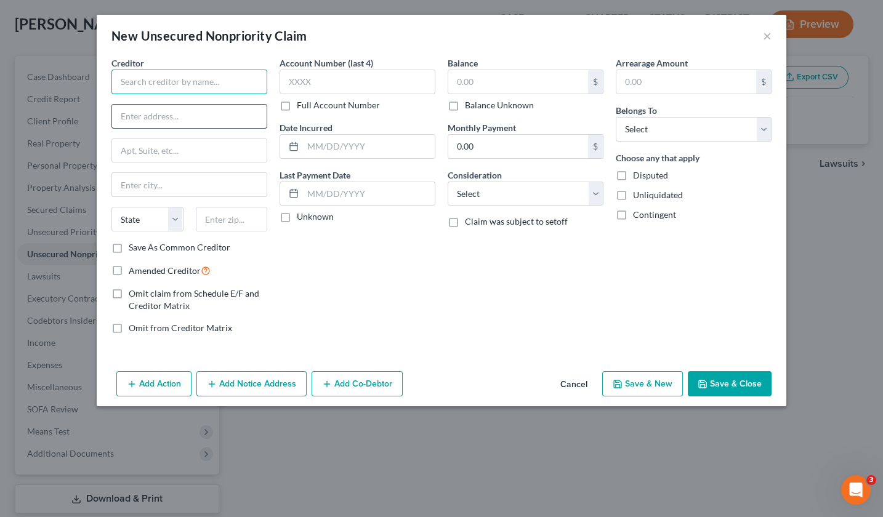
paste input "GS BANK USA [PERSON_NAME] [PERSON_NAME] BANK"
click at [163, 82] on input "GS BANK USA [PERSON_NAME] [PERSON_NAME] BANK" at bounding box center [189, 82] width 156 height 25
drag, startPoint x: 180, startPoint y: 82, endPoint x: 105, endPoint y: 82, distance: 75.1
click at [105, 82] on div "Creditor * GS BANK USA [PERSON_NAME] [PERSON_NAME] BANK State [US_STATE] AK AR …" at bounding box center [189, 201] width 168 height 288
click at [222, 79] on input "[PERSON_NAME] [PERSON_NAME] BANK" at bounding box center [189, 82] width 156 height 25
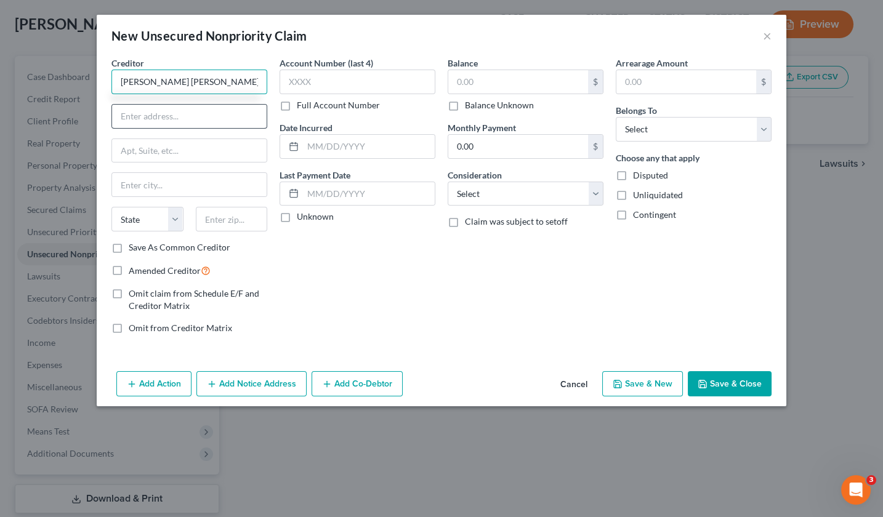
type input "[PERSON_NAME] [PERSON_NAME] BANK / Apple Card"
drag, startPoint x: 185, startPoint y: 114, endPoint x: 193, endPoint y: 114, distance: 7.4
paste input "Lockbox 6112 P.O. Box 7247"
drag, startPoint x: 174, startPoint y: 117, endPoint x: 180, endPoint y: 120, distance: 6.9
click at [174, 117] on input "Lockbox 6112 P.O. Box 7247" at bounding box center [189, 116] width 155 height 23
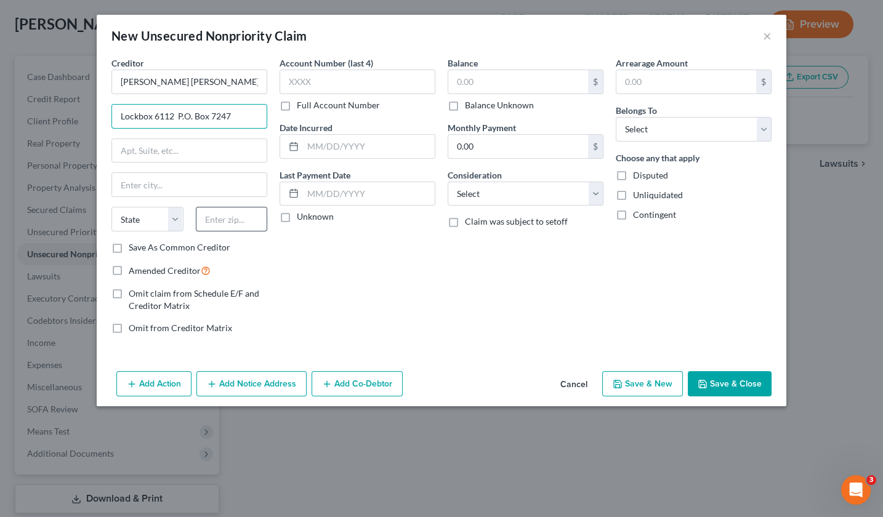
type input "Lockbox 6112 P.O. Box 7247"
paste input "19170"
type input "19170"
type input "[GEOGRAPHIC_DATA]"
select select "39"
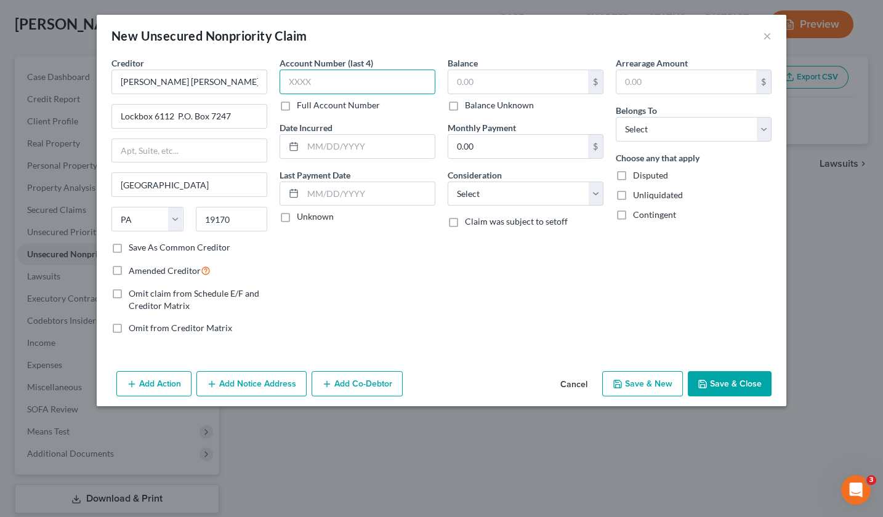
click at [339, 79] on input "text" at bounding box center [358, 82] width 156 height 25
paste input "4394"
type input "4394"
click at [313, 146] on input "text" at bounding box center [369, 146] width 132 height 23
type input "[DATE]"
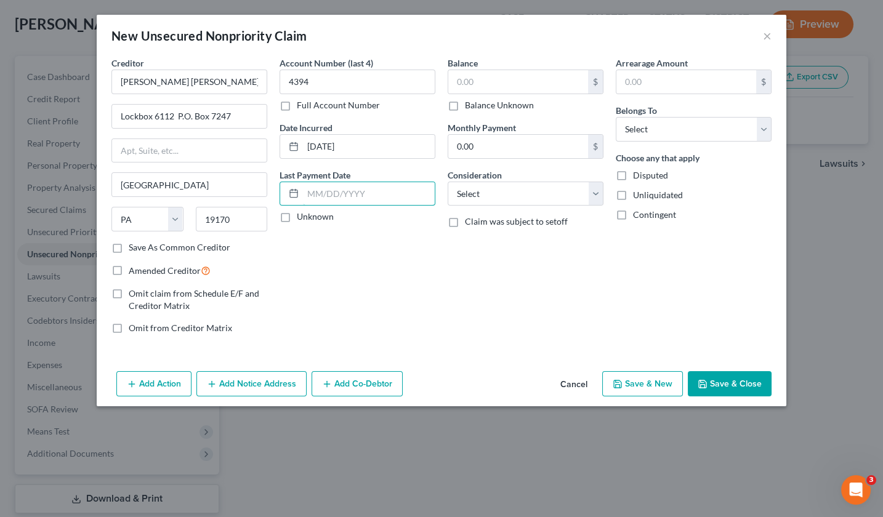
drag, startPoint x: 334, startPoint y: 190, endPoint x: 309, endPoint y: 206, distance: 29.7
drag, startPoint x: 287, startPoint y: 216, endPoint x: 312, endPoint y: 216, distance: 24.6
click at [297, 216] on label "Unknown" at bounding box center [315, 217] width 37 height 12
click at [302, 216] on input "Unknown" at bounding box center [306, 215] width 8 height 8
checkbox input "true"
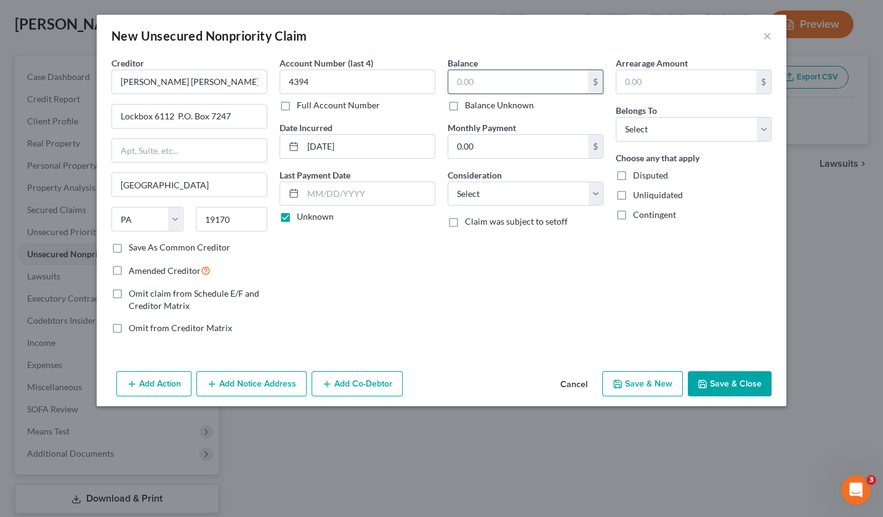
click at [502, 84] on input "text" at bounding box center [518, 81] width 140 height 23
type input "5,263.00"
select select "2"
click at [645, 82] on input "text" at bounding box center [686, 81] width 140 height 23
type input "5,263.00"
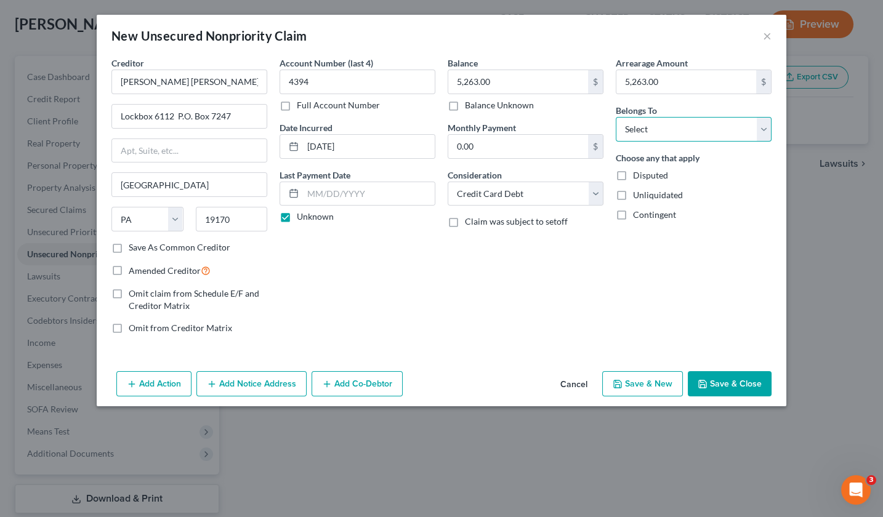
select select "4"
click at [129, 248] on label "Save As Common Creditor" at bounding box center [180, 247] width 102 height 12
click at [134, 248] on input "Save As Common Creditor" at bounding box center [138, 245] width 8 height 8
click at [743, 377] on button "Save & Close" at bounding box center [730, 384] width 84 height 26
checkbox input "false"
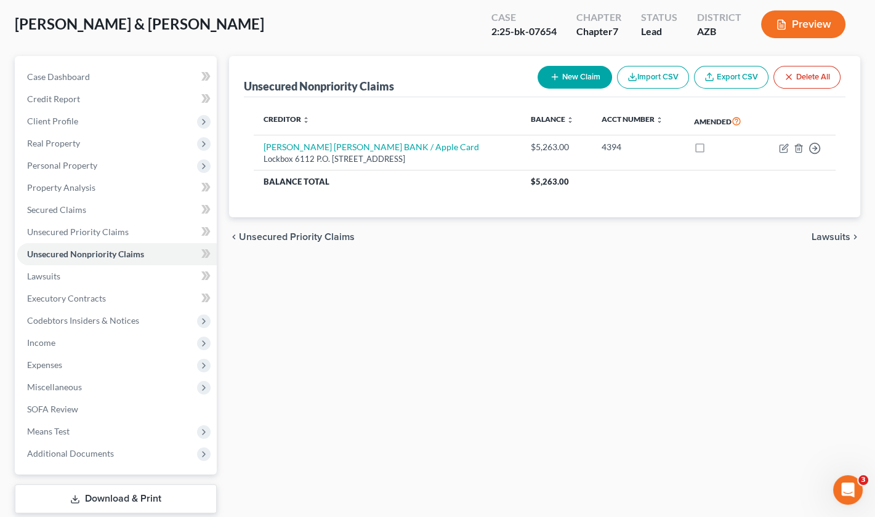
click at [578, 71] on button "New Claim" at bounding box center [575, 77] width 75 height 23
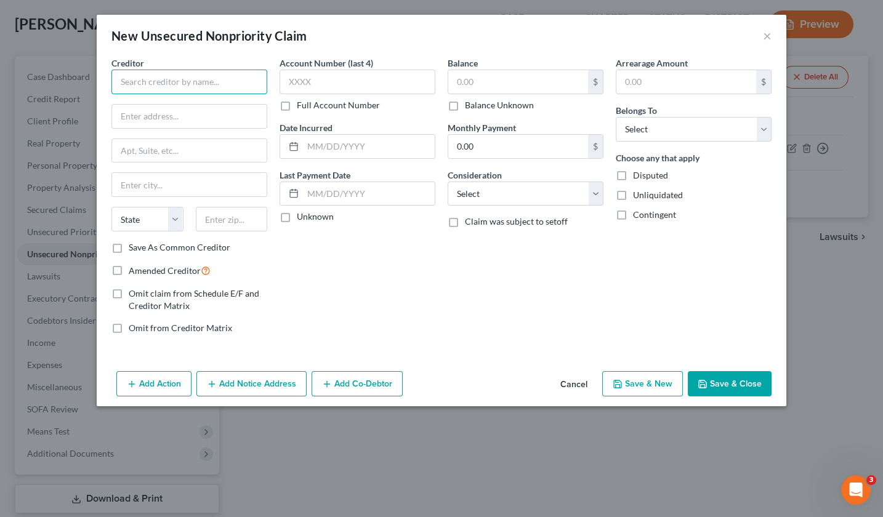
click at [169, 81] on input "text" at bounding box center [189, 82] width 156 height 25
paste input "JPMCB CARD SERVICES"
type input "JPMCB CARD SERVICES"
paste input "PO Box 15298"
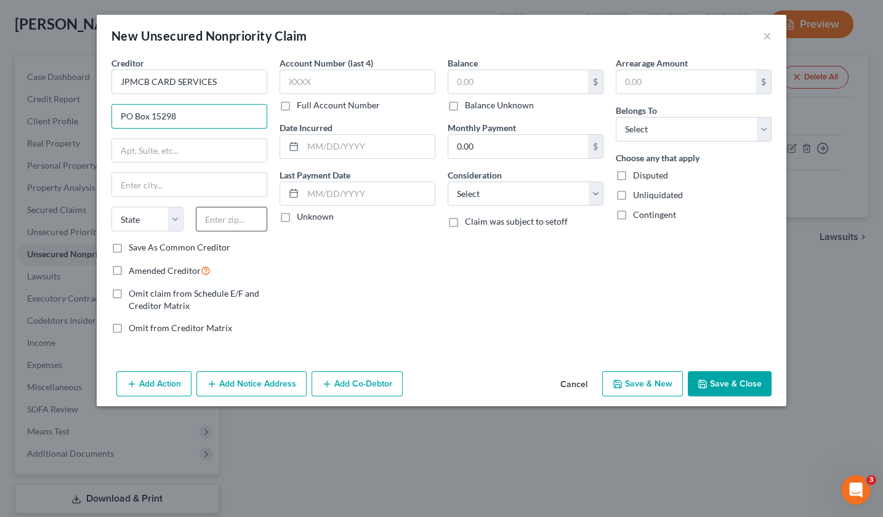
type input "PO Box 15298"
paste input "19850"
type input "19850"
type input "Wilmington"
select select "7"
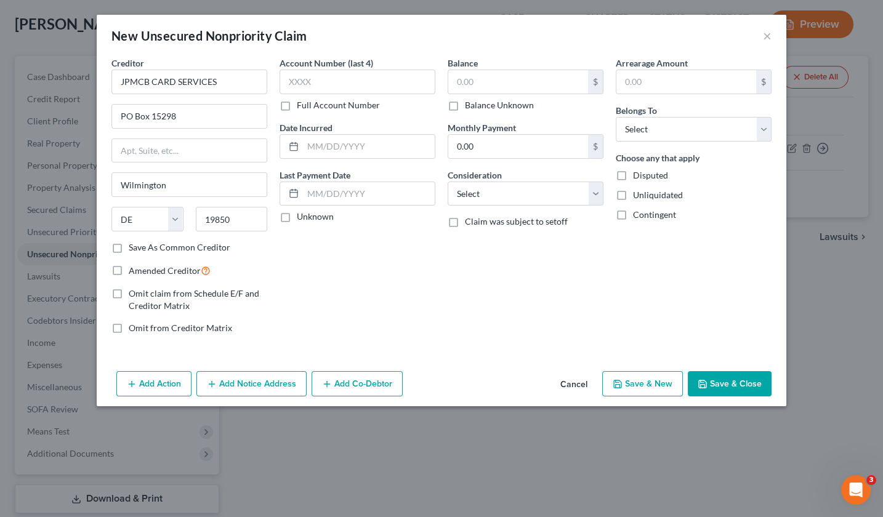
click at [129, 246] on label "Save As Common Creditor" at bounding box center [180, 247] width 102 height 12
click at [134, 246] on input "Save As Common Creditor" at bounding box center [138, 245] width 8 height 8
checkbox input "true"
click at [297, 102] on label "Full Account Number" at bounding box center [338, 105] width 83 height 12
click at [302, 102] on input "Full Account Number" at bounding box center [306, 103] width 8 height 8
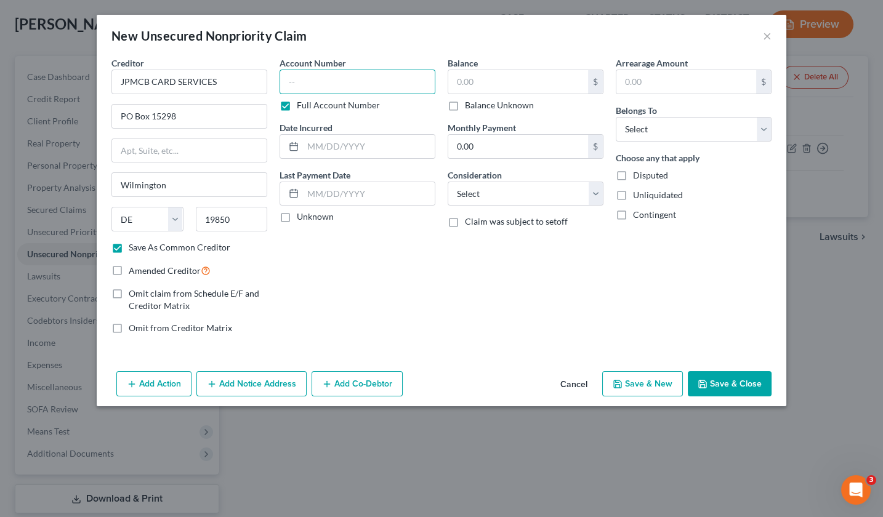
click at [310, 82] on input "text" at bounding box center [358, 82] width 156 height 25
paste input "[CREDIT_CARD_NUMBER]"
type input "[CREDIT_CARD_NUMBER]"
click at [349, 146] on input "text" at bounding box center [369, 146] width 132 height 23
type input "[DATE]"
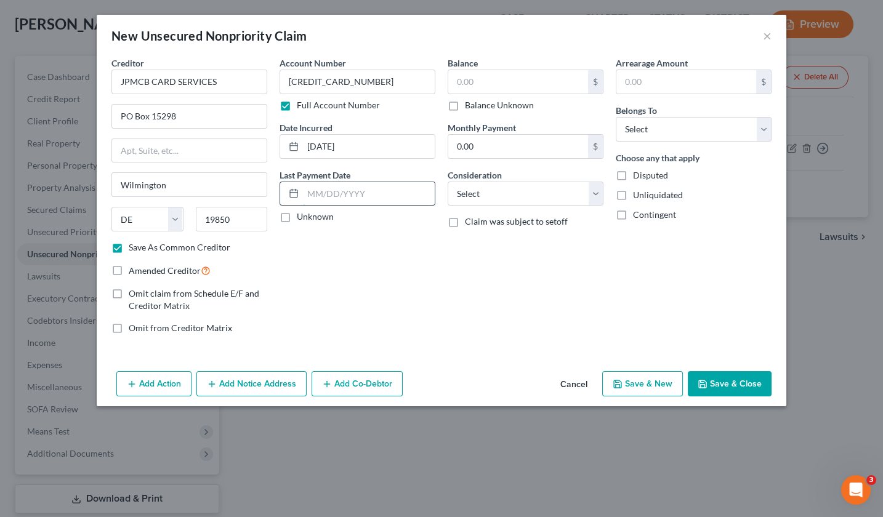
drag, startPoint x: 323, startPoint y: 193, endPoint x: 302, endPoint y: 193, distance: 20.9
click at [300, 193] on div at bounding box center [358, 194] width 156 height 25
type input "[DATE]"
click at [492, 81] on input "text" at bounding box center [518, 81] width 140 height 23
type input "10,843.00"
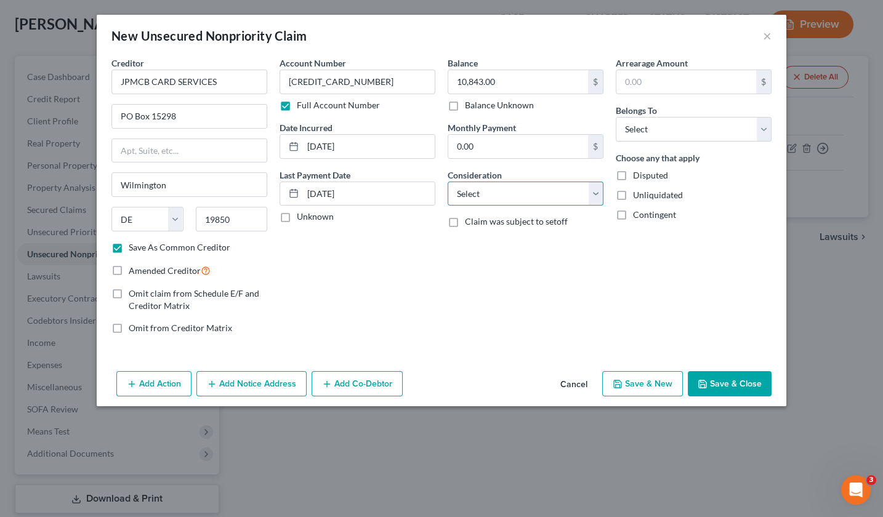
select select "2"
drag, startPoint x: 509, startPoint y: 81, endPoint x: 439, endPoint y: 75, distance: 70.4
click at [439, 75] on div "Creditor * JPMCB CARD SERVICES PO Box [GEOGRAPHIC_DATA] [US_STATE] AK AR AZ CA …" at bounding box center [441, 201] width 672 height 288
drag, startPoint x: 675, startPoint y: 84, endPoint x: 618, endPoint y: 78, distance: 57.6
click at [618, 78] on input "text" at bounding box center [686, 81] width 140 height 23
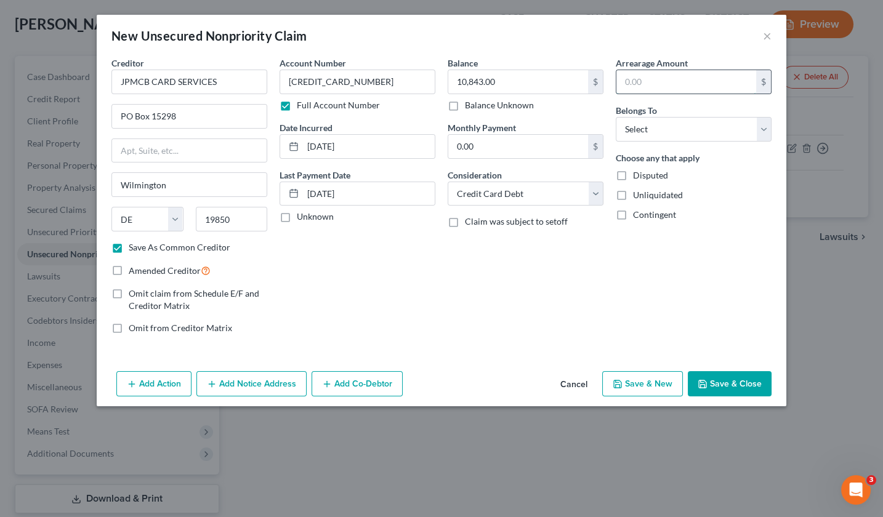
paste input "10,843.00"
type input "10,843.00"
select select "4"
click at [735, 378] on button "Save & Close" at bounding box center [730, 384] width 84 height 26
checkbox input "false"
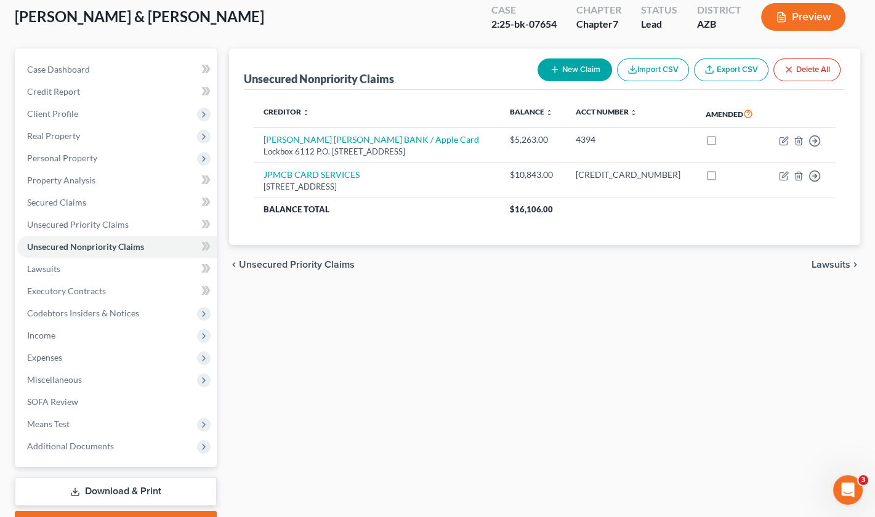
scroll to position [70, 0]
click at [576, 73] on button "New Claim" at bounding box center [575, 70] width 75 height 23
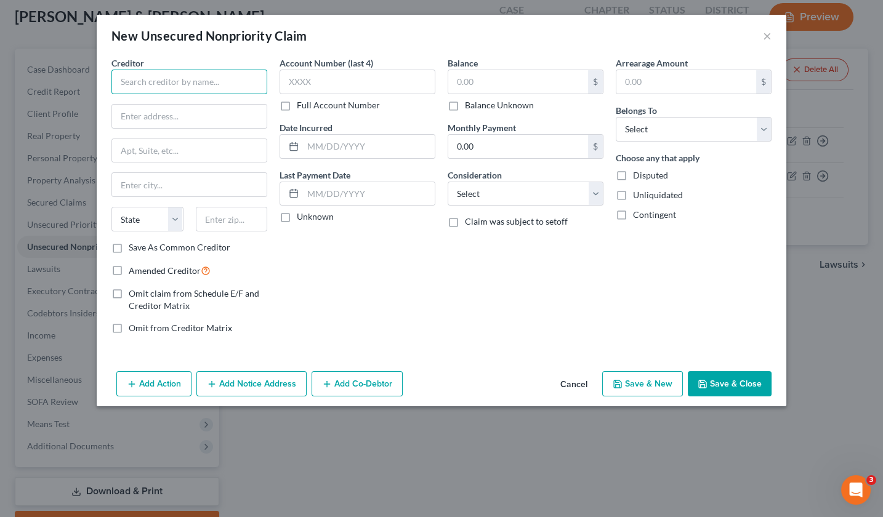
click at [160, 81] on input "text" at bounding box center [189, 82] width 156 height 25
type input "Bank of America"
paste input "Po box 982238"
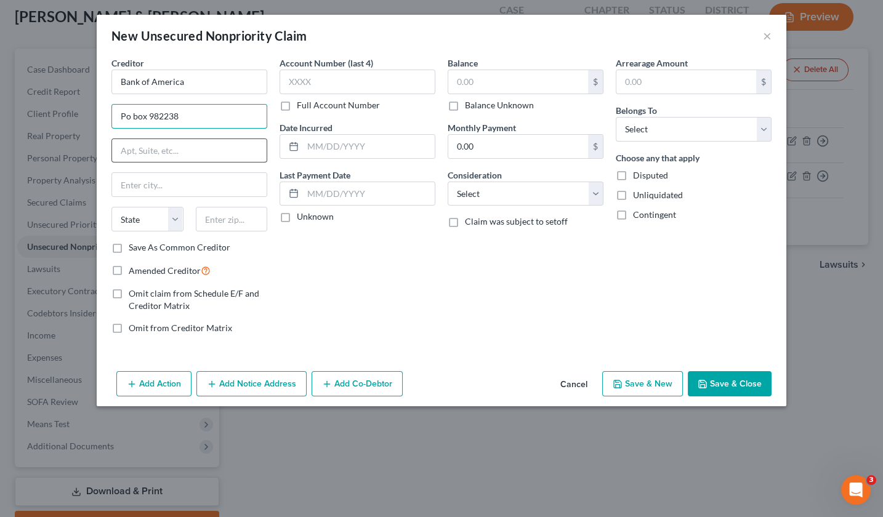
type input "Po box 982238"
paste input "79998"
type input "79998"
drag, startPoint x: 170, startPoint y: 151, endPoint x: 94, endPoint y: 144, distance: 76.1
click at [94, 144] on div "New Unsecured Nonpriority Claim × Creditor * Bank of America Po box 982238 7999…" at bounding box center [441, 258] width 883 height 517
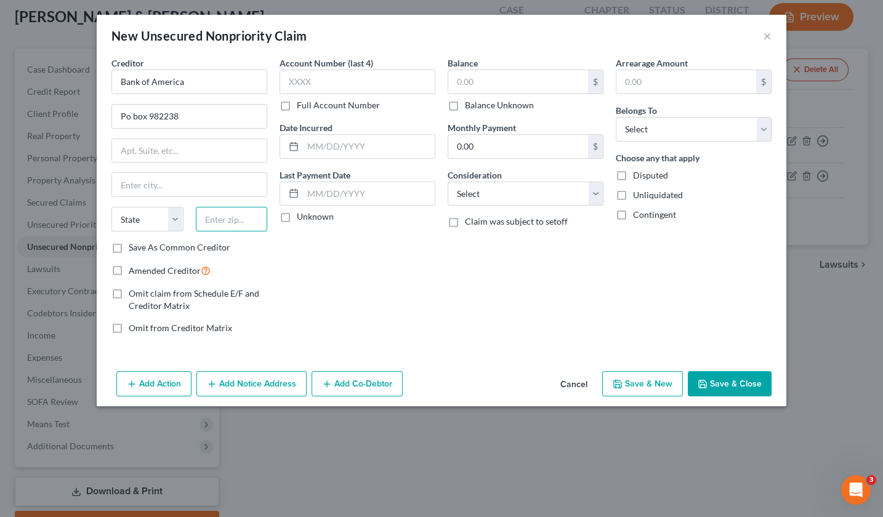
paste input "79998"
type input "79998"
type input "[GEOGRAPHIC_DATA]"
select select "45"
paste input "5524"
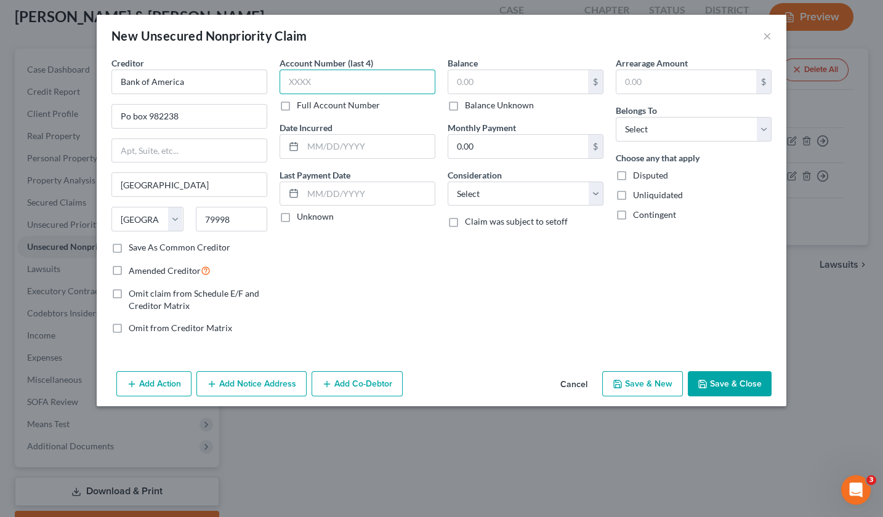
type input "5524"
click at [297, 105] on label "Full Account Number" at bounding box center [338, 105] width 83 height 12
click at [302, 105] on input "Full Account Number" at bounding box center [306, 103] width 8 height 8
drag, startPoint x: 324, startPoint y: 86, endPoint x: 279, endPoint y: 83, distance: 45.1
click at [281, 83] on input "5524" at bounding box center [358, 82] width 156 height 25
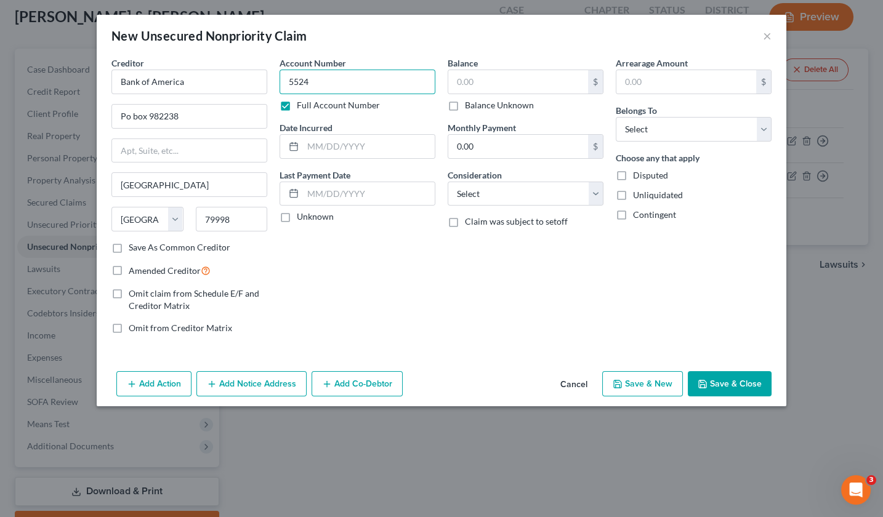
paste input "337026670283"
click at [287, 83] on input "[CREDIT_CARD_NUMBER]" at bounding box center [358, 82] width 156 height 25
type input "[CREDIT_CARD_NUMBER]"
click at [487, 79] on input "text" at bounding box center [518, 81] width 140 height 23
type input "4,800.00"
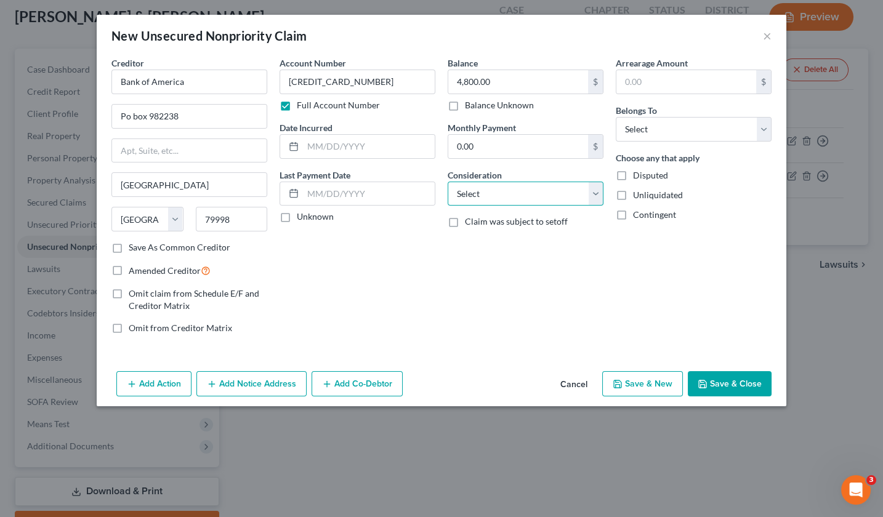
select select "2"
drag, startPoint x: 640, startPoint y: 78, endPoint x: 590, endPoint y: 73, distance: 50.7
click at [590, 73] on div "Creditor * Bank of America Po box 982238 [GEOGRAPHIC_DATA] [US_STATE][GEOGRAPHI…" at bounding box center [441, 201] width 672 height 288
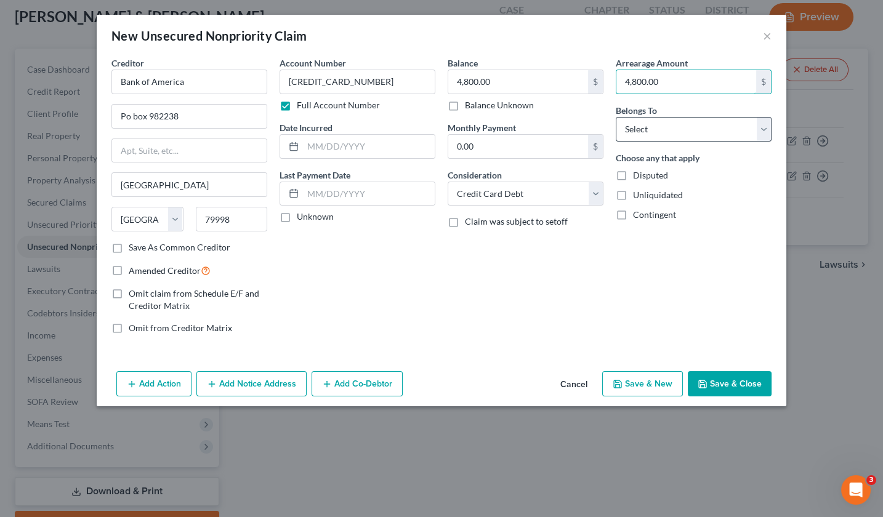
type input "4,800.00"
select select "4"
click at [320, 147] on input "text" at bounding box center [369, 146] width 132 height 23
click at [130, 115] on input "Po box 982238" at bounding box center [189, 116] width 155 height 23
type input "PO box 982238"
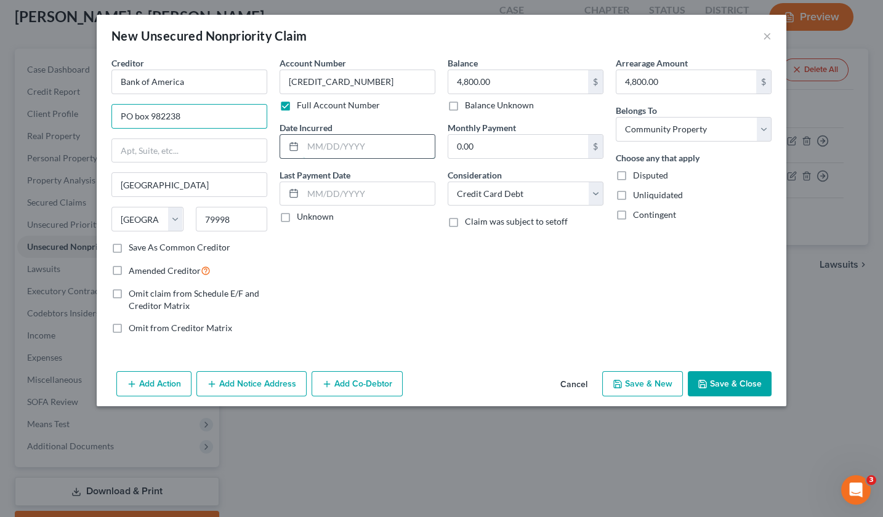
click at [307, 147] on input "text" at bounding box center [369, 146] width 132 height 23
drag, startPoint x: 324, startPoint y: 143, endPoint x: 315, endPoint y: 145, distance: 8.8
click at [315, 145] on input "text" at bounding box center [369, 146] width 132 height 23
type input "[DATE]"
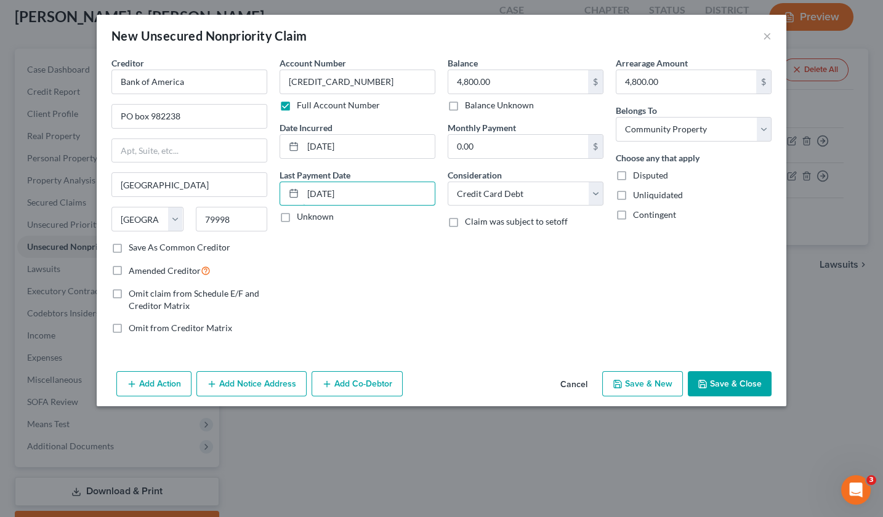
type input "[DATE]"
click at [129, 246] on label "Save As Common Creditor" at bounding box center [180, 247] width 102 height 12
click at [134, 246] on input "Save As Common Creditor" at bounding box center [138, 245] width 8 height 8
click at [724, 381] on button "Save & Close" at bounding box center [730, 384] width 84 height 26
checkbox input "false"
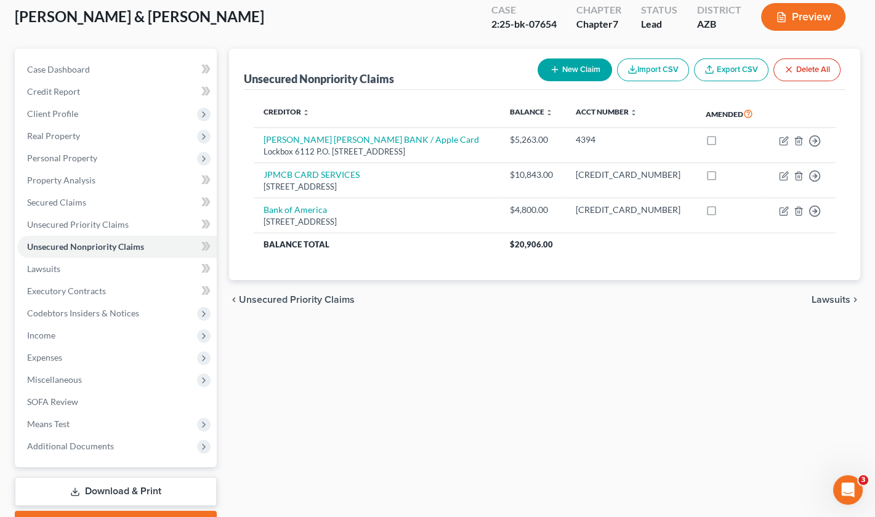
click at [575, 62] on button "New Claim" at bounding box center [575, 70] width 75 height 23
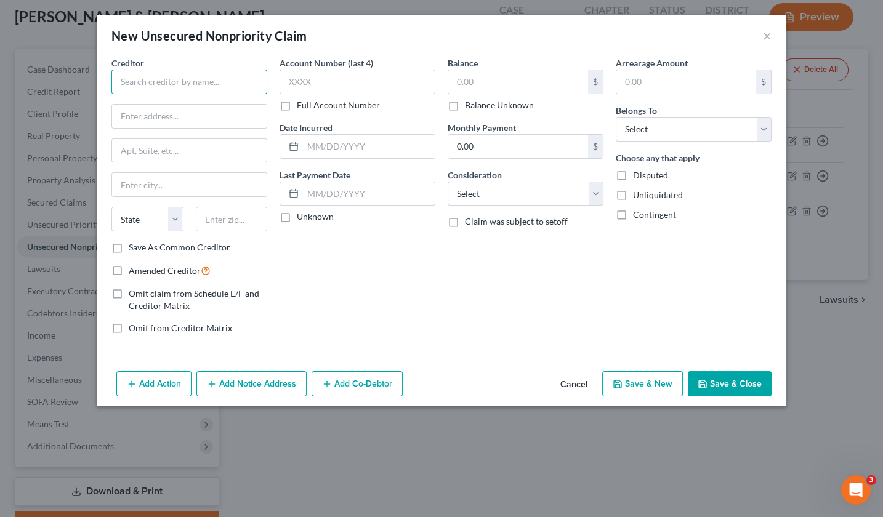
click at [164, 79] on input "text" at bounding box center [189, 82] width 156 height 25
paste input "JPMCB CARD SERVICES"
click at [221, 76] on input "JPMCB CARD SERVICES" at bounding box center [189, 82] width 156 height 25
type input "JPMCB CARD SERVICES"
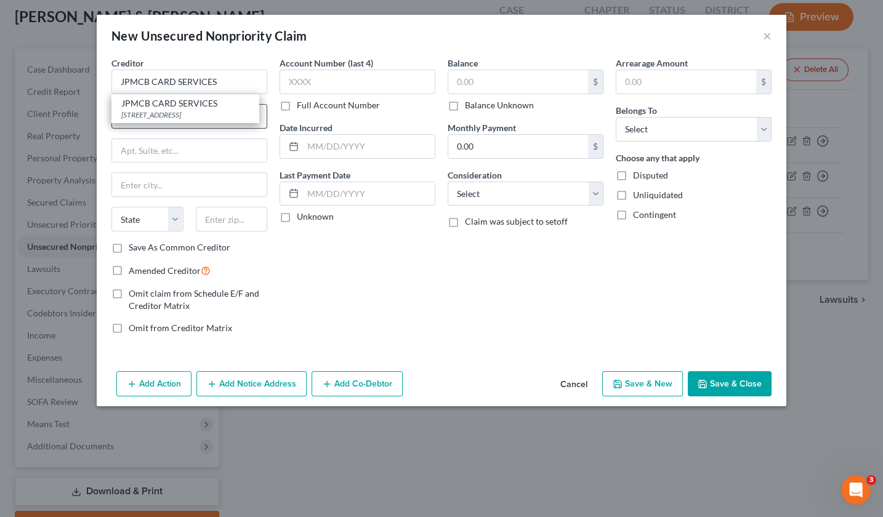
click at [184, 111] on div "[STREET_ADDRESS]" at bounding box center [185, 115] width 128 height 10
type input "PO Box 15298"
type input "Wilmington"
select select "7"
type input "19850"
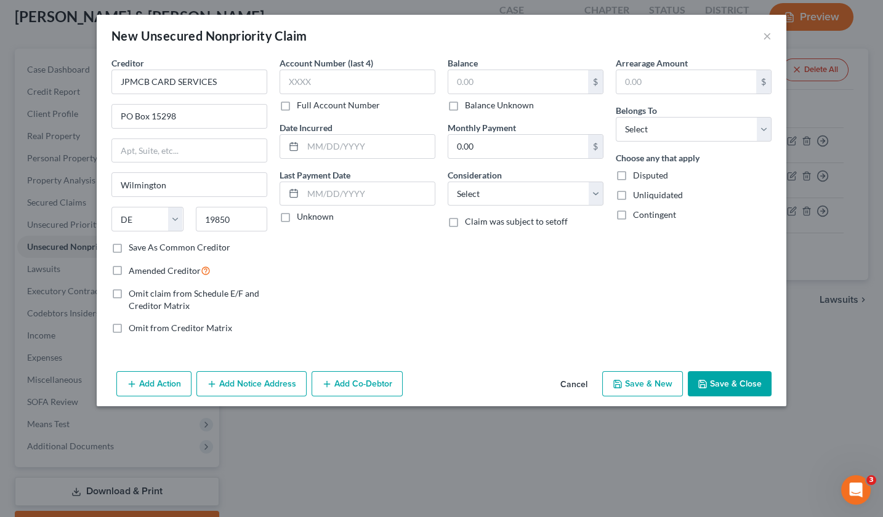
click at [129, 248] on label "Save As Common Creditor" at bounding box center [180, 247] width 102 height 12
click at [134, 248] on input "Save As Common Creditor" at bounding box center [138, 245] width 8 height 8
checkbox input "true"
type input "8938"
click at [485, 84] on input "text" at bounding box center [518, 81] width 140 height 23
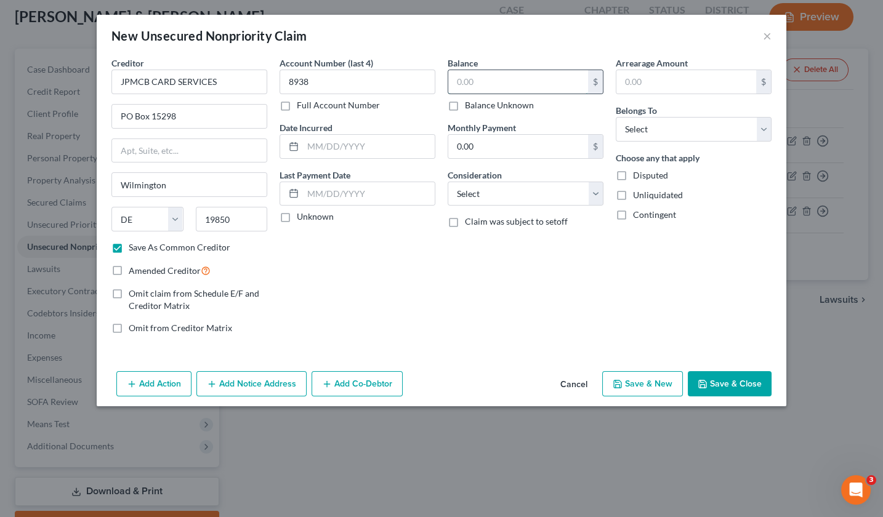
paste input "$6142"
type input "6,142.00"
click at [648, 76] on input "text" at bounding box center [686, 81] width 140 height 23
type input "6,142.00"
select select "4"
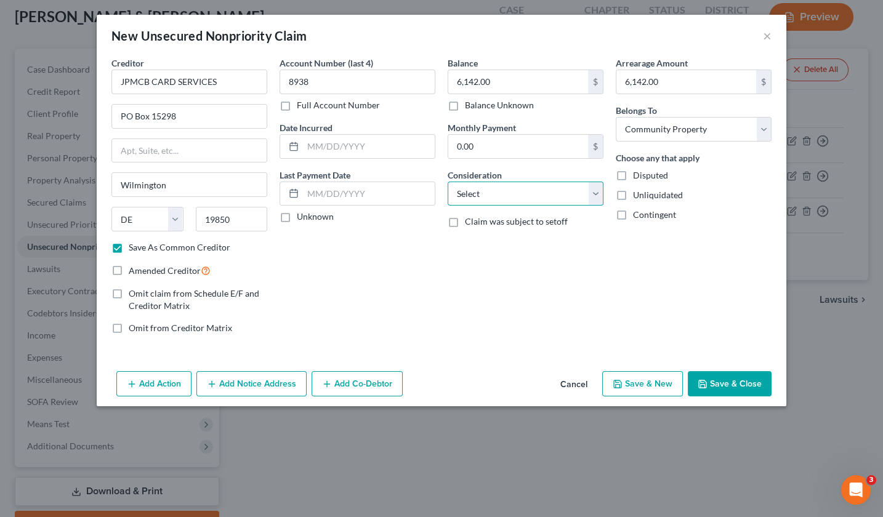
select select "2"
click at [341, 143] on input "text" at bounding box center [369, 146] width 132 height 23
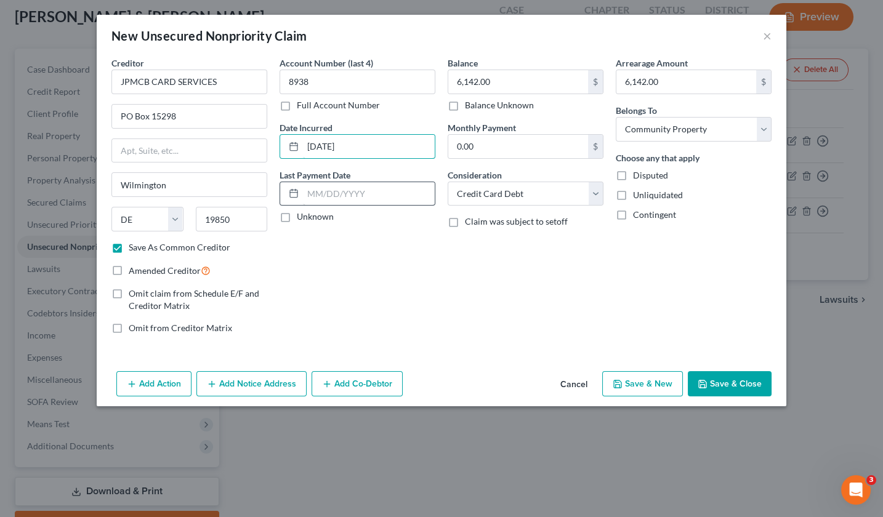
type input "[DATE]"
click at [435, 225] on div "Account Number (last 4) 8938 Full Account Number Date Incurred [DATE] Last Paym…" at bounding box center [357, 201] width 168 height 288
click at [741, 376] on button "Save & Close" at bounding box center [730, 384] width 84 height 26
checkbox input "false"
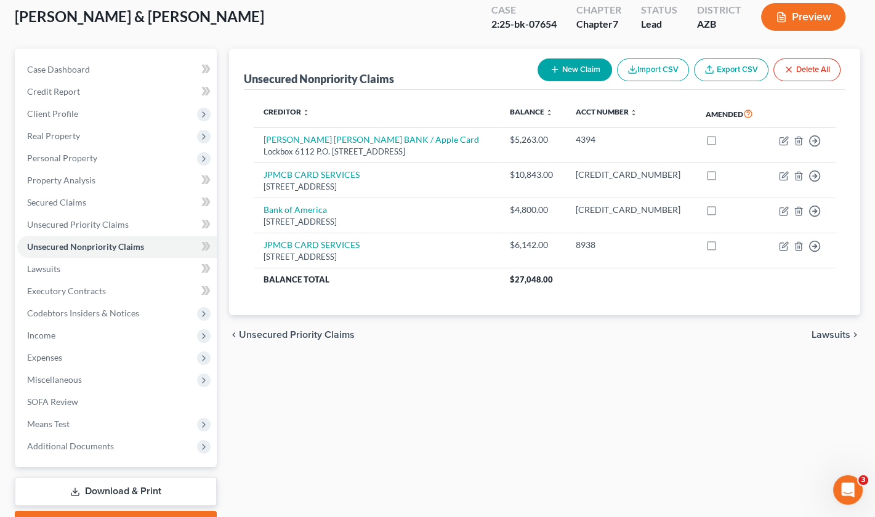
click at [609, 67] on div "New Claim Import CSV Export CSV Delete All" at bounding box center [689, 70] width 313 height 33
click at [600, 67] on button "New Claim" at bounding box center [575, 70] width 75 height 23
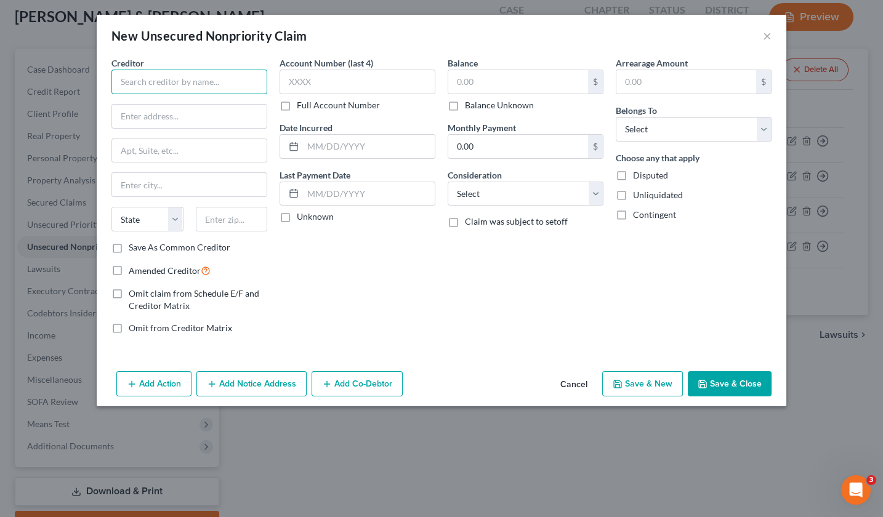
click at [167, 73] on input "text" at bounding box center [189, 82] width 156 height 25
paste input "AMERICAN EXPRESS"
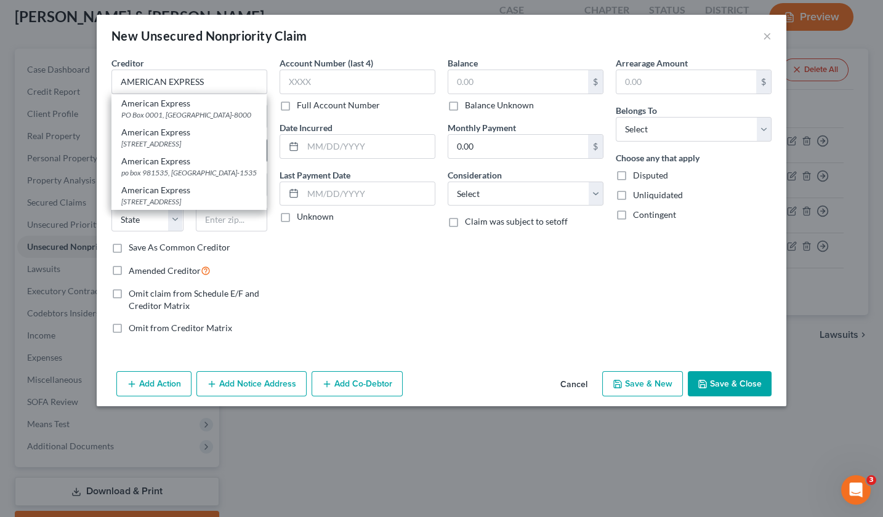
click at [190, 139] on div "American Express" at bounding box center [188, 132] width 135 height 12
type input "American Express"
type input "PO Box 981537"
type input "[GEOGRAPHIC_DATA]"
select select "45"
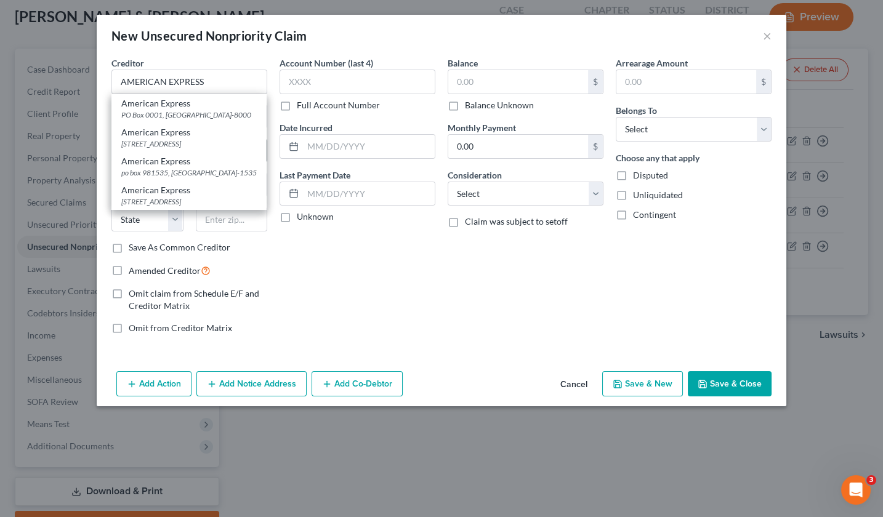
type input "79998"
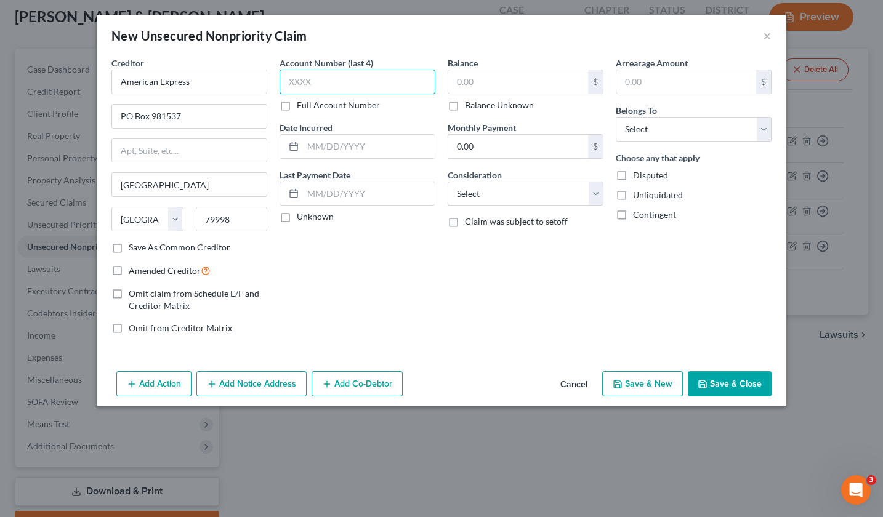
paste input "2008"
click at [480, 81] on input "text" at bounding box center [518, 81] width 140 height 23
click at [681, 81] on input "text" at bounding box center [686, 81] width 140 height 23
click at [553, 151] on input "0.00" at bounding box center [518, 146] width 140 height 23
click at [320, 145] on input "text" at bounding box center [369, 146] width 132 height 23
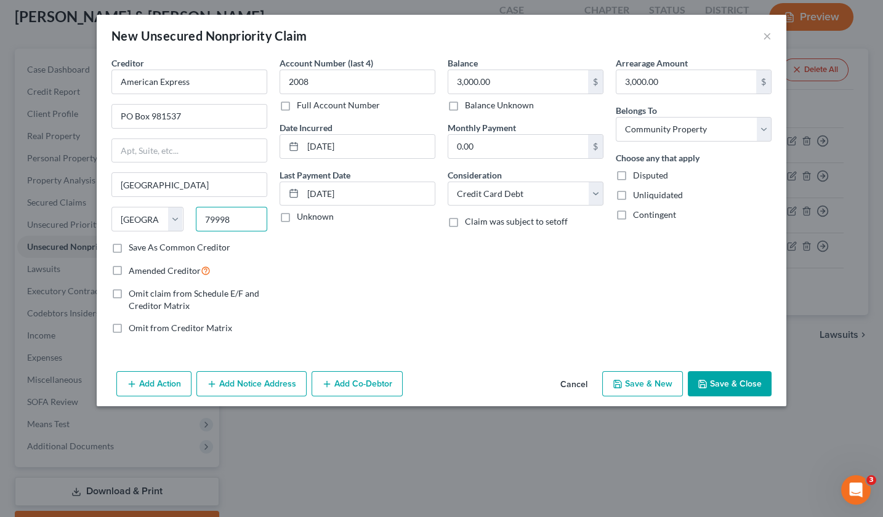
drag, startPoint x: 232, startPoint y: 217, endPoint x: 204, endPoint y: 217, distance: 27.7
click at [467, 320] on div "Balance 3,000.00 $ Balance Unknown Balance Undetermined 3,000.00 $ Balance Unkn…" at bounding box center [526, 201] width 168 height 288
click at [714, 378] on button "Save & Close" at bounding box center [730, 384] width 84 height 26
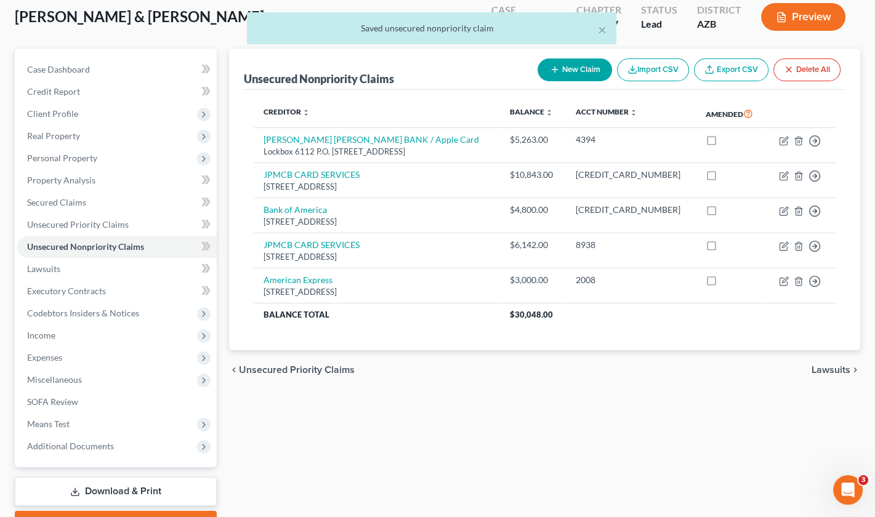
click at [575, 69] on button "New Claim" at bounding box center [575, 70] width 75 height 23
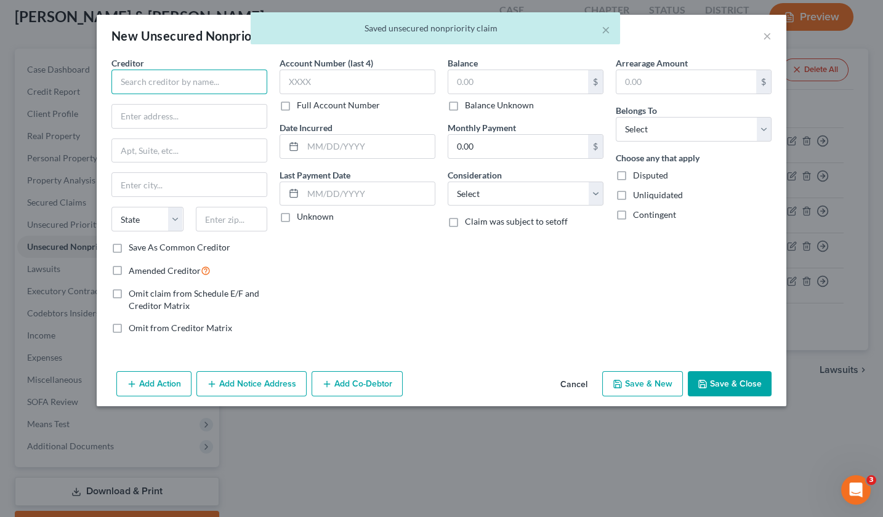
click at [196, 80] on input "text" at bounding box center [189, 82] width 156 height 25
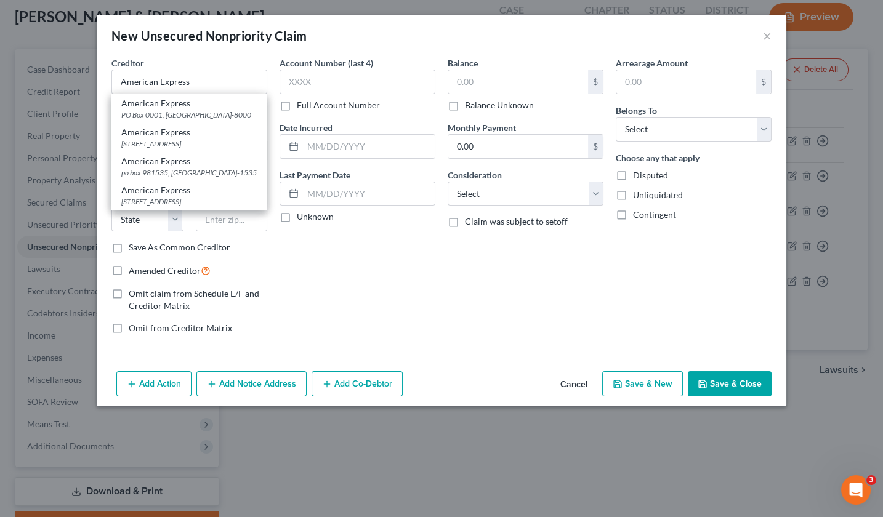
drag, startPoint x: 169, startPoint y: 144, endPoint x: 180, endPoint y: 145, distance: 10.5
click at [169, 139] on div "American Express" at bounding box center [188, 132] width 135 height 12
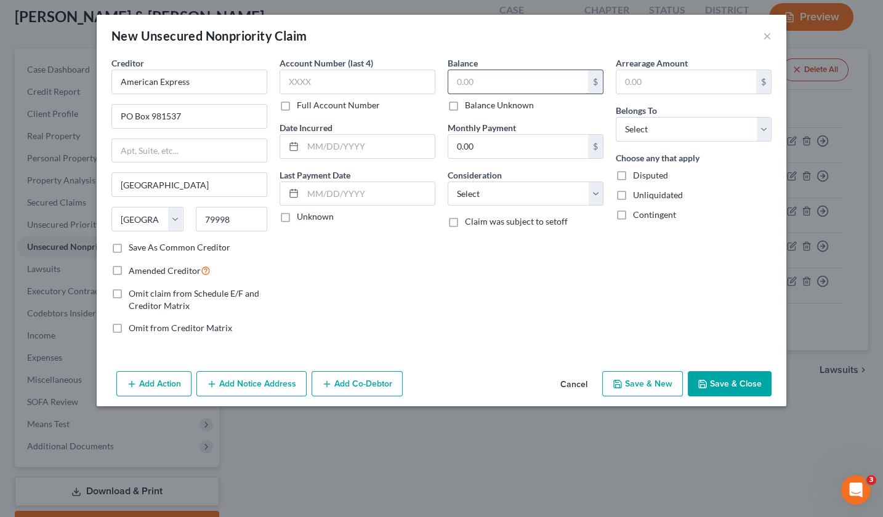
click at [485, 81] on input "text" at bounding box center [518, 81] width 140 height 23
drag, startPoint x: 485, startPoint y: 81, endPoint x: 445, endPoint y: 79, distance: 40.7
click at [445, 79] on div "Balance $ Balance Unknown Balance Undetermined $ Balance Unknown Monthly Paymen…" at bounding box center [526, 201] width 168 height 288
drag, startPoint x: 660, startPoint y: 84, endPoint x: 600, endPoint y: 79, distance: 60.5
click at [600, 79] on div "Creditor * American Express PO Box 981537 [GEOGRAPHIC_DATA] [US_STATE][GEOGRAPH…" at bounding box center [441, 201] width 672 height 288
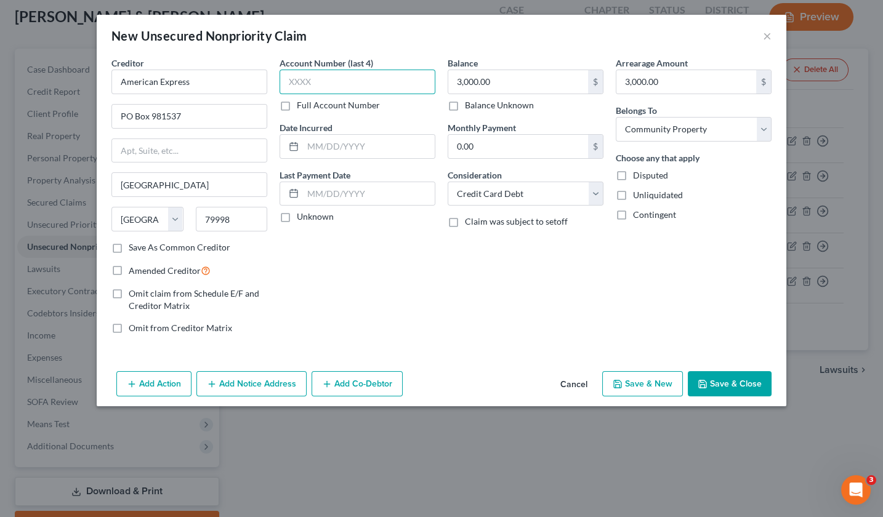
paste input "6213"
click at [328, 144] on input "text" at bounding box center [369, 146] width 132 height 23
click at [710, 381] on button "Save & Close" at bounding box center [730, 384] width 84 height 26
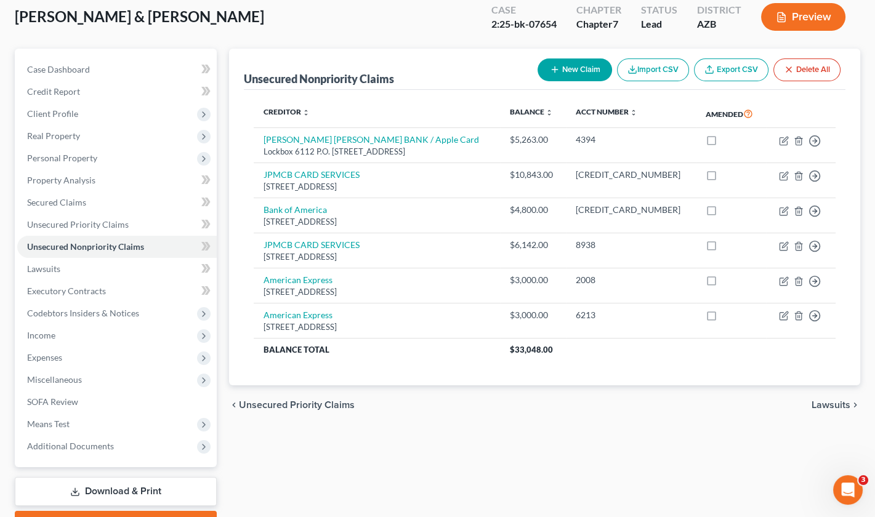
click at [560, 70] on button "New Claim" at bounding box center [575, 70] width 75 height 23
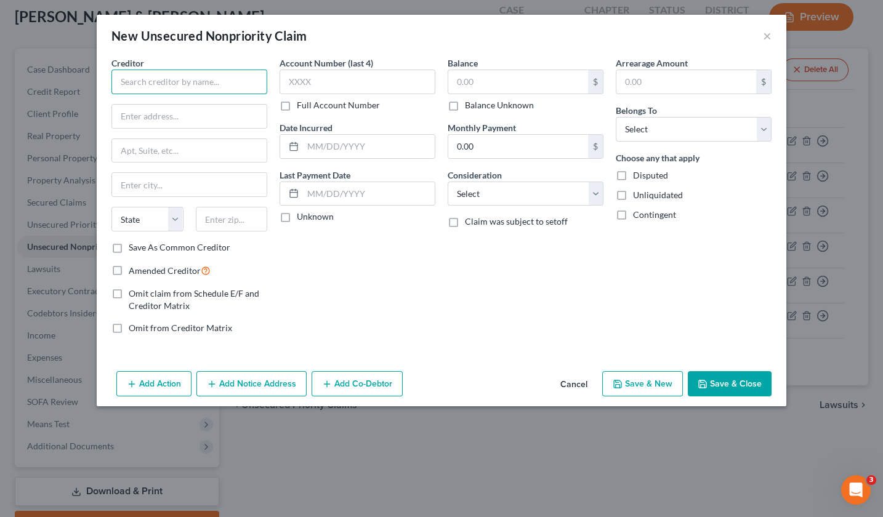
click at [210, 87] on input "text" at bounding box center [189, 82] width 156 height 25
paste input "84130"
paste input "PO BOX 30939"
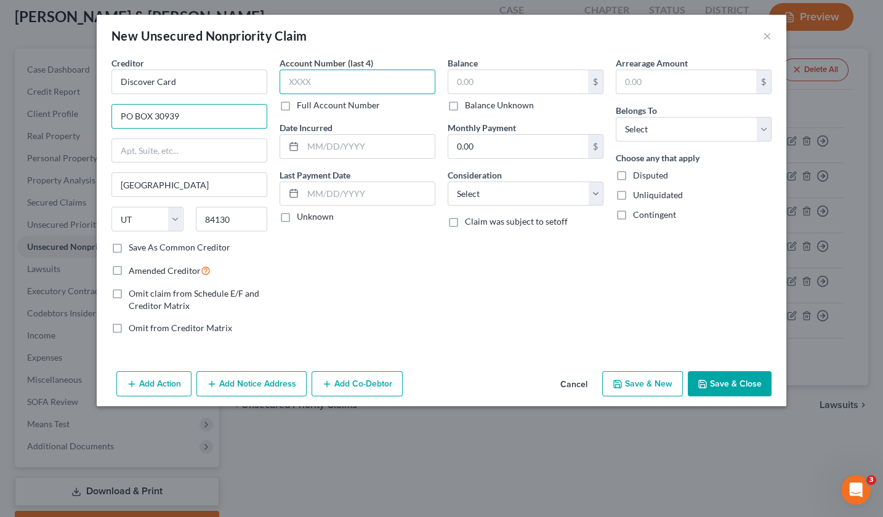
click at [331, 81] on input "text" at bounding box center [358, 82] width 156 height 25
paste input "9987"
click at [324, 150] on input "text" at bounding box center [369, 146] width 132 height 23
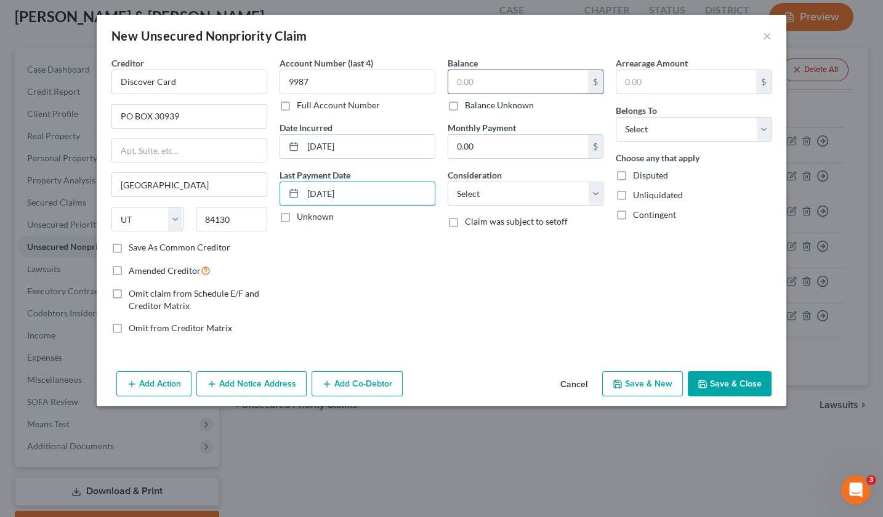
click at [485, 85] on input "text" at bounding box center [518, 81] width 140 height 23
click at [663, 84] on input "text" at bounding box center [686, 81] width 140 height 23
click at [129, 248] on label "Save As Common Creditor" at bounding box center [180, 247] width 102 height 12
click at [134, 248] on input "Save As Common Creditor" at bounding box center [138, 245] width 8 height 8
click at [725, 381] on button "Save & Close" at bounding box center [730, 384] width 84 height 26
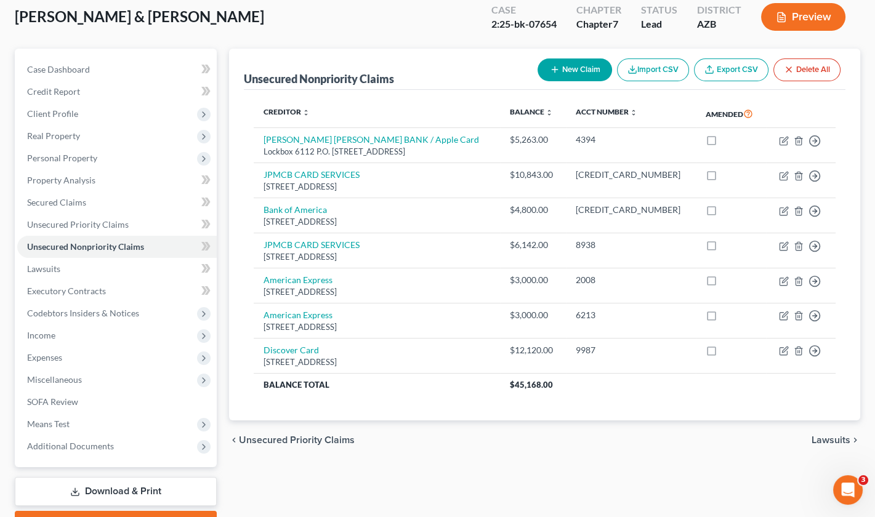
click at [572, 65] on button "New Claim" at bounding box center [575, 70] width 75 height 23
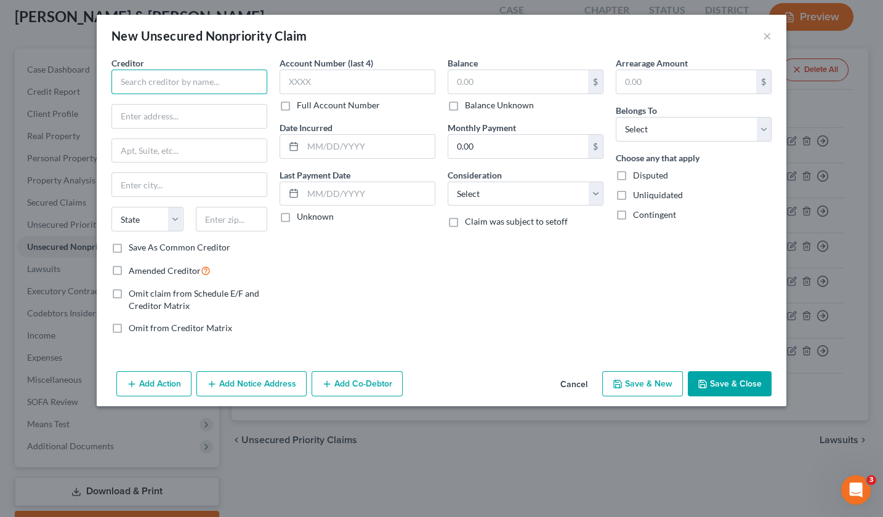
click at [138, 84] on input "text" at bounding box center [189, 82] width 156 height 25
paste input "SYNCB PAYPAL"
click at [150, 81] on input "SYNCB PAYPAL" at bounding box center [189, 82] width 156 height 25
paste input "PO BOX 71727"
drag, startPoint x: 227, startPoint y: 217, endPoint x: 201, endPoint y: 212, distance: 26.9
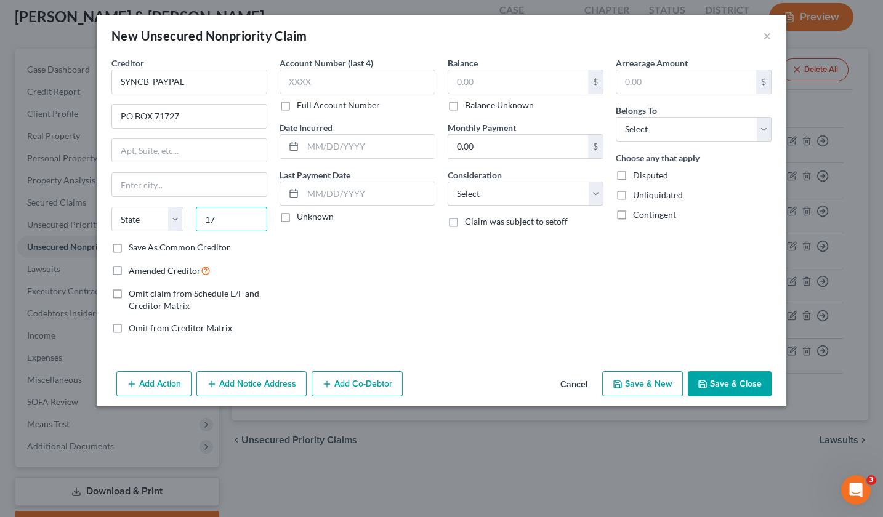
click at [201, 212] on input "17" at bounding box center [232, 219] width 72 height 25
paste input "9176"
click at [274, 253] on div "Account Number (last 4) Full Account Number Date Incurred Last Payment Date Unk…" at bounding box center [357, 201] width 168 height 288
click at [252, 223] on input "19176" at bounding box center [232, 219] width 72 height 25
click at [217, 221] on input "19176" at bounding box center [232, 219] width 72 height 25
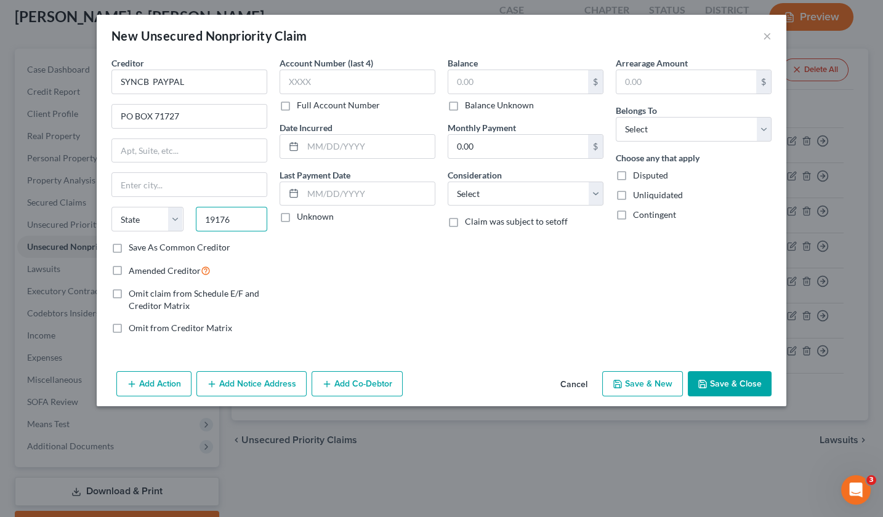
click at [203, 222] on input "19176" at bounding box center [232, 219] width 72 height 25
drag, startPoint x: 205, startPoint y: 220, endPoint x: 233, endPoint y: 220, distance: 27.7
click at [231, 220] on input "19176" at bounding box center [232, 219] width 72 height 25
drag, startPoint x: 252, startPoint y: 238, endPoint x: 258, endPoint y: 257, distance: 20.6
click at [253, 241] on div "Creditor * SYNCB PAYPAL PO BOX 71727 State [US_STATE] AK AR AZ CA CO CT DE DC […" at bounding box center [189, 155] width 156 height 197
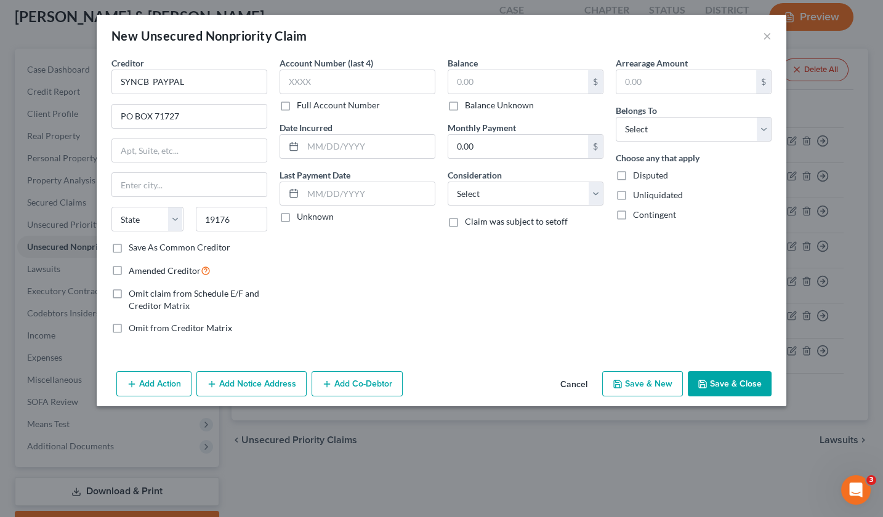
click at [259, 258] on div "Creditor * SYNCB PAYPAL PO BOX 71727 State [US_STATE] AK AR AZ CA CO CT DE DC […" at bounding box center [189, 201] width 168 height 288
click at [344, 85] on input "text" at bounding box center [358, 82] width 156 height 25
paste input "2685"
click at [233, 211] on input "19176" at bounding box center [232, 219] width 72 height 25
click at [234, 217] on input "19176" at bounding box center [232, 219] width 72 height 25
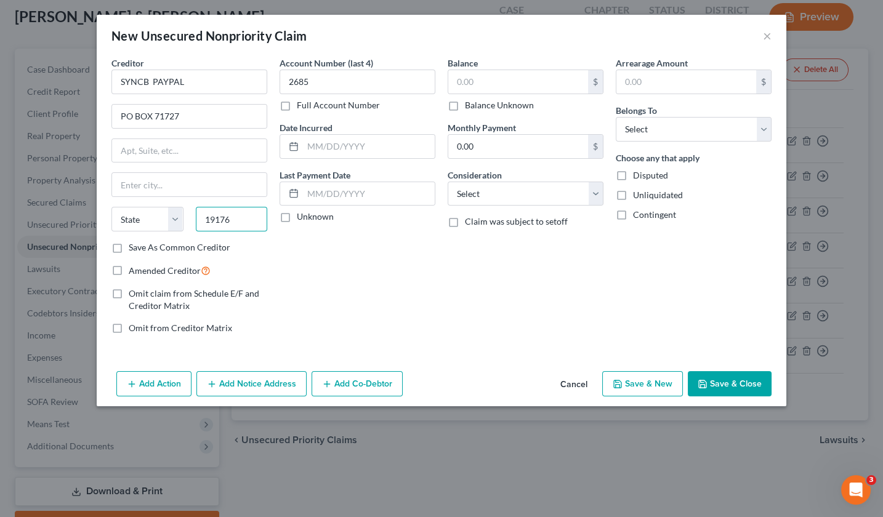
click at [229, 221] on input "19176" at bounding box center [232, 219] width 72 height 25
click at [143, 188] on input "text" at bounding box center [189, 184] width 155 height 23
click at [321, 147] on input "text" at bounding box center [369, 146] width 132 height 23
click at [313, 197] on input "text" at bounding box center [369, 193] width 132 height 23
click at [361, 309] on div "Account Number (last 4) 2685 Full Account Number Date Incurred [DATE] Last Paym…" at bounding box center [357, 201] width 168 height 288
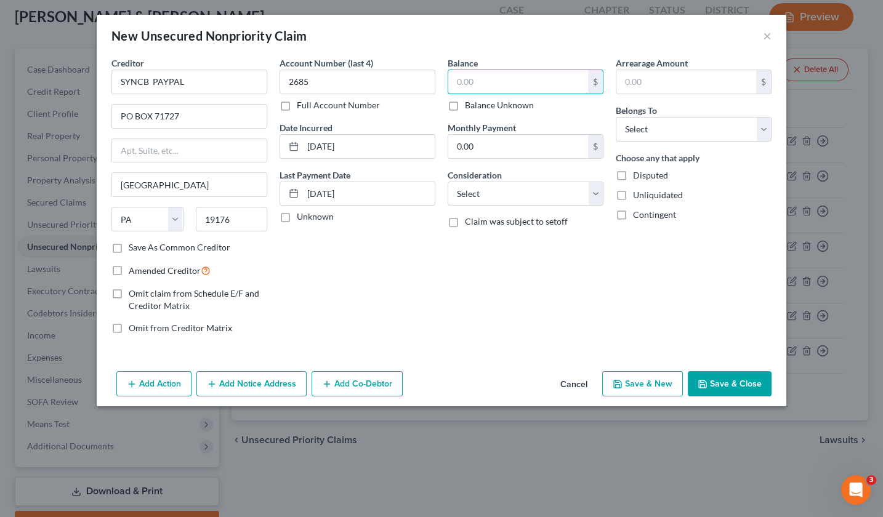
drag, startPoint x: 460, startPoint y: 74, endPoint x: 447, endPoint y: 73, distance: 13.0
click at [448, 73] on div "$" at bounding box center [526, 82] width 156 height 25
click at [643, 79] on input "text" at bounding box center [686, 81] width 140 height 23
click at [735, 378] on button "Save & Close" at bounding box center [730, 384] width 84 height 26
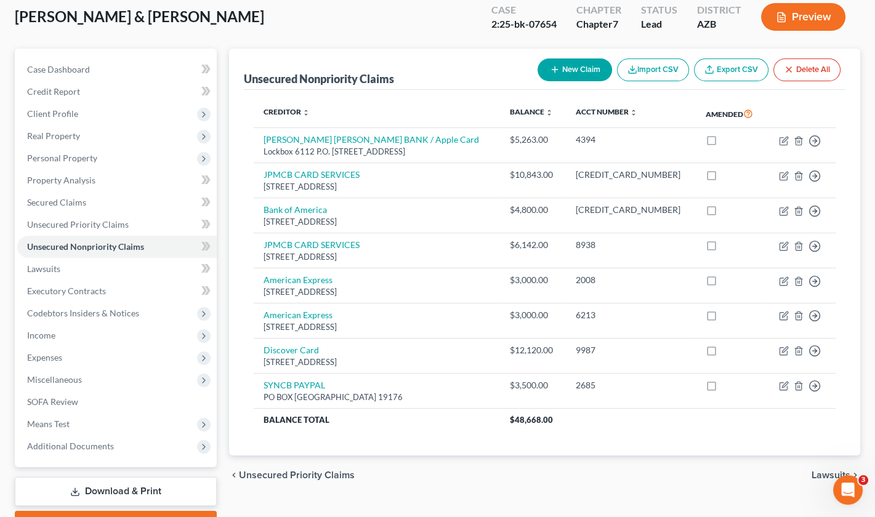
click at [578, 59] on button "New Claim" at bounding box center [575, 70] width 75 height 23
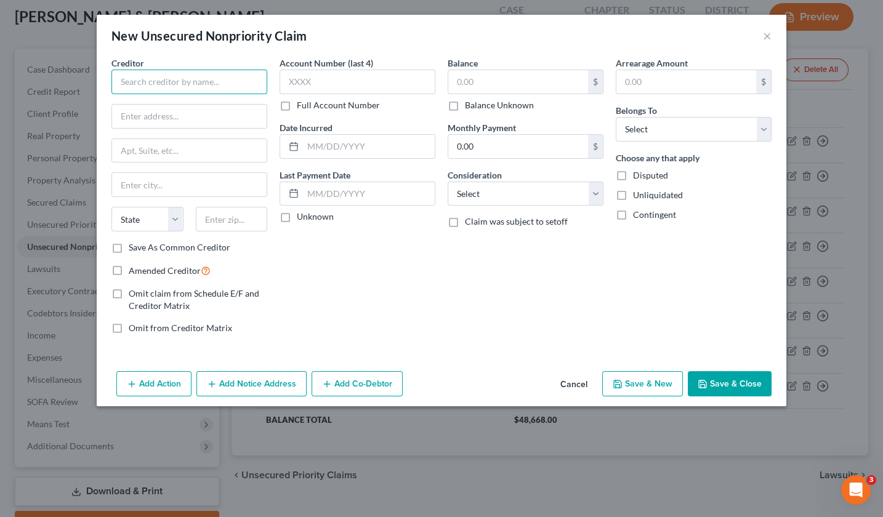
click at [135, 82] on input "text" at bounding box center [189, 82] width 156 height 25
paste input "CAPITAL ONE BANK USA"
paste input "84131"
paste input "PO BOX 31293"
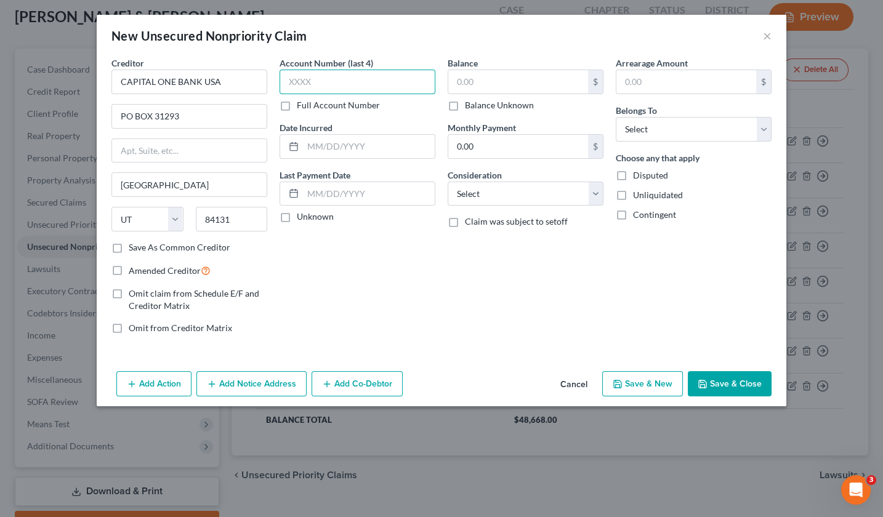
click at [323, 72] on input "text" at bounding box center [358, 82] width 156 height 25
click at [323, 82] on input "text" at bounding box center [358, 82] width 156 height 25
paste input "0366"
click at [485, 84] on input "text" at bounding box center [518, 81] width 140 height 23
drag, startPoint x: 495, startPoint y: 83, endPoint x: 456, endPoint y: 78, distance: 38.4
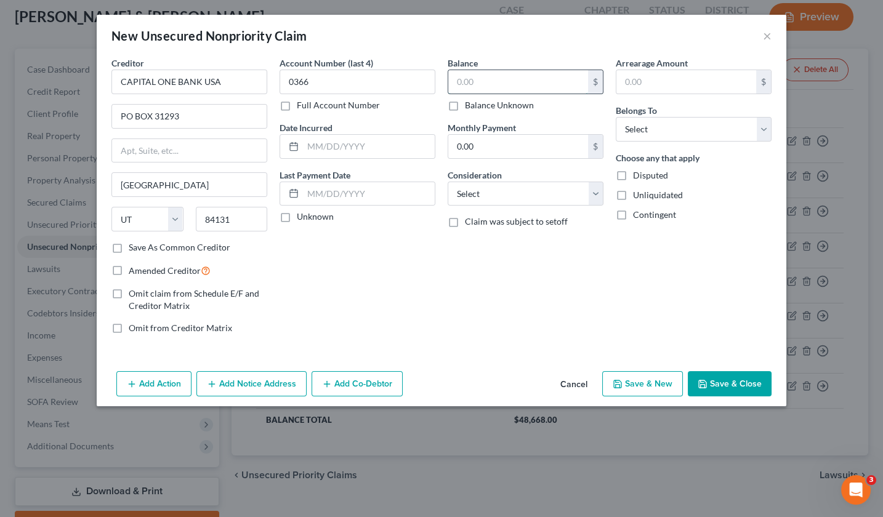
click at [456, 78] on input "text" at bounding box center [518, 81] width 140 height 23
click at [637, 82] on input "text" at bounding box center [686, 81] width 140 height 23
drag, startPoint x: 374, startPoint y: 192, endPoint x: 302, endPoint y: 188, distance: 72.1
click at [303, 188] on input "[DATE]" at bounding box center [369, 193] width 132 height 23
click at [315, 143] on input "text" at bounding box center [369, 146] width 132 height 23
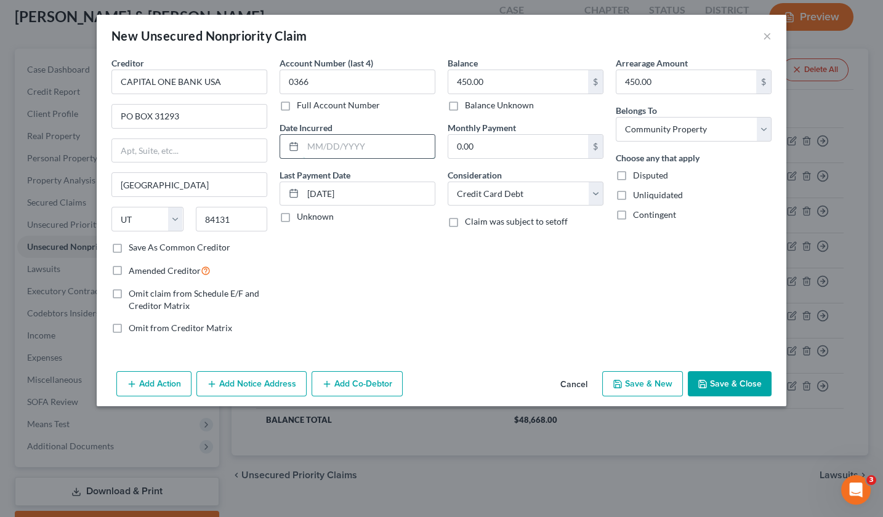
paste input "[DATE]"
drag, startPoint x: 363, startPoint y: 194, endPoint x: 352, endPoint y: 194, distance: 11.7
click at [352, 194] on input "[DATE]" at bounding box center [369, 193] width 132 height 23
click at [736, 382] on button "Save & Close" at bounding box center [730, 384] width 84 height 26
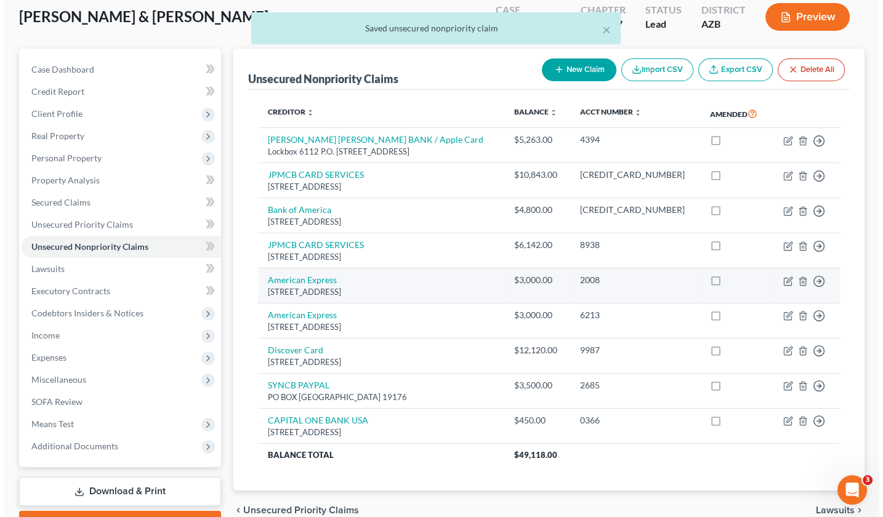
scroll to position [62, 0]
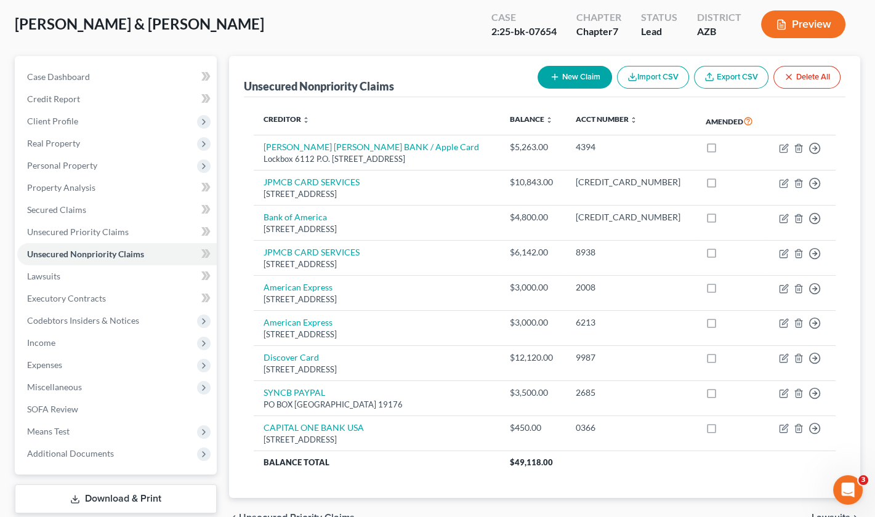
click at [579, 79] on button "New Claim" at bounding box center [575, 77] width 75 height 23
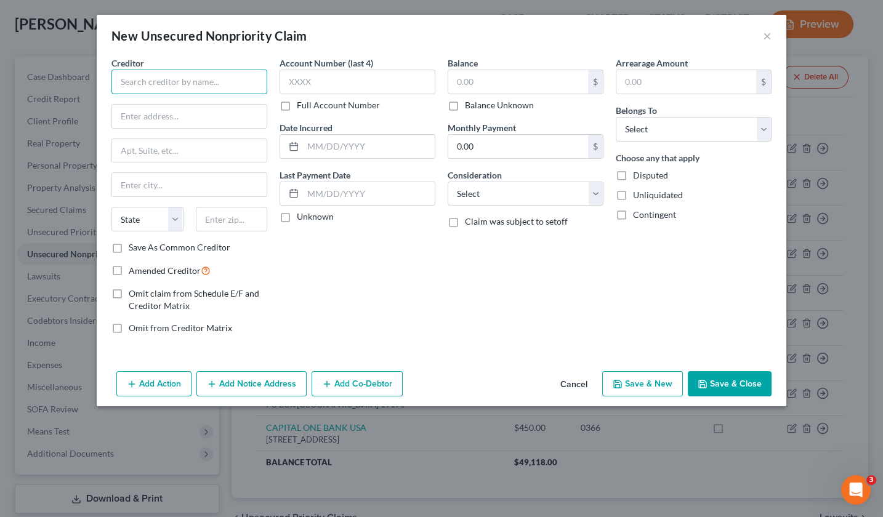
click at [151, 76] on input "text" at bounding box center [189, 82] width 156 height 25
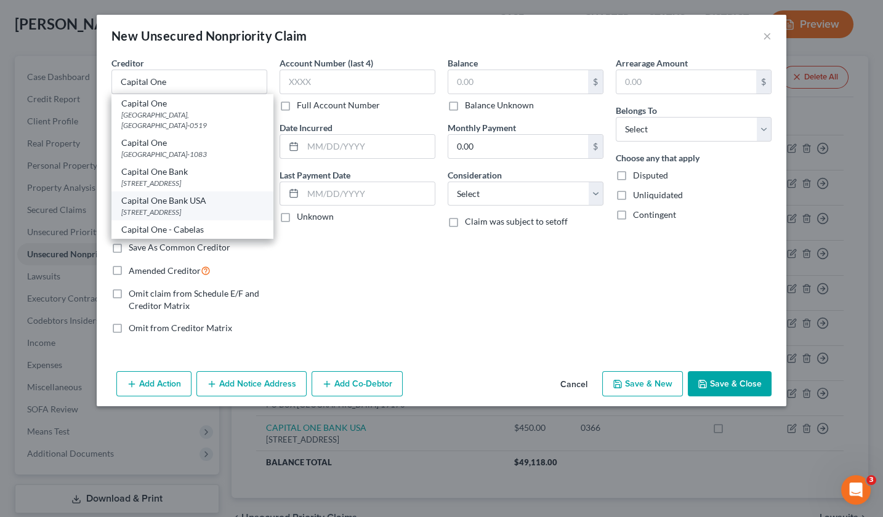
click at [194, 196] on div "Capital One Bank USA" at bounding box center [192, 201] width 142 height 12
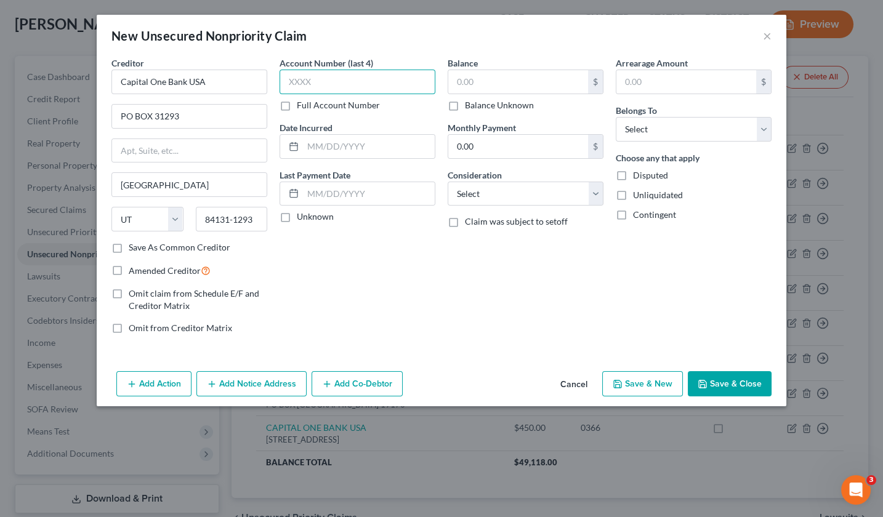
paste input "2406"
click at [468, 78] on input "text" at bounding box center [518, 81] width 140 height 23
click at [649, 80] on input "text" at bounding box center [686, 81] width 140 height 23
click at [336, 145] on input "text" at bounding box center [369, 146] width 132 height 23
click at [129, 246] on label "Save As Common Creditor" at bounding box center [180, 247] width 102 height 12
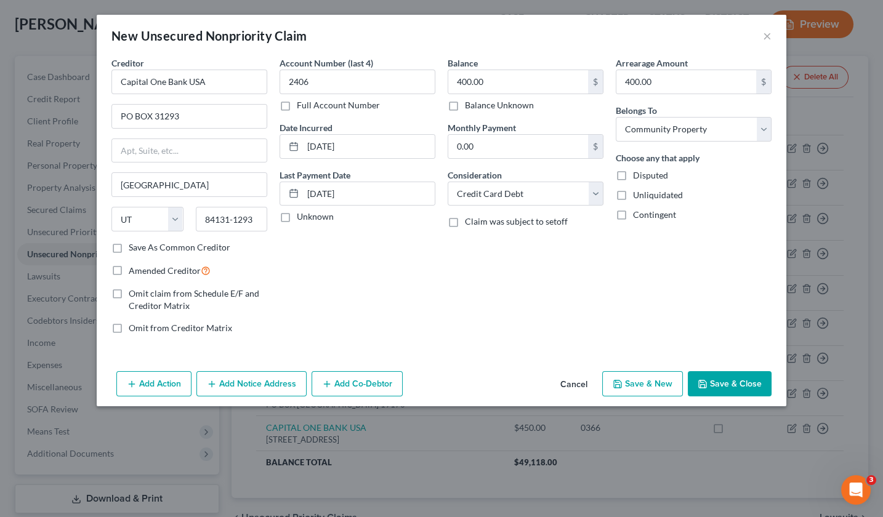
click at [134, 246] on input "Save As Common Creditor" at bounding box center [138, 245] width 8 height 8
click at [738, 378] on button "Save & Close" at bounding box center [730, 384] width 84 height 26
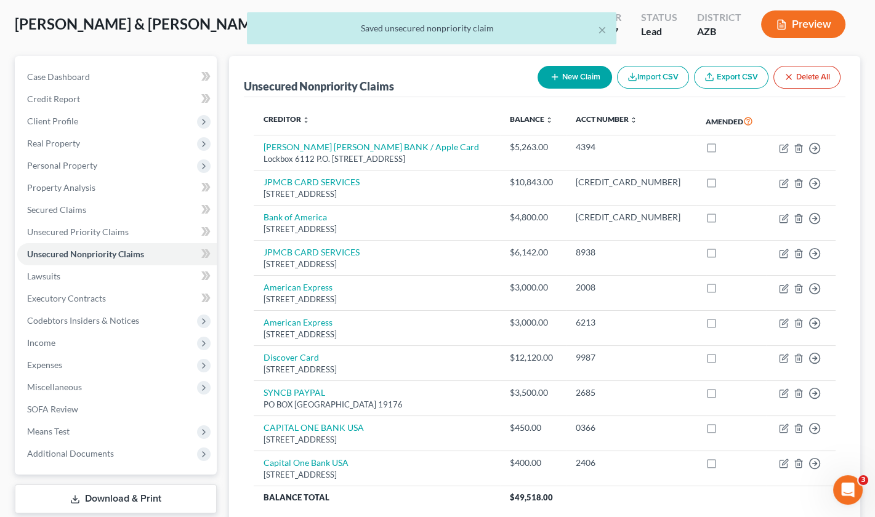
click at [576, 75] on button "New Claim" at bounding box center [575, 77] width 75 height 23
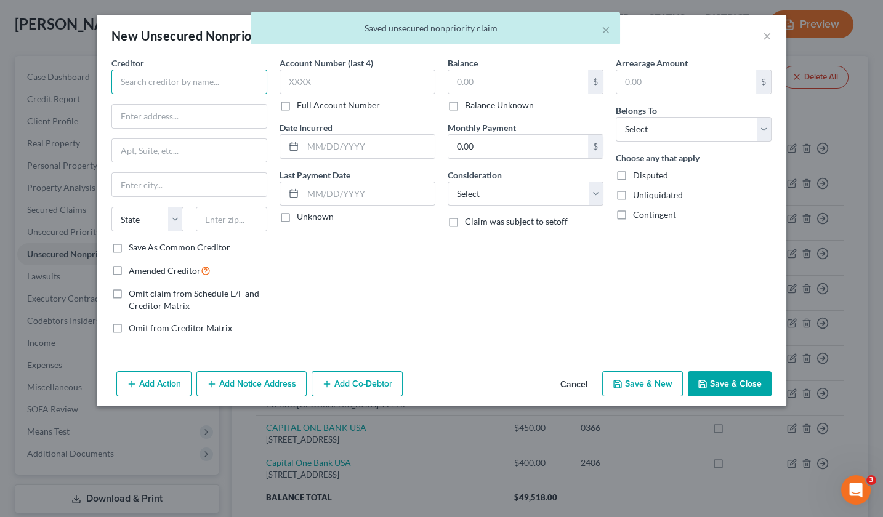
click at [137, 78] on input "text" at bounding box center [189, 82] width 156 height 25
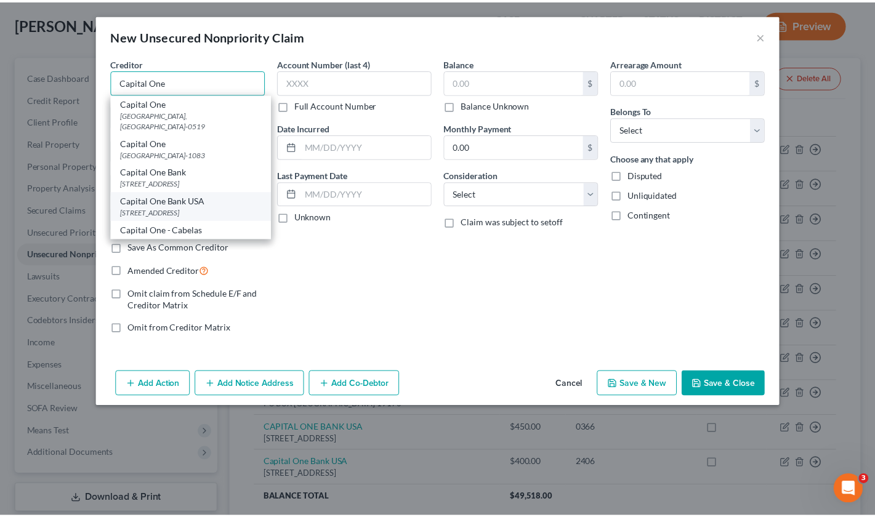
scroll to position [0, 0]
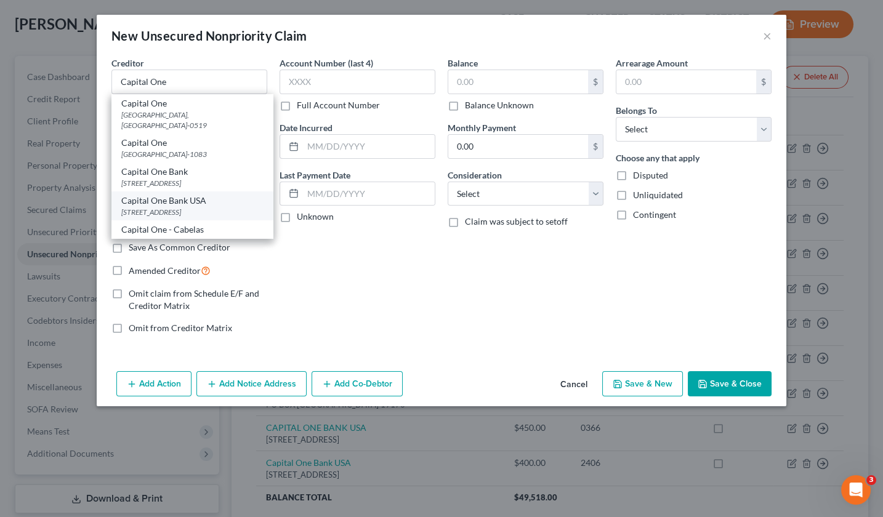
click at [172, 204] on div "Capital One Bank USA" at bounding box center [192, 201] width 142 height 12
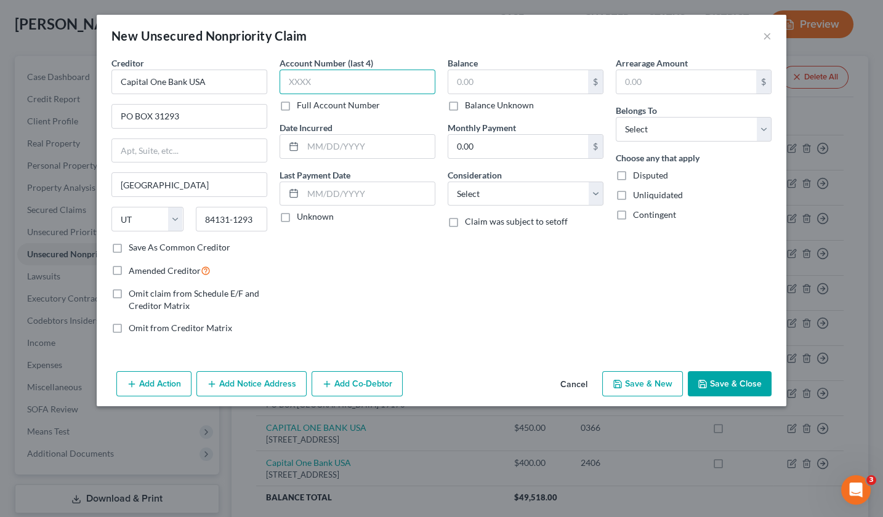
paste input "5599"
drag, startPoint x: 505, startPoint y: 85, endPoint x: 467, endPoint y: 75, distance: 38.8
click at [467, 75] on input "text" at bounding box center [518, 81] width 140 height 23
drag, startPoint x: 642, startPoint y: 78, endPoint x: 609, endPoint y: 76, distance: 32.7
click at [610, 76] on div "Arrearage Amount $ Belongs To * Select Debtor 1 Only Debtor 2 Only Debtor 1 And…" at bounding box center [694, 201] width 168 height 288
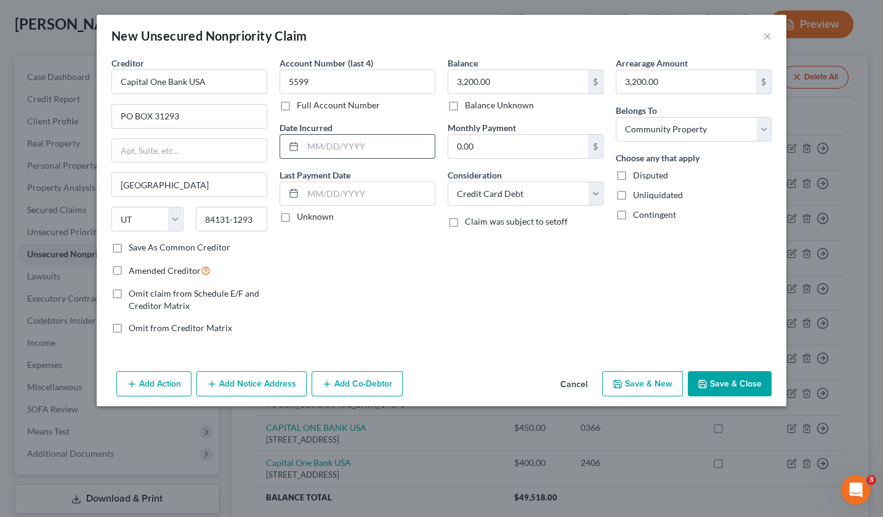
click at [350, 145] on input "text" at bounding box center [369, 146] width 132 height 23
click at [724, 382] on button "Save & Close" at bounding box center [730, 384] width 84 height 26
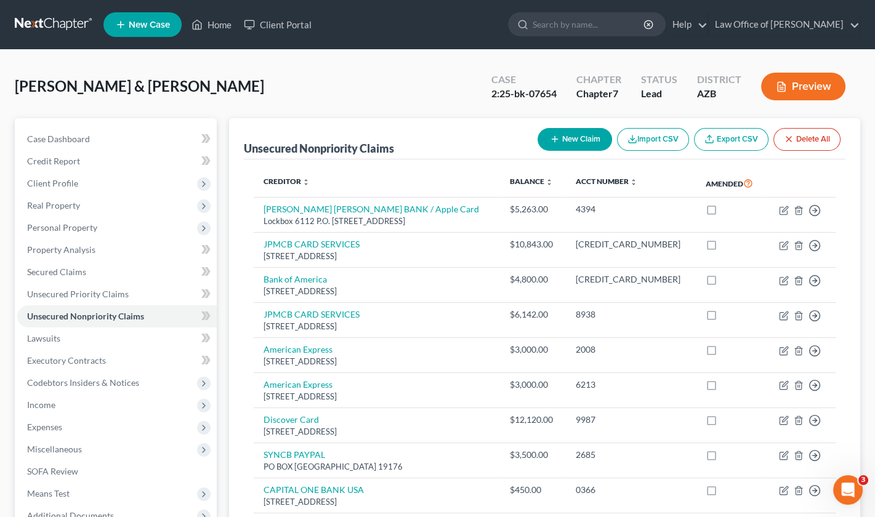
click at [575, 139] on button "New Claim" at bounding box center [575, 139] width 75 height 23
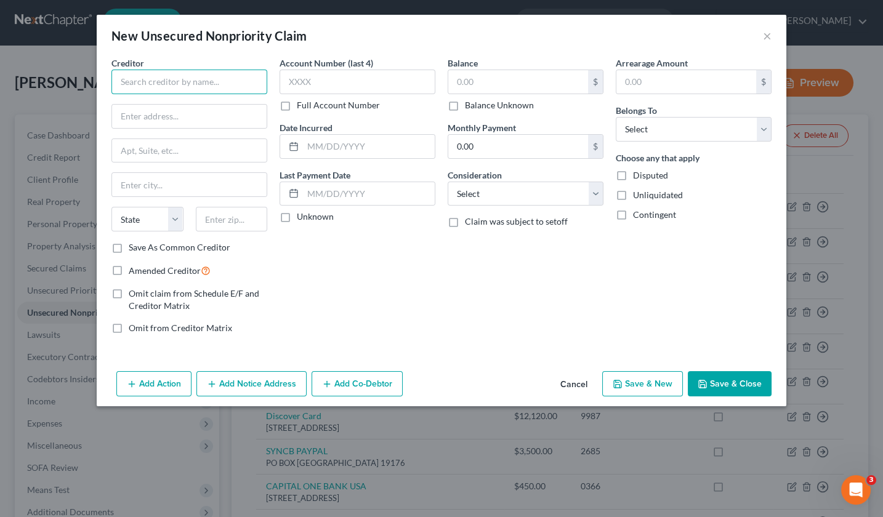
click at [193, 78] on input "text" at bounding box center [189, 82] width 156 height 25
paste input "COMENITY CAPITAL BANK /FLOOR AND DÉCOR"
paste input "43218"
click at [251, 269] on div "Amended Creditor" at bounding box center [189, 271] width 156 height 14
paste input "1127"
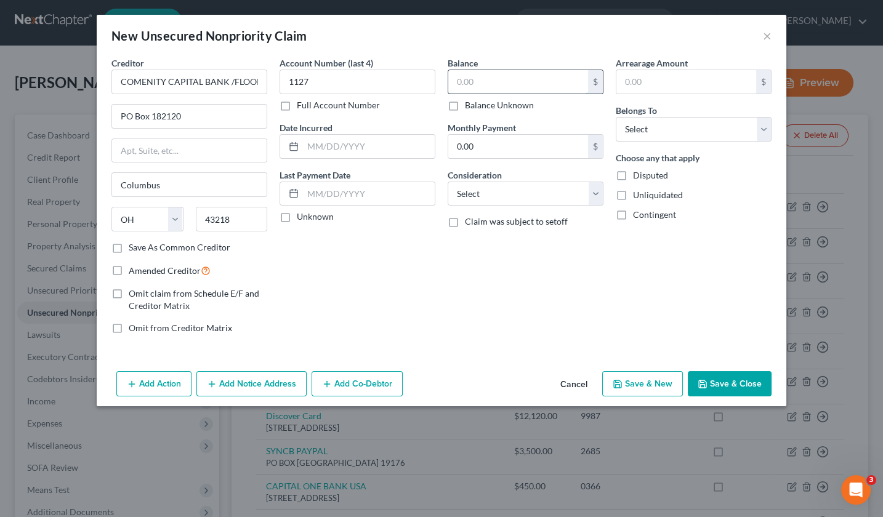
click at [480, 76] on input "text" at bounding box center [518, 81] width 140 height 23
click at [655, 80] on input "text" at bounding box center [686, 81] width 140 height 23
click at [322, 153] on input "text" at bounding box center [369, 146] width 132 height 23
click at [368, 200] on input "text" at bounding box center [369, 193] width 132 height 23
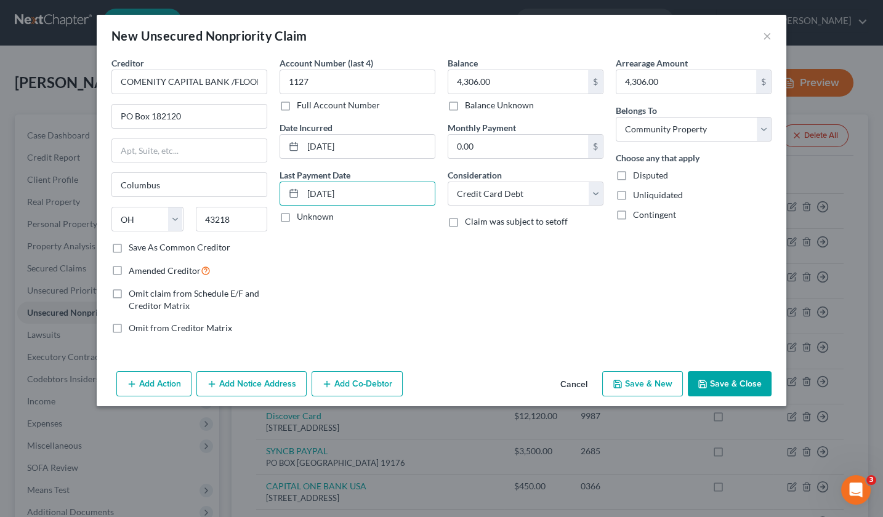
click at [733, 382] on button "Save & Close" at bounding box center [730, 384] width 84 height 26
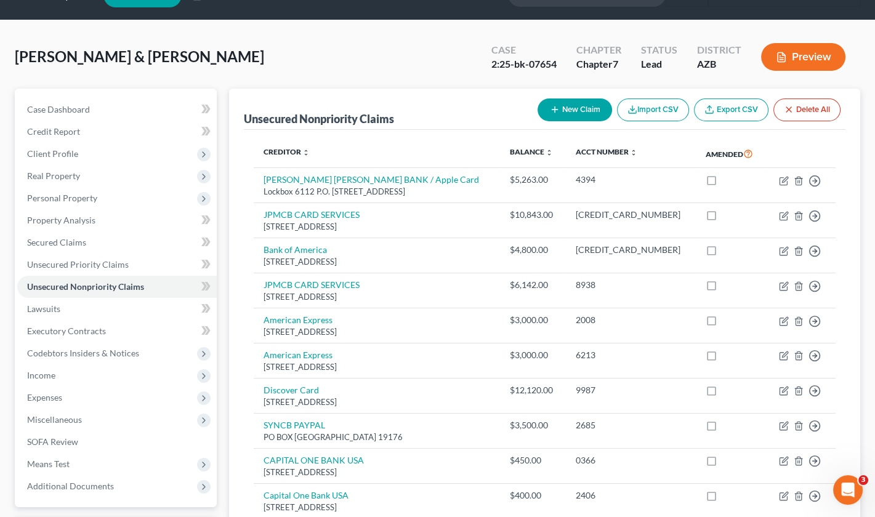
scroll to position [0, 0]
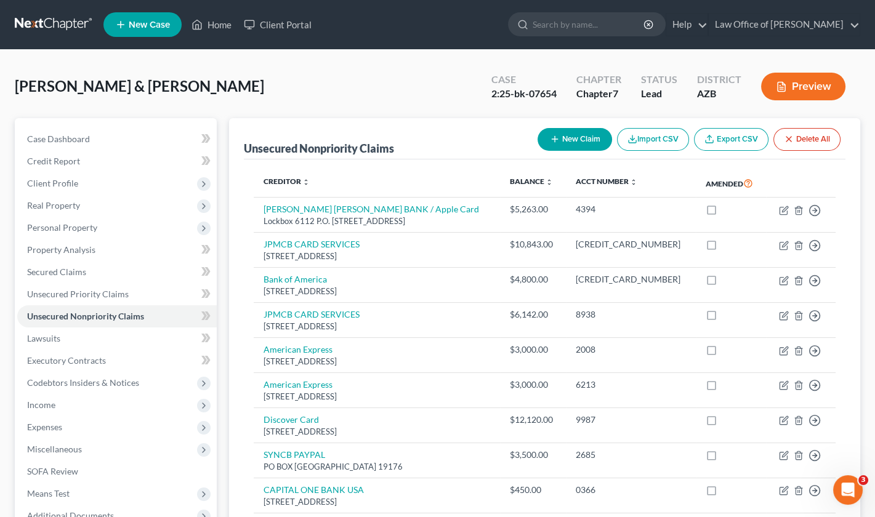
click at [562, 132] on button "New Claim" at bounding box center [575, 139] width 75 height 23
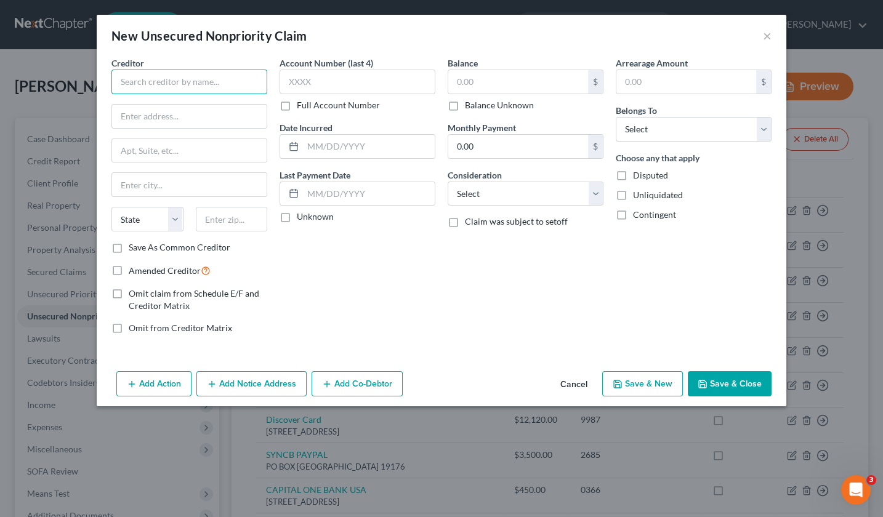
click at [164, 75] on input "text" at bounding box center [189, 82] width 156 height 25
paste input "SYNCB LOWES"
paste input "19176"
click at [276, 249] on div "Account Number (last 4) Full Account Number Date Incurred Last Payment Date Unk…" at bounding box center [357, 201] width 168 height 288
paste input "PO BOX 71727"
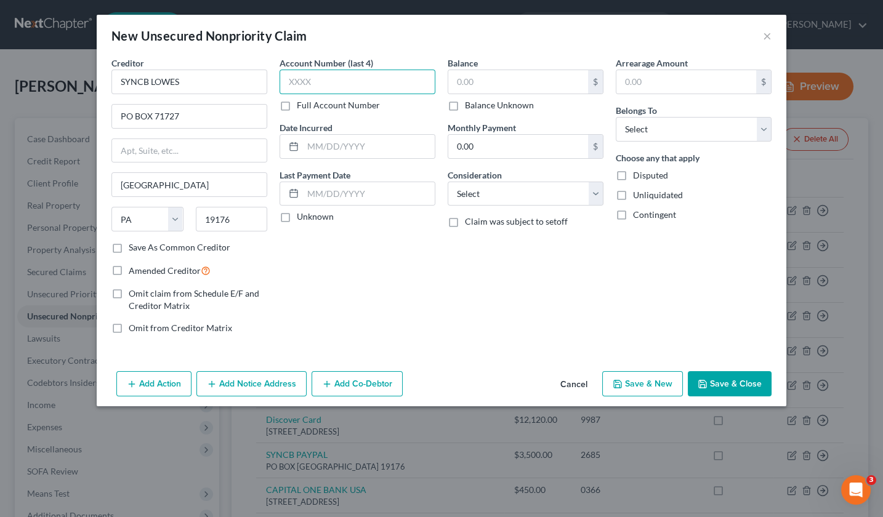
paste input "4334"
click at [538, 82] on input "text" at bounding box center [518, 81] width 140 height 23
click at [656, 86] on input "text" at bounding box center [686, 81] width 140 height 23
drag, startPoint x: 663, startPoint y: 78, endPoint x: 628, endPoint y: 78, distance: 34.5
click at [628, 78] on input "100.00" at bounding box center [686, 81] width 140 height 23
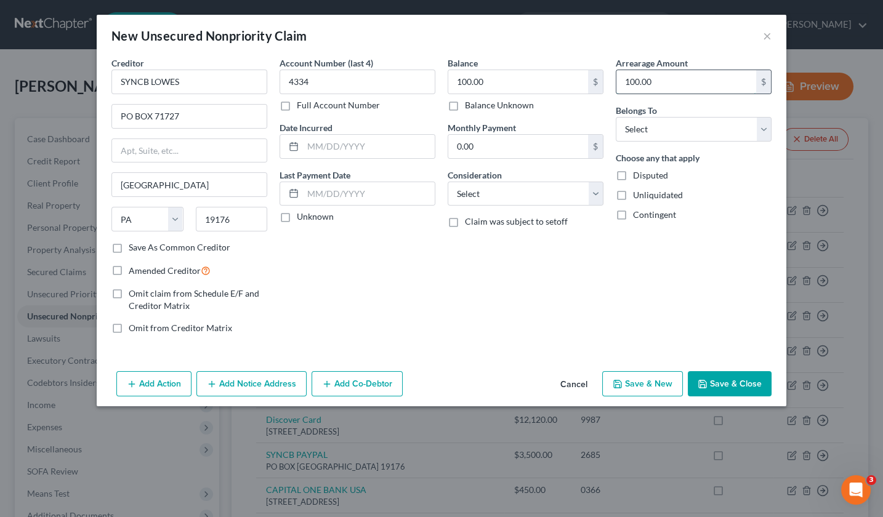
click at [628, 78] on input "100.00" at bounding box center [686, 81] width 140 height 23
click at [313, 147] on input "text" at bounding box center [369, 146] width 132 height 23
click at [727, 387] on button "Save & Close" at bounding box center [730, 384] width 84 height 26
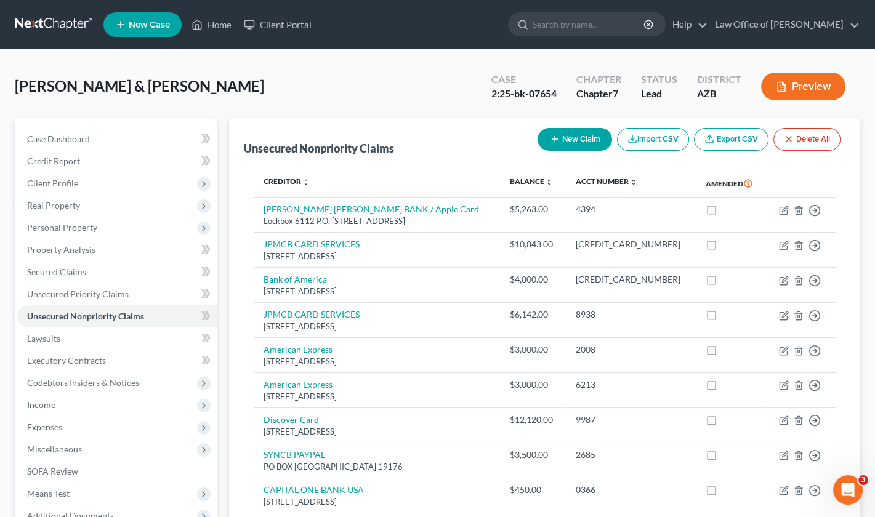
click at [591, 139] on button "New Claim" at bounding box center [575, 139] width 75 height 23
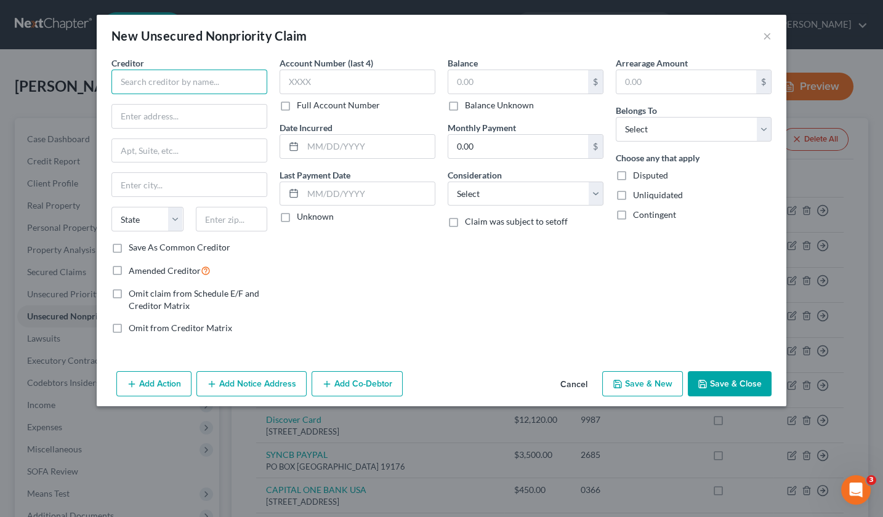
click at [207, 81] on input "text" at bounding box center [189, 82] width 156 height 25
paste input "COSTCO citi"
click at [161, 84] on input "COSTCO citi" at bounding box center [189, 82] width 156 height 25
click at [173, 83] on input "COSTCO Citi" at bounding box center [189, 82] width 156 height 25
paste input "63179"
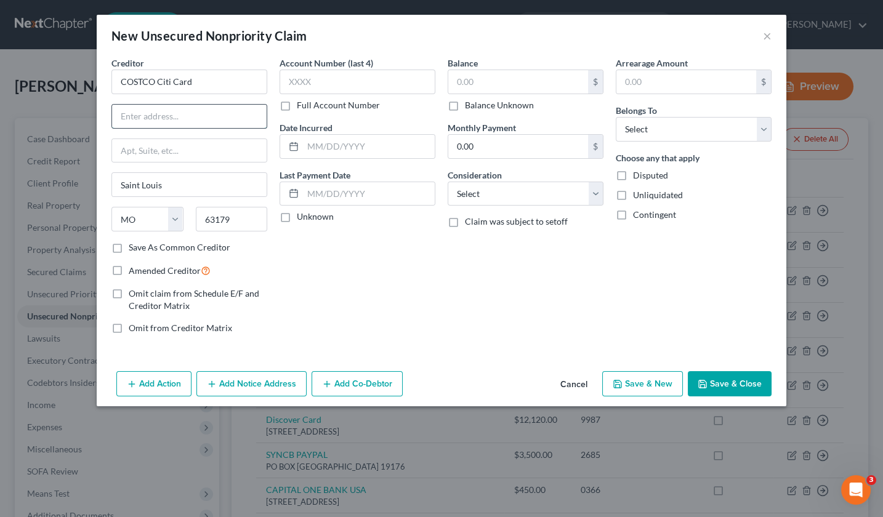
paste input "Po box 790046"
click at [130, 118] on input "Po box 790046" at bounding box center [189, 116] width 155 height 23
click at [137, 116] on input "PO box 790046" at bounding box center [189, 116] width 155 height 23
click at [326, 83] on input "text" at bounding box center [358, 82] width 156 height 25
paste input "6214"
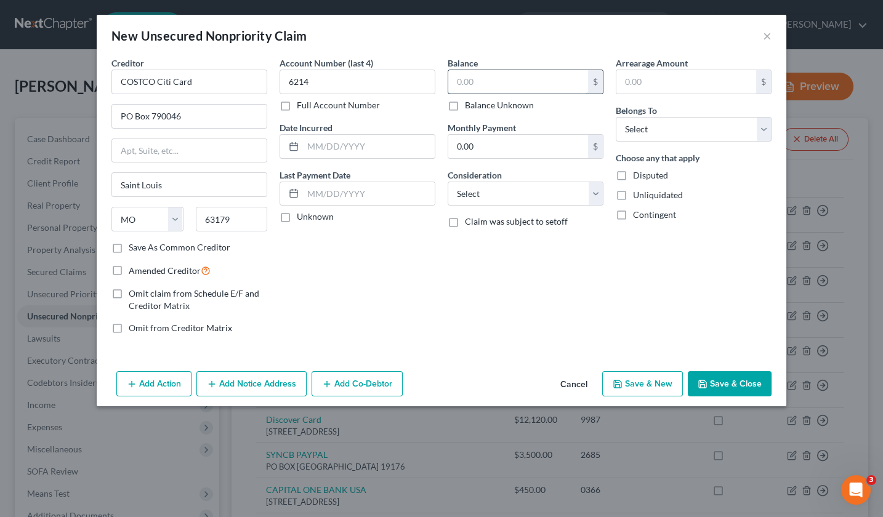
click at [475, 82] on input "text" at bounding box center [518, 81] width 140 height 23
paste input "$21,843"
click at [669, 83] on input "text" at bounding box center [686, 81] width 140 height 23
click at [289, 83] on input "6214" at bounding box center [358, 82] width 156 height 25
click at [308, 146] on input "text" at bounding box center [369, 146] width 132 height 23
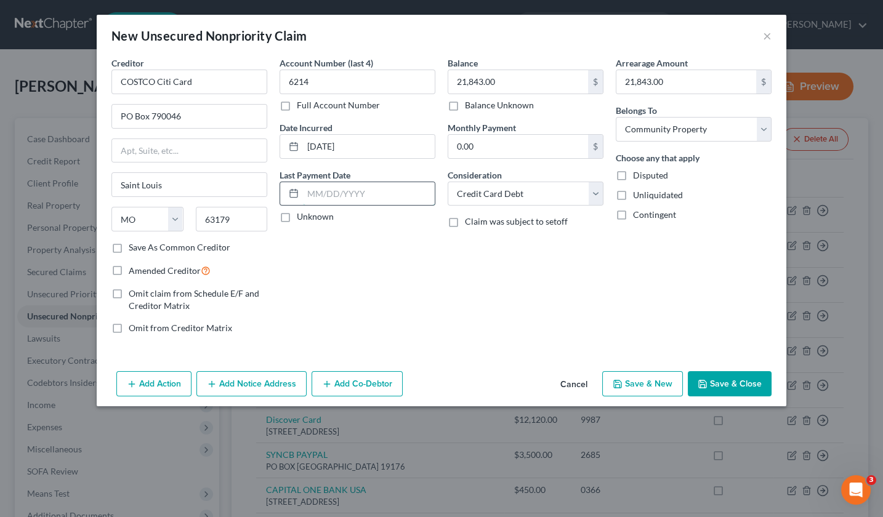
drag, startPoint x: 360, startPoint y: 193, endPoint x: 386, endPoint y: 190, distance: 26.0
click at [750, 375] on button "Save & Close" at bounding box center [730, 384] width 84 height 26
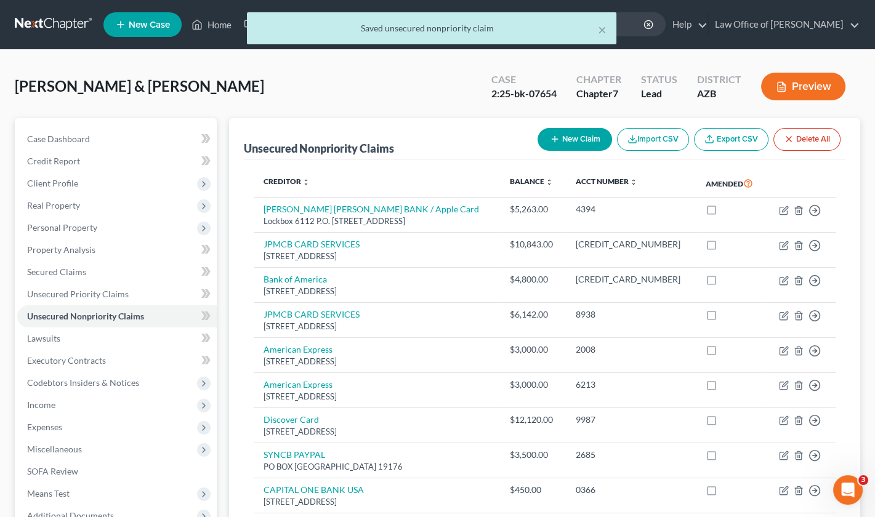
click at [585, 139] on button "New Claim" at bounding box center [575, 139] width 75 height 23
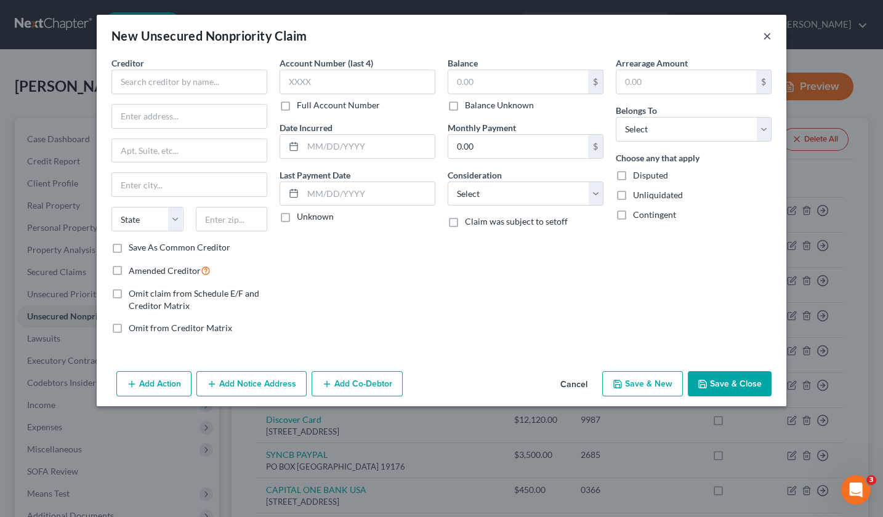
click at [766, 29] on button "×" at bounding box center [767, 35] width 9 height 15
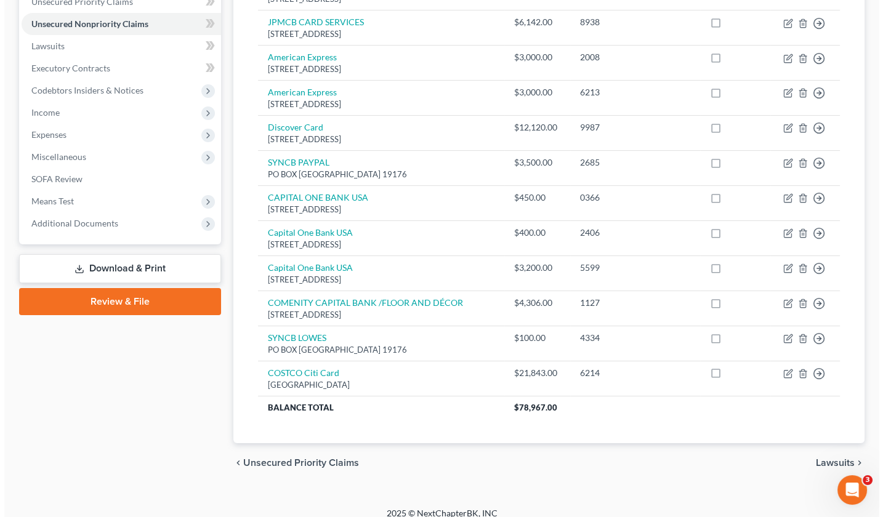
scroll to position [292, 0]
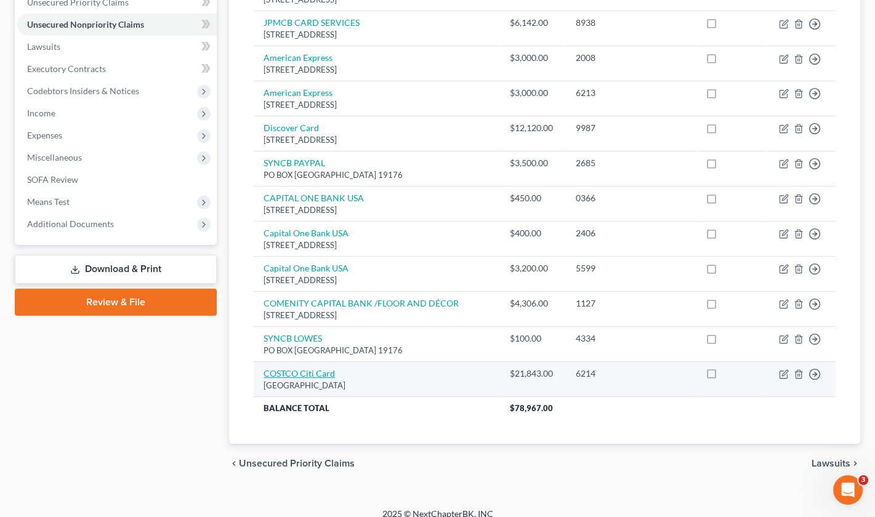
click at [324, 368] on link "COSTCO Citi Card" at bounding box center [299, 373] width 71 height 10
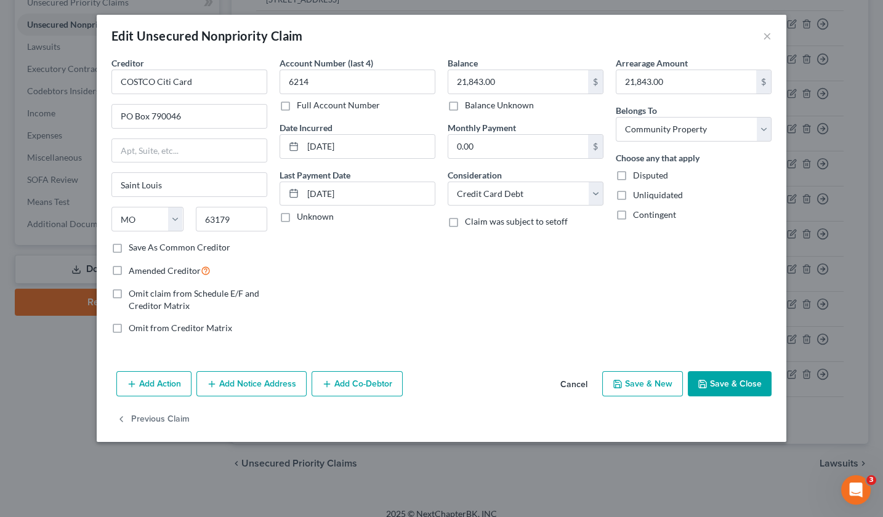
click at [257, 376] on button "Add Notice Address" at bounding box center [251, 384] width 110 height 26
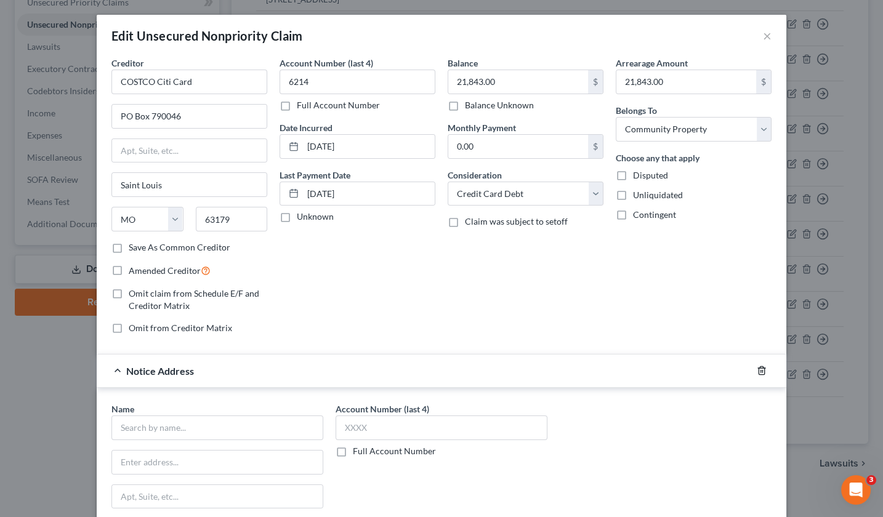
click at [757, 367] on icon "button" at bounding box center [762, 371] width 10 height 10
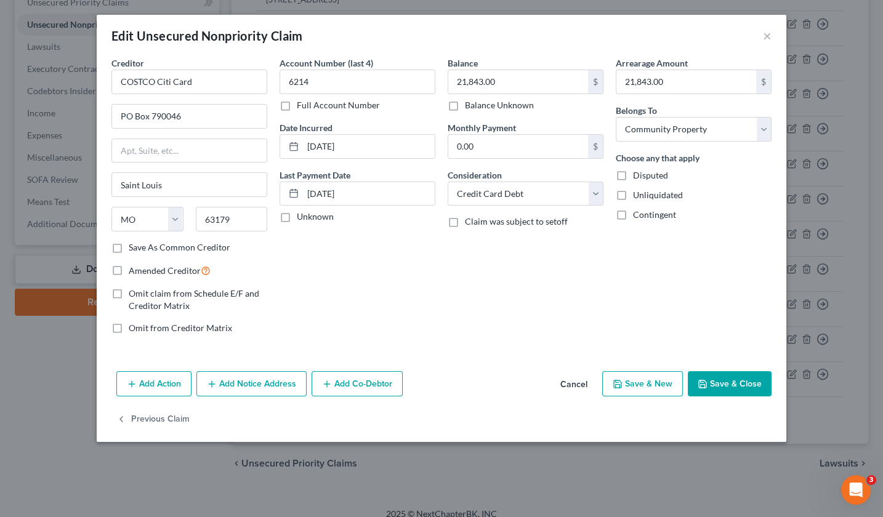
drag, startPoint x: 277, startPoint y: 379, endPoint x: 407, endPoint y: 398, distance: 131.3
click at [277, 379] on button "Add Notice Address" at bounding box center [251, 384] width 110 height 26
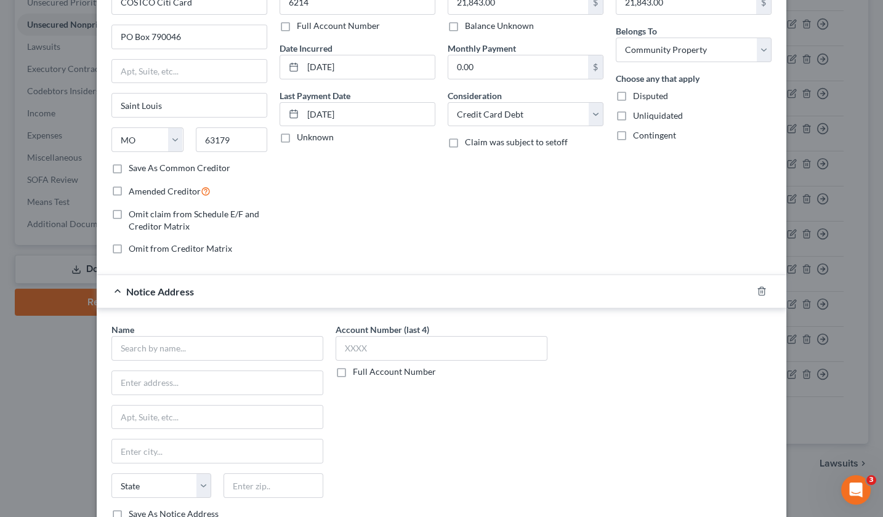
scroll to position [80, 0]
click at [187, 341] on input "text" at bounding box center [217, 348] width 212 height 25
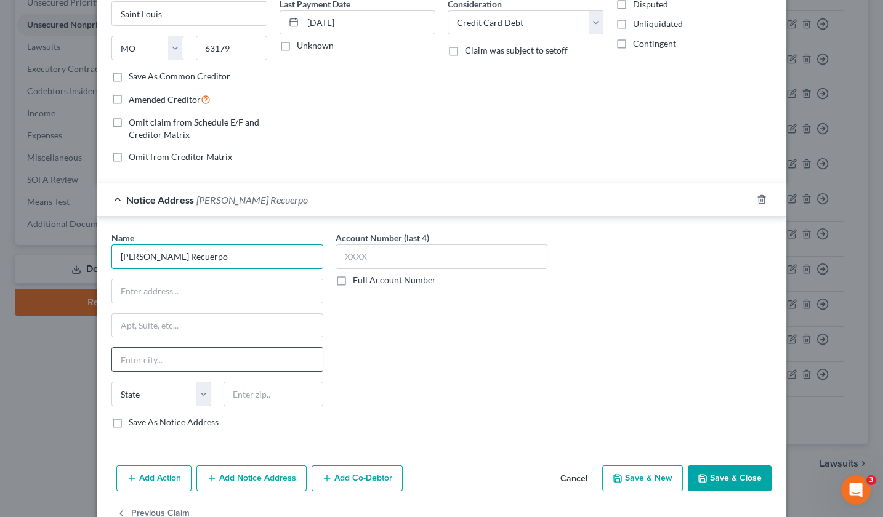
scroll to position [172, 0]
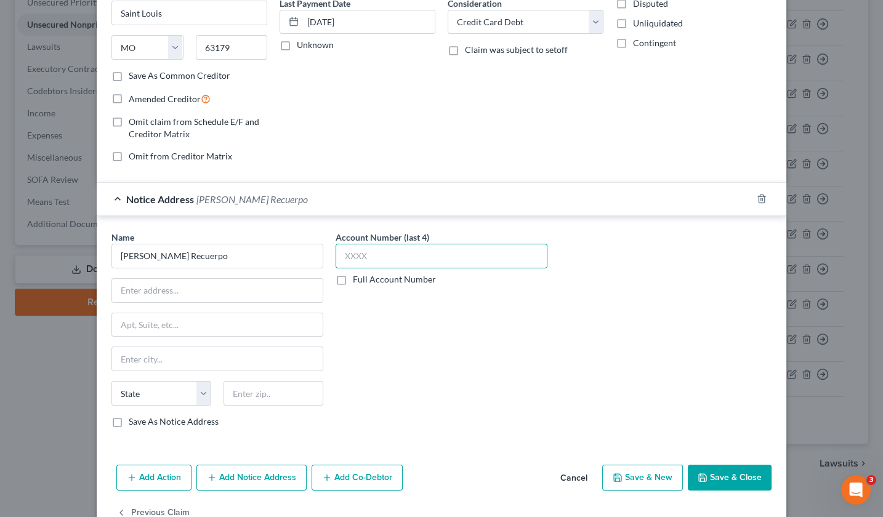
paste input "Acco"
click at [353, 280] on label "Full Account Number" at bounding box center [394, 279] width 83 height 12
click at [358, 280] on input "Full Account Number" at bounding box center [362, 277] width 8 height 8
drag, startPoint x: 381, startPoint y: 252, endPoint x: 338, endPoint y: 252, distance: 42.5
click at [338, 252] on input "Acco" at bounding box center [442, 256] width 212 height 25
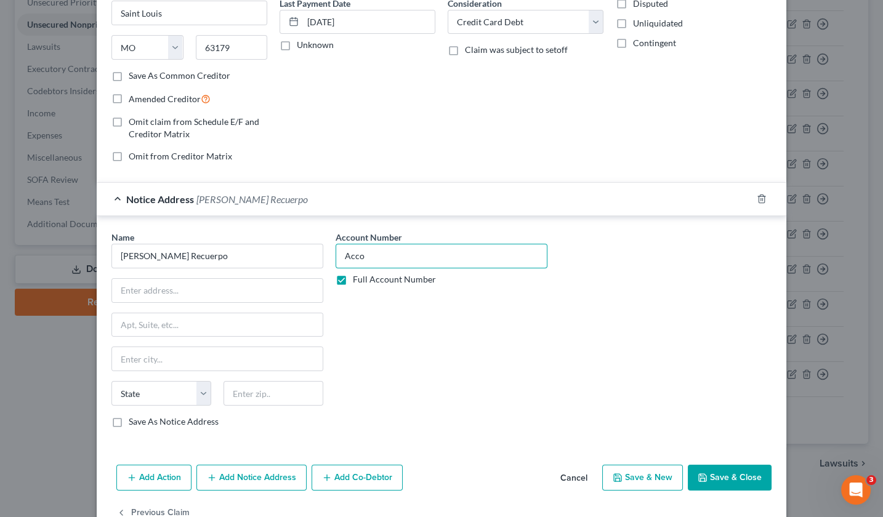
paste input "unt 326704"
drag, startPoint x: 374, startPoint y: 255, endPoint x: 336, endPoint y: 254, distance: 38.2
click at [336, 254] on input "Account 326704" at bounding box center [442, 256] width 212 height 25
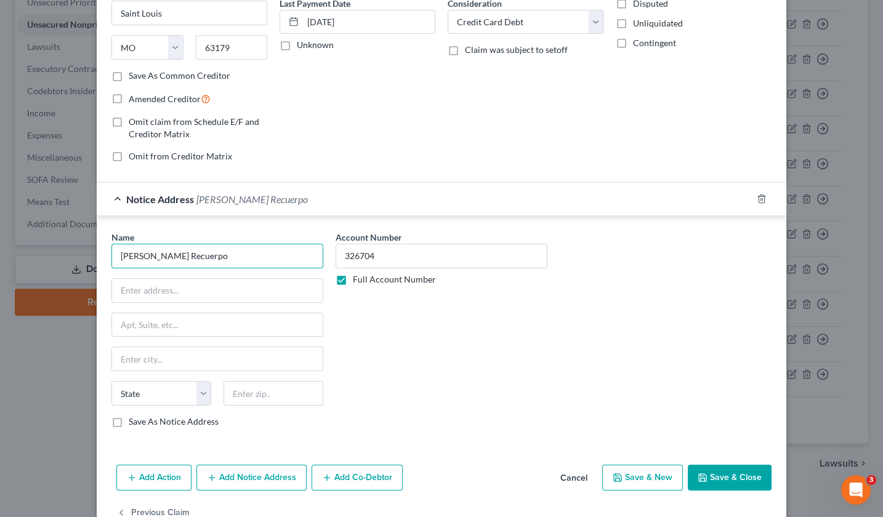
drag, startPoint x: 174, startPoint y: 254, endPoint x: 116, endPoint y: 246, distance: 58.4
click at [116, 246] on input "[PERSON_NAME] Recuerpo" at bounding box center [217, 256] width 212 height 25
click at [129, 256] on input "Calvalry" at bounding box center [217, 256] width 212 height 25
click at [187, 258] on input "Cavalry" at bounding box center [217, 256] width 212 height 25
paste input "COLLECTIONS"
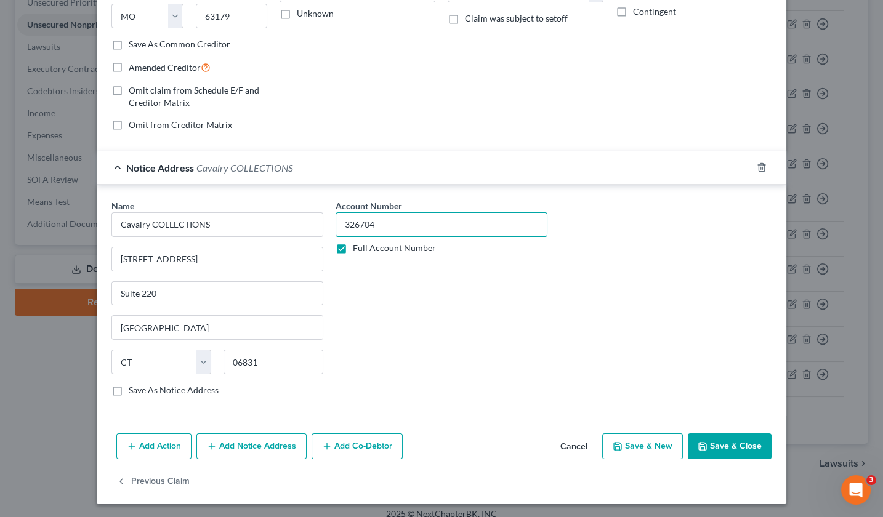
scroll to position [202, 0]
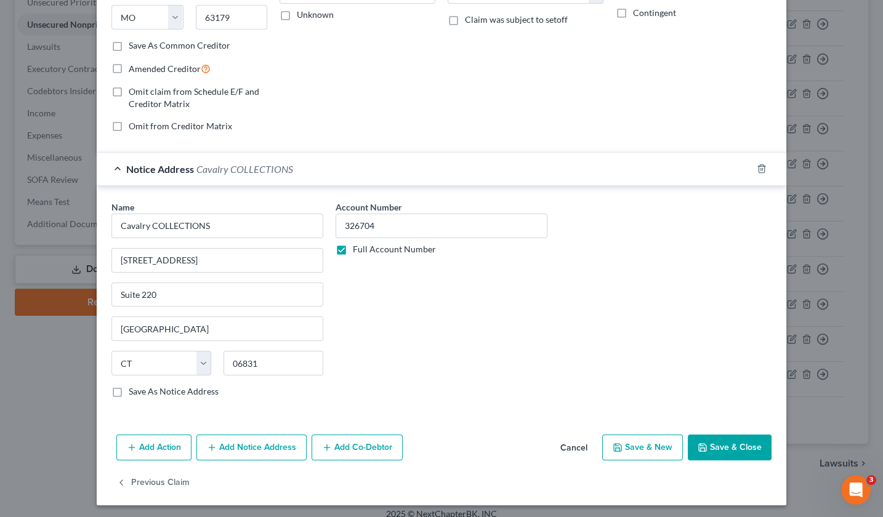
click at [129, 390] on label "Save As Notice Address" at bounding box center [174, 392] width 90 height 12
click at [134, 390] on input "Save As Notice Address" at bounding box center [138, 390] width 8 height 8
click at [723, 443] on button "Save & Close" at bounding box center [730, 448] width 84 height 26
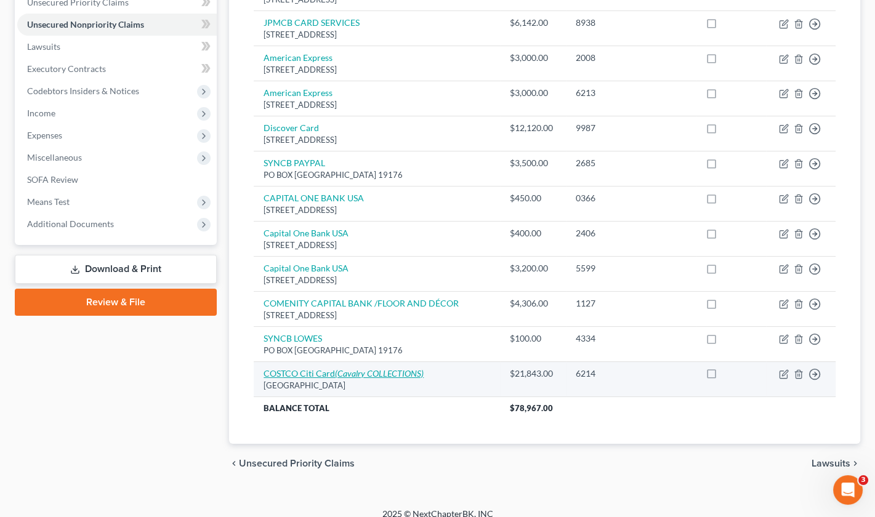
click at [339, 368] on icon "(Cavalry COLLECTIONS)" at bounding box center [379, 373] width 89 height 10
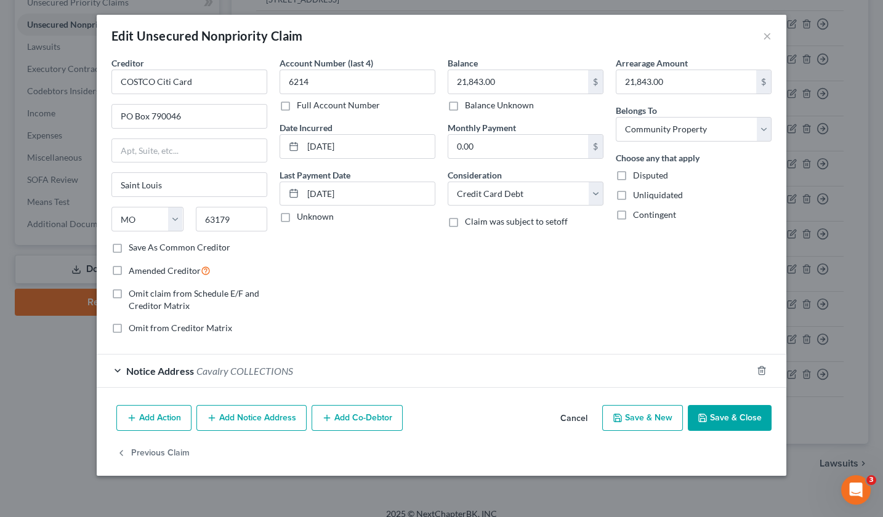
click at [230, 366] on span "Cavalry COLLECTIONS" at bounding box center [244, 371] width 97 height 12
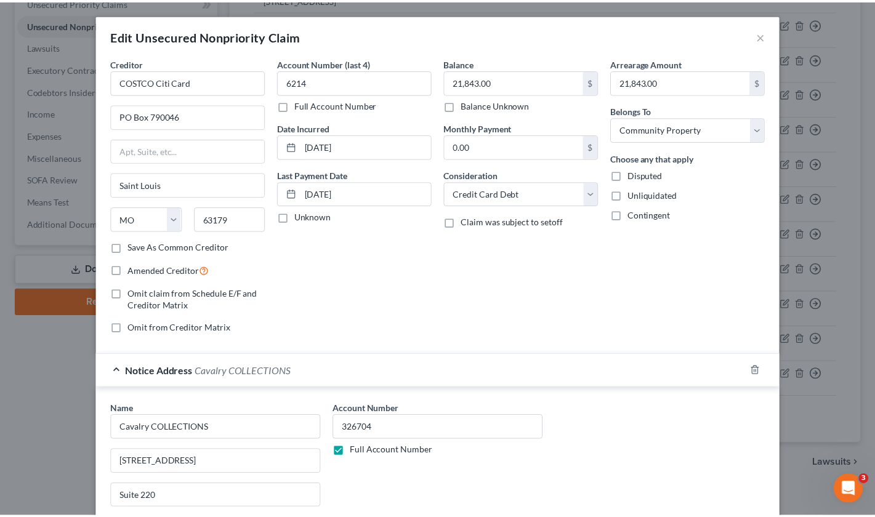
scroll to position [0, 0]
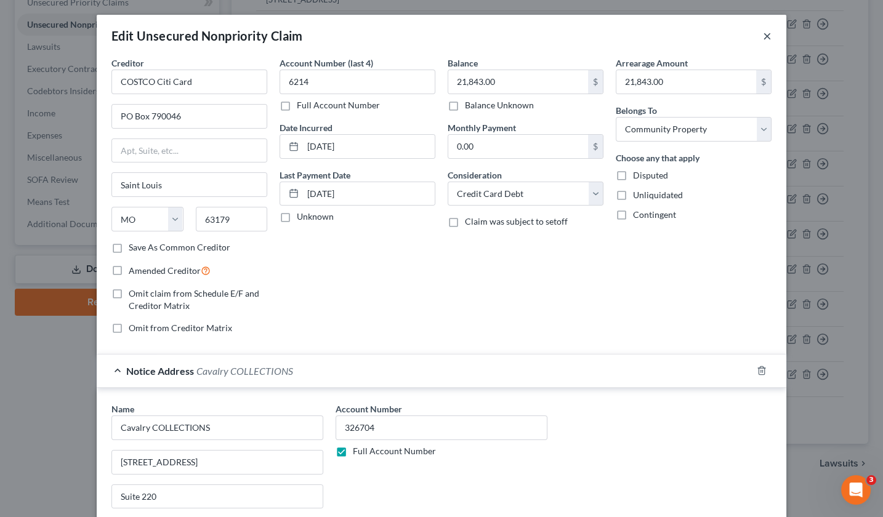
click at [763, 35] on button "×" at bounding box center [767, 35] width 9 height 15
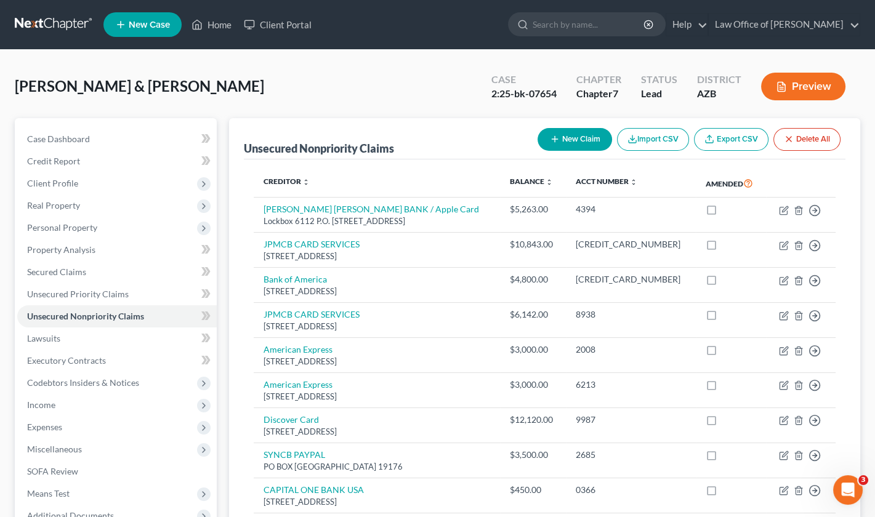
click at [562, 137] on button "New Claim" at bounding box center [575, 139] width 75 height 23
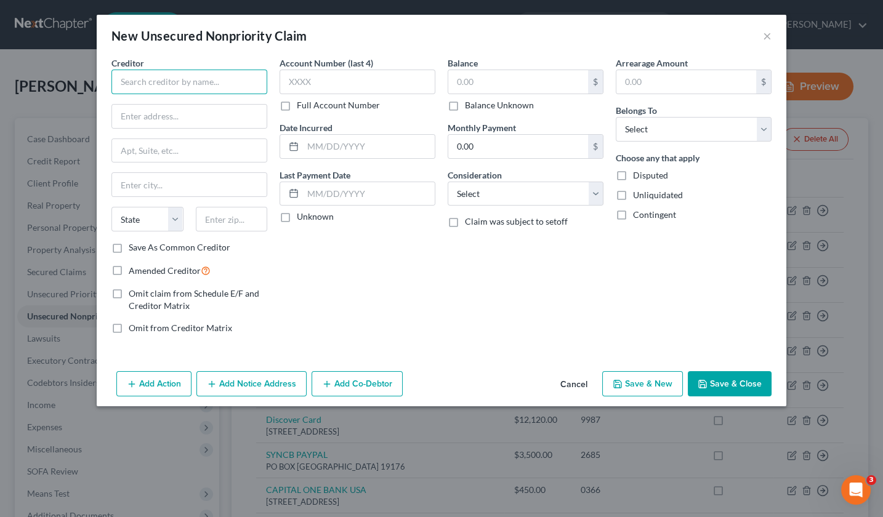
click at [218, 79] on input "text" at bounding box center [189, 82] width 156 height 25
click at [456, 311] on div "Balance $ Balance Unknown Balance Undetermined $ Balance Unknown Monthly Paymen…" at bounding box center [526, 201] width 168 height 288
click at [467, 82] on input "text" at bounding box center [518, 81] width 140 height 23
click at [643, 81] on input "text" at bounding box center [686, 81] width 140 height 23
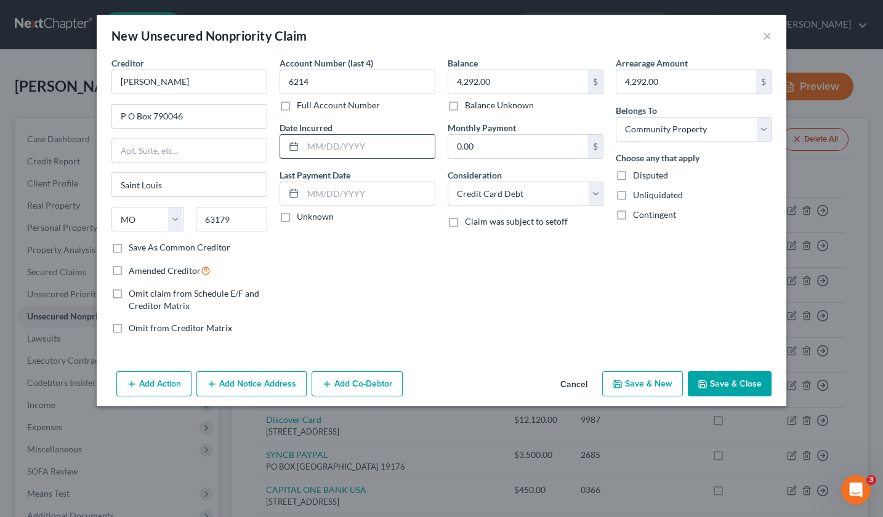
click at [321, 149] on input "text" at bounding box center [369, 146] width 132 height 23
click at [261, 383] on button "Add Notice Address" at bounding box center [251, 384] width 110 height 26
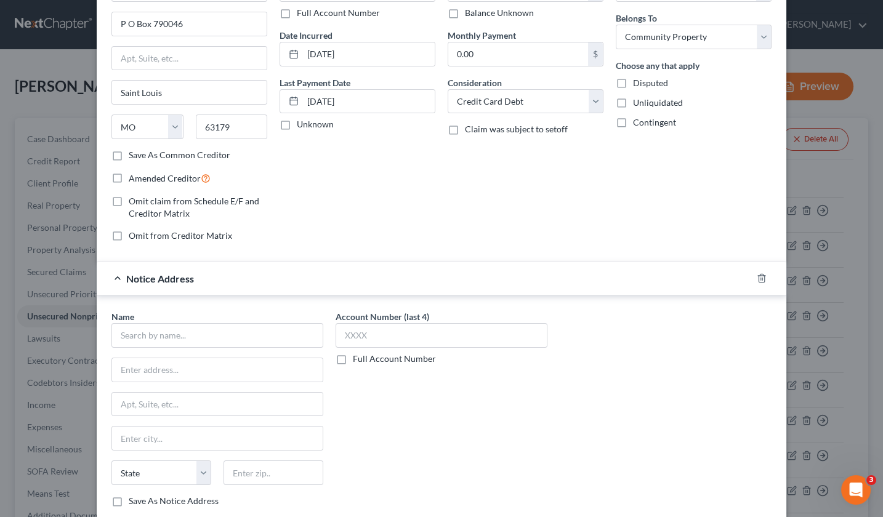
scroll to position [105, 0]
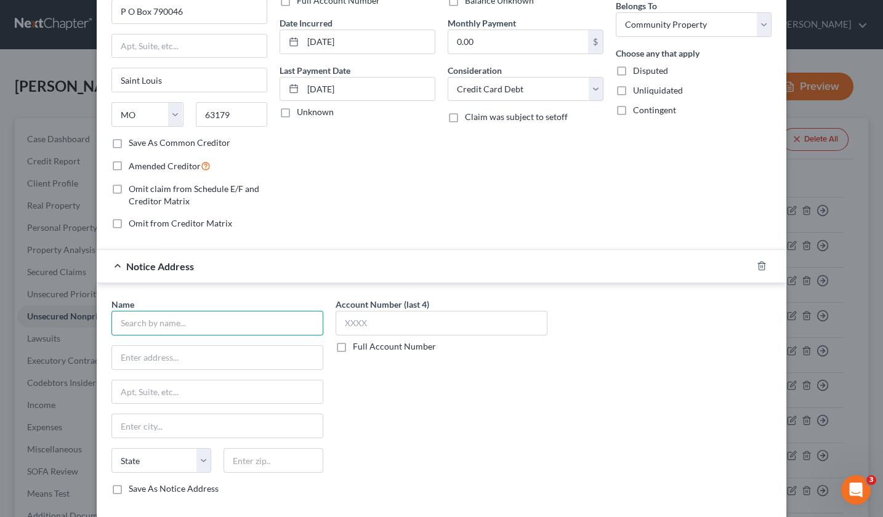
click at [159, 317] on input "text" at bounding box center [217, 323] width 212 height 25
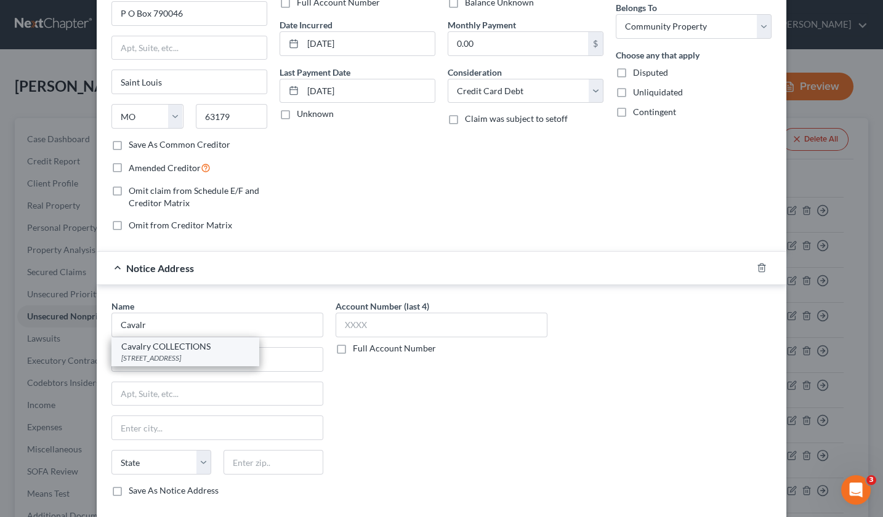
click at [151, 353] on div "[STREET_ADDRESS]" at bounding box center [185, 358] width 128 height 10
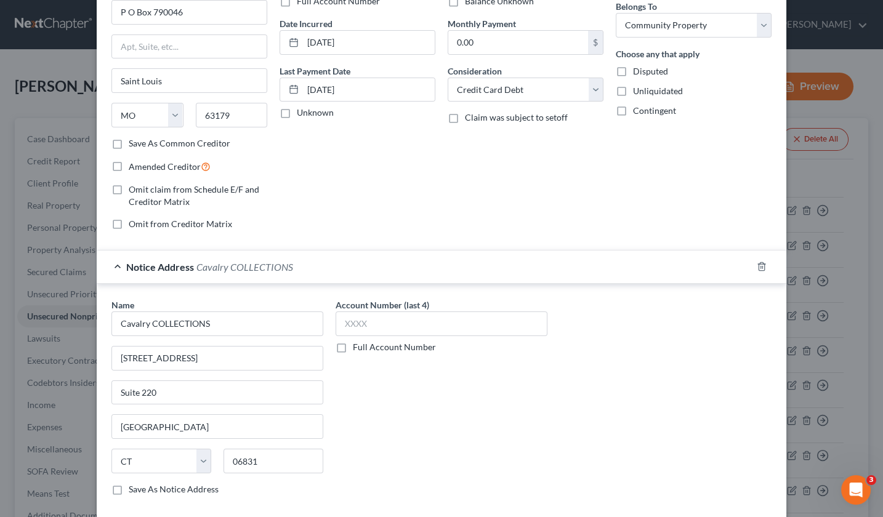
scroll to position [83, 0]
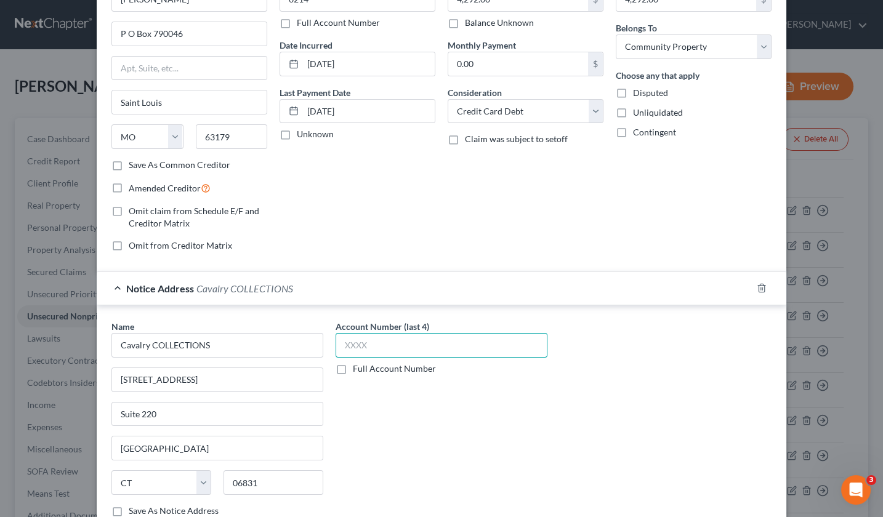
drag, startPoint x: 357, startPoint y: 345, endPoint x: 328, endPoint y: 345, distance: 29.0
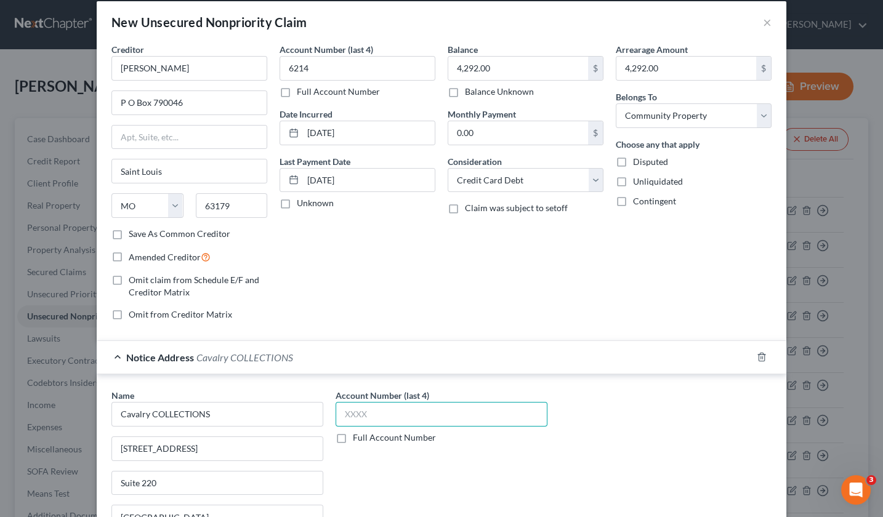
scroll to position [12, 0]
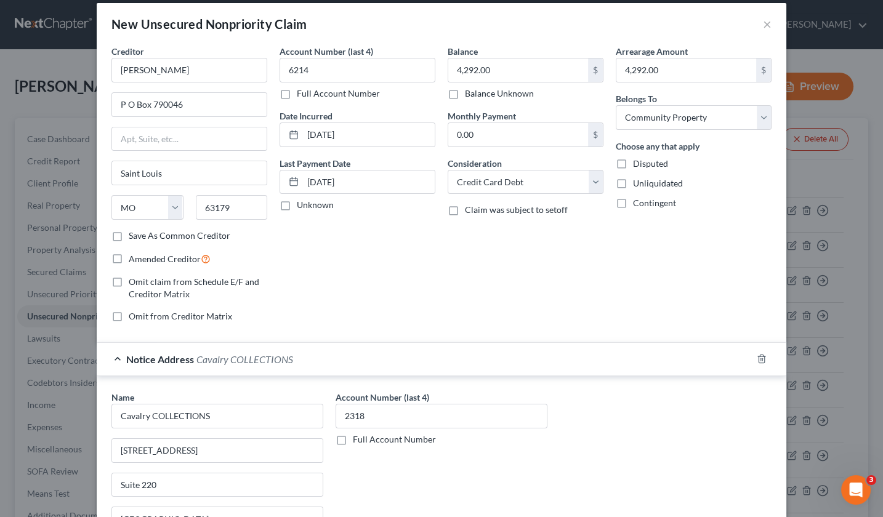
click at [353, 435] on label "Full Account Number" at bounding box center [394, 440] width 83 height 12
click at [358, 435] on input "Full Account Number" at bounding box center [362, 438] width 8 height 8
click at [367, 411] on input "2318" at bounding box center [442, 416] width 212 height 25
click at [366, 416] on input "23182398" at bounding box center [442, 416] width 212 height 25
click at [371, 414] on input "23182398" at bounding box center [442, 416] width 212 height 25
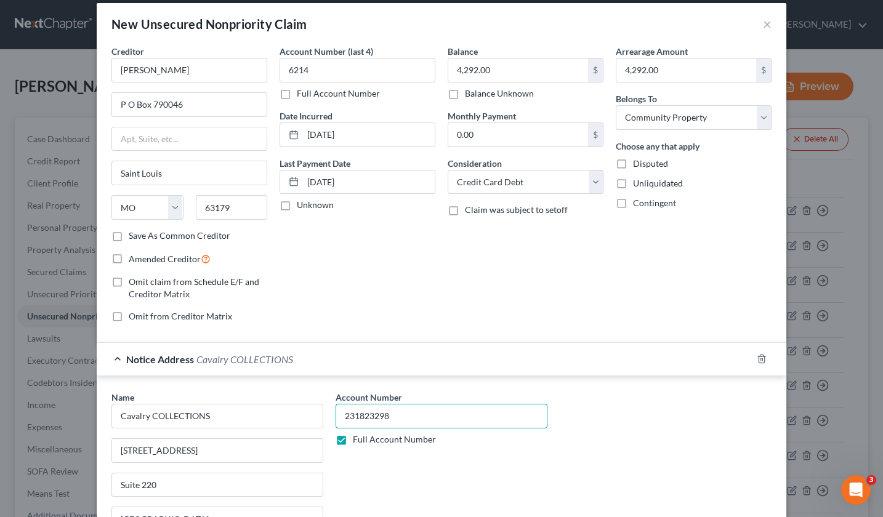
click at [363, 413] on input "231823298" at bounding box center [442, 416] width 212 height 25
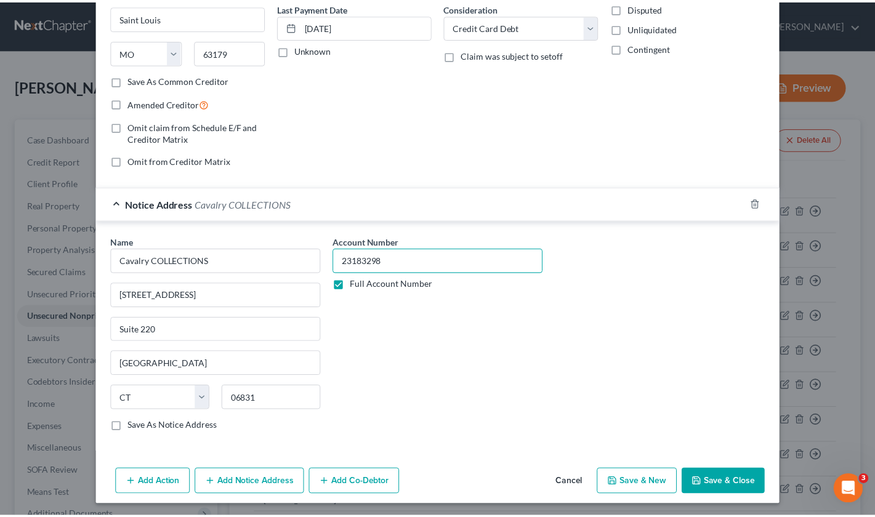
scroll to position [167, 0]
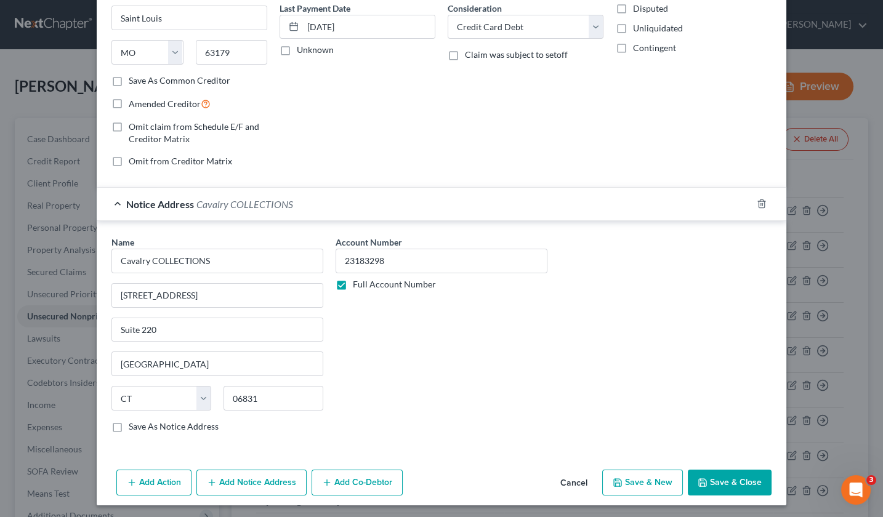
click at [740, 480] on button "Save & Close" at bounding box center [730, 483] width 84 height 26
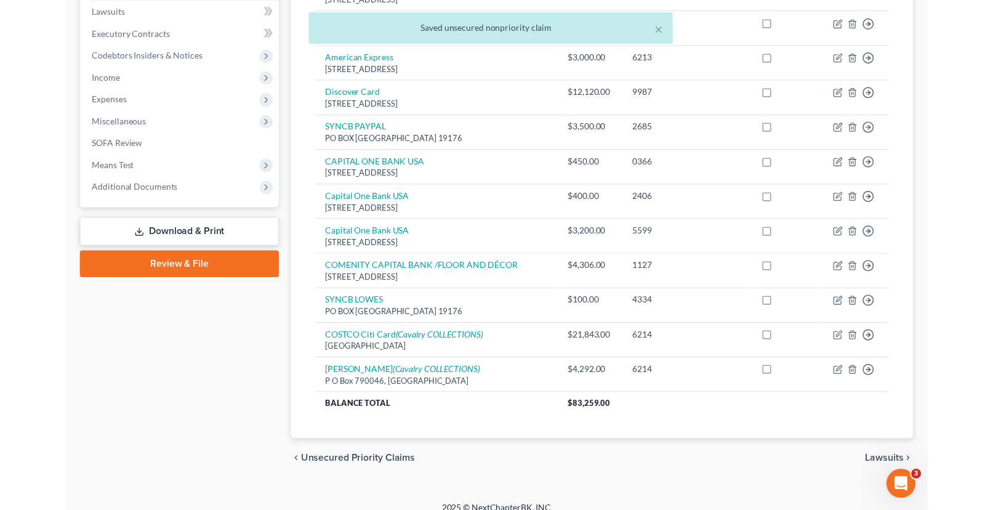
scroll to position [326, 0]
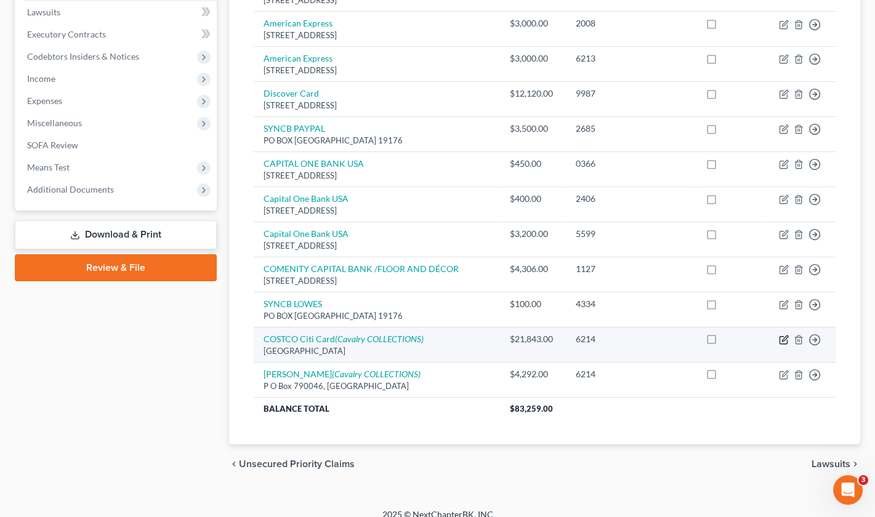
click at [780, 335] on icon "button" at bounding box center [784, 340] width 10 height 10
